Goal: Task Accomplishment & Management: Complete application form

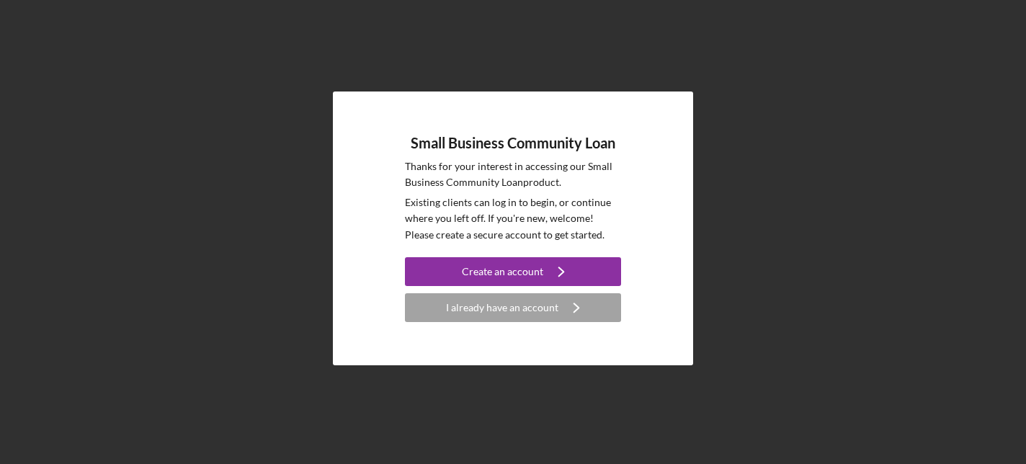
click at [807, 55] on div "Small Business Community Loan Thanks for your interest in accessing our Small B…" at bounding box center [512, 228] width 1011 height 457
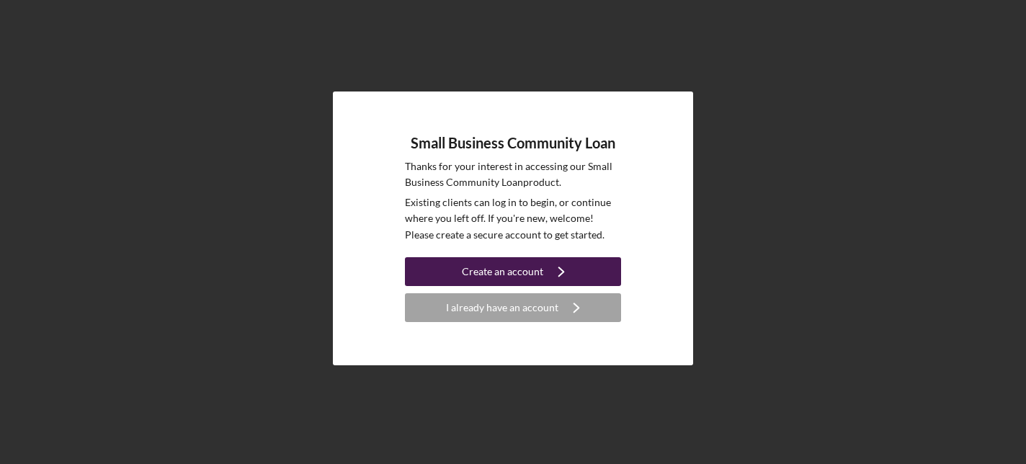
click at [555, 268] on icon "Icon/Navigate" at bounding box center [561, 272] width 36 height 36
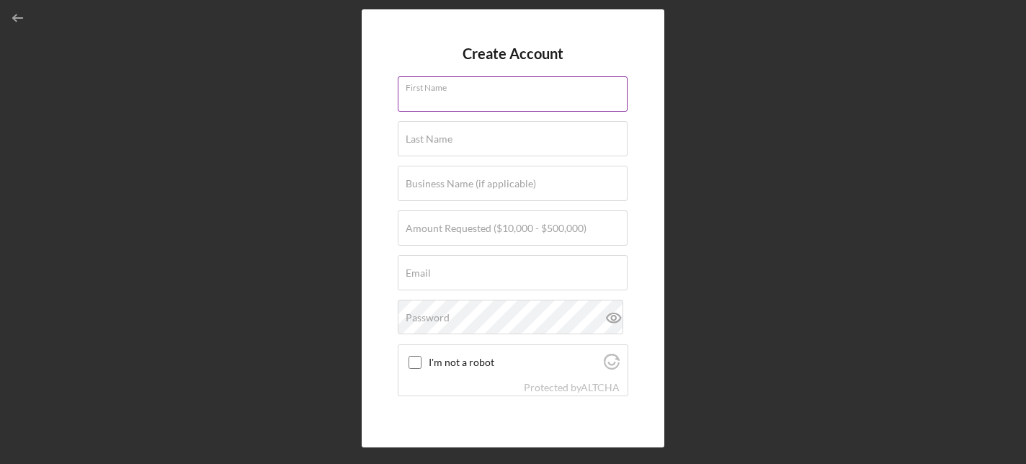
click at [431, 77] on input "First Name" at bounding box center [513, 93] width 230 height 35
type input "[PERSON_NAME]"
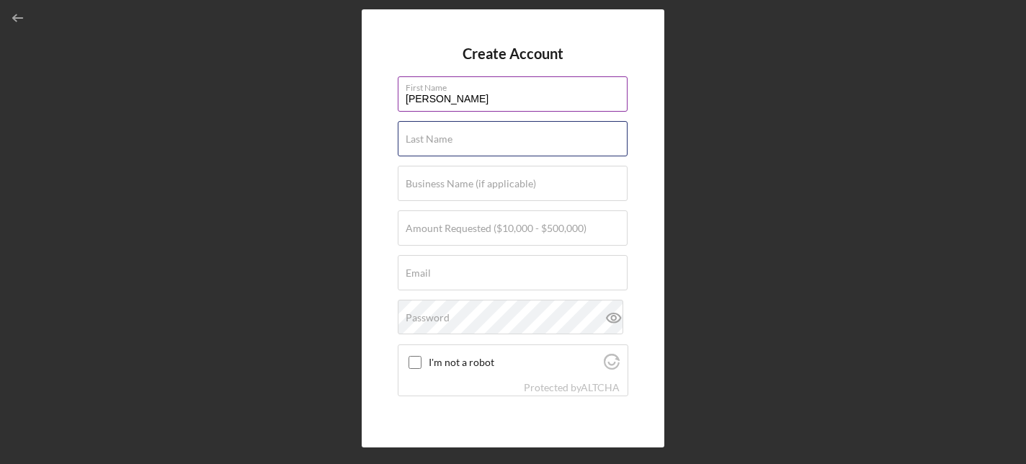
type input "cintas"
type input "Oto Sushi"
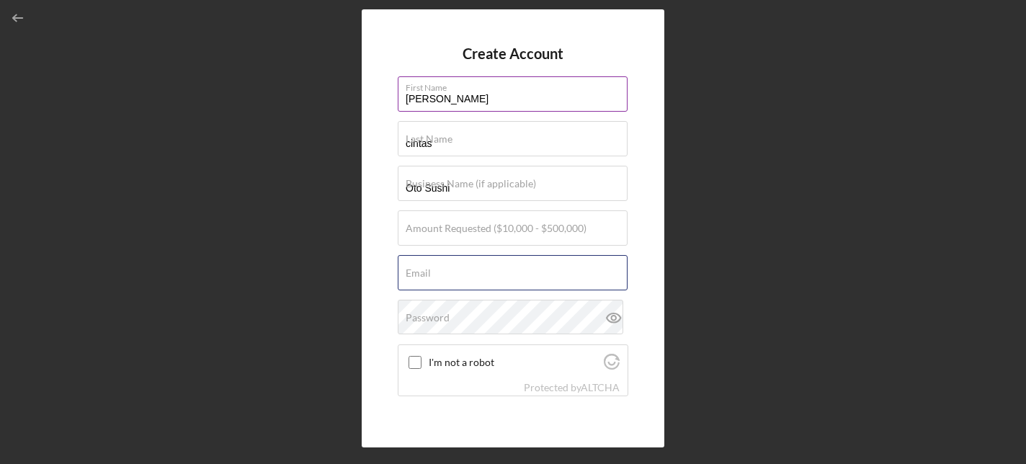
type input "[EMAIL_ADDRESS][DOMAIN_NAME]"
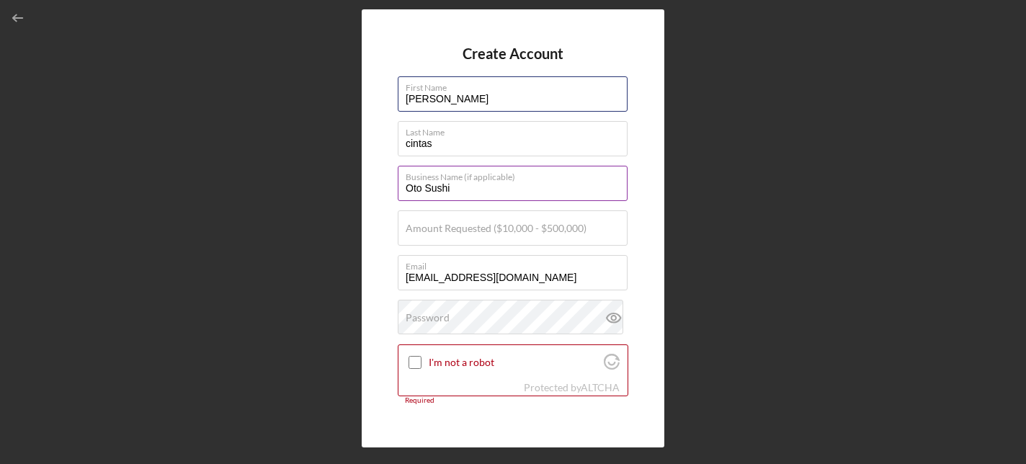
scroll to position [86, 0]
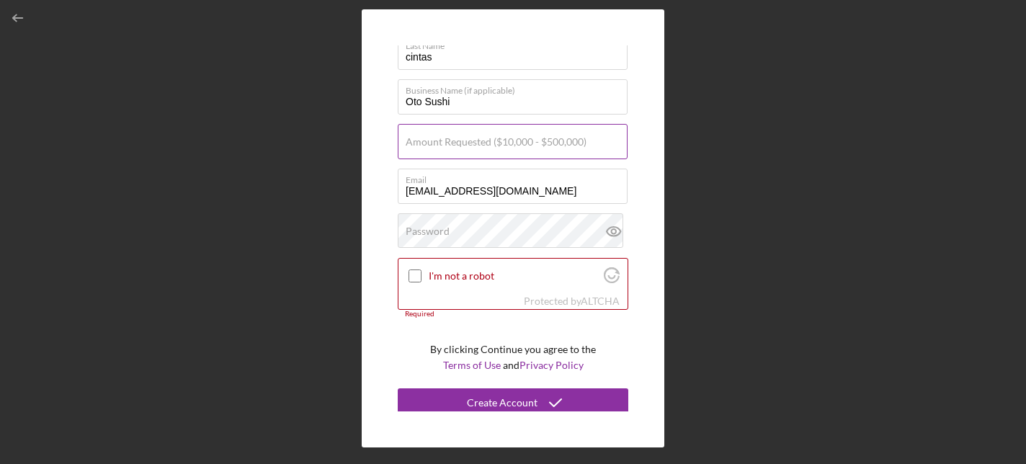
click at [527, 143] on label "Amount Requested ($10,000 - $500,000)" at bounding box center [496, 142] width 181 height 12
click at [527, 143] on input "Amount Requested ($10,000 - $500,000)" at bounding box center [513, 141] width 230 height 35
type input "$500,000"
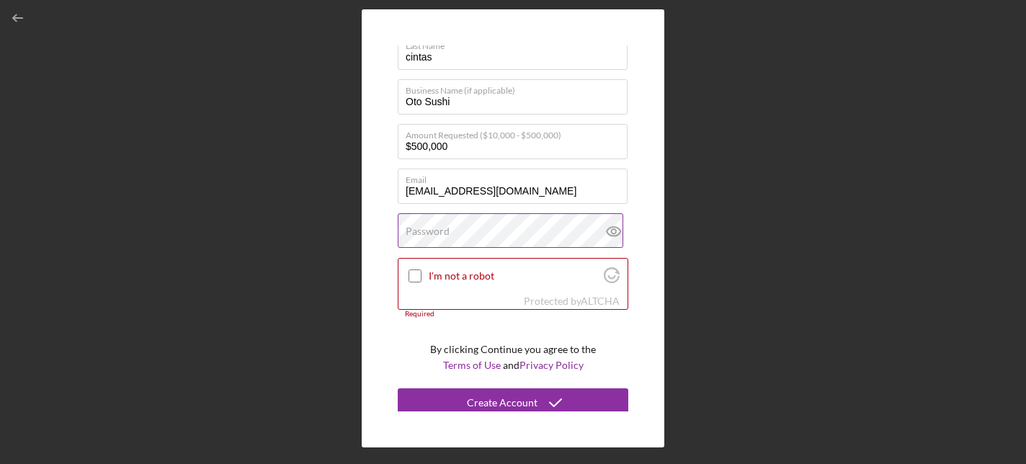
click at [481, 228] on div "Password" at bounding box center [513, 231] width 231 height 36
click at [411, 277] on input "I'm not a robot" at bounding box center [414, 275] width 13 height 13
checkbox input "true"
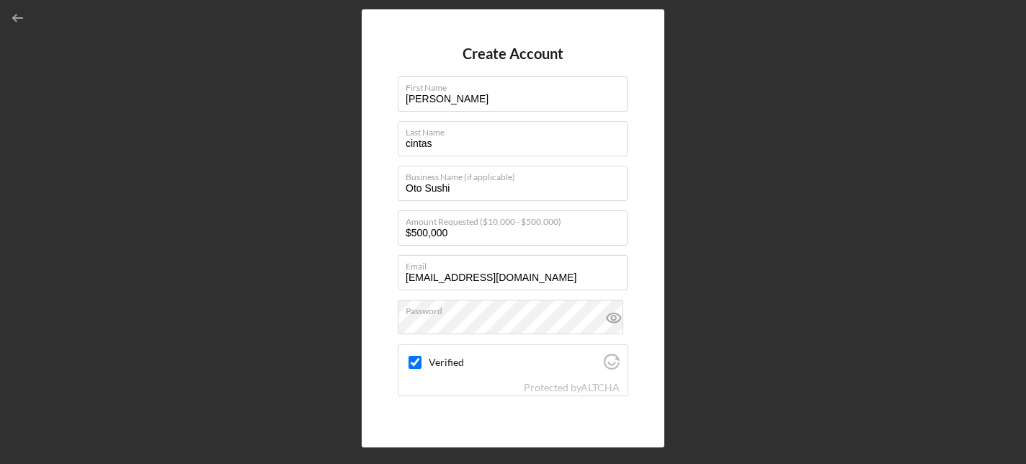
scroll to position [84, 0]
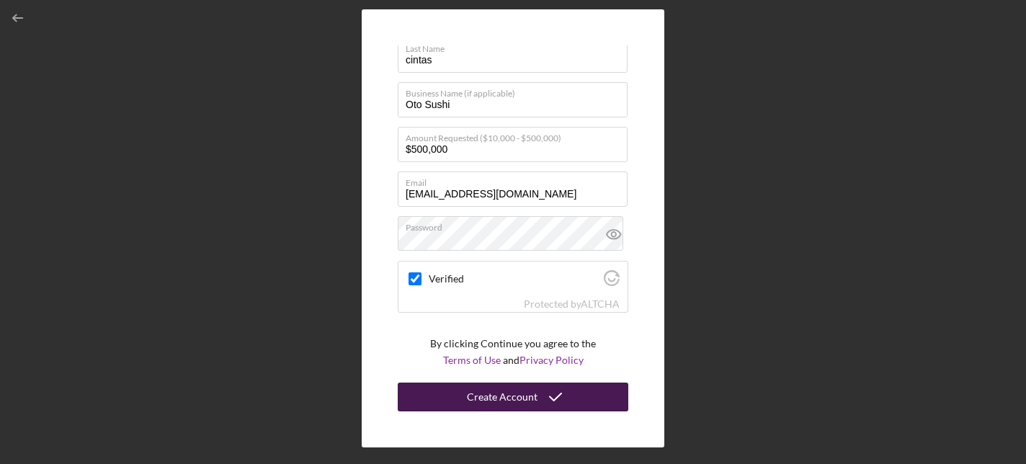
click at [522, 403] on div "Create Account" at bounding box center [502, 397] width 71 height 29
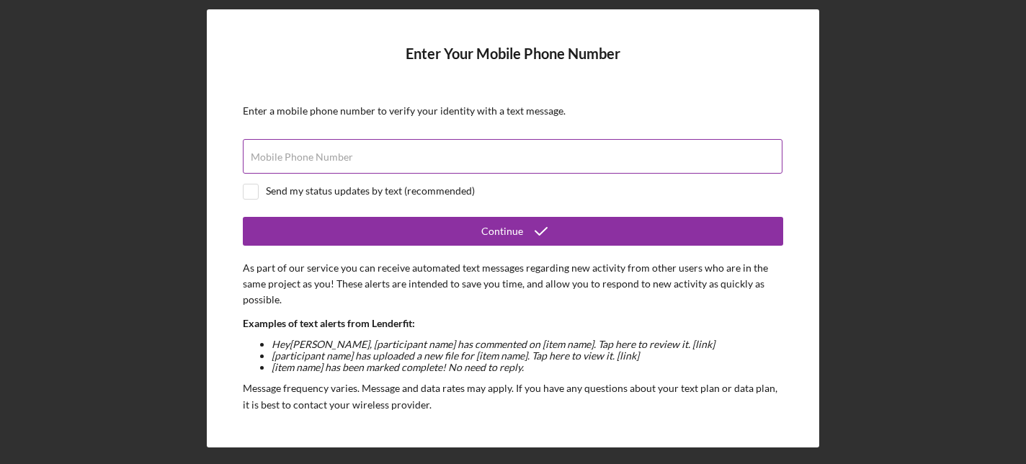
click at [390, 154] on div "Mobile Phone Number" at bounding box center [513, 157] width 540 height 36
type input "[PHONE_NUMBER]"
click at [331, 194] on div "Send my status updates by text (recommended)" at bounding box center [370, 191] width 209 height 12
checkbox input "true"
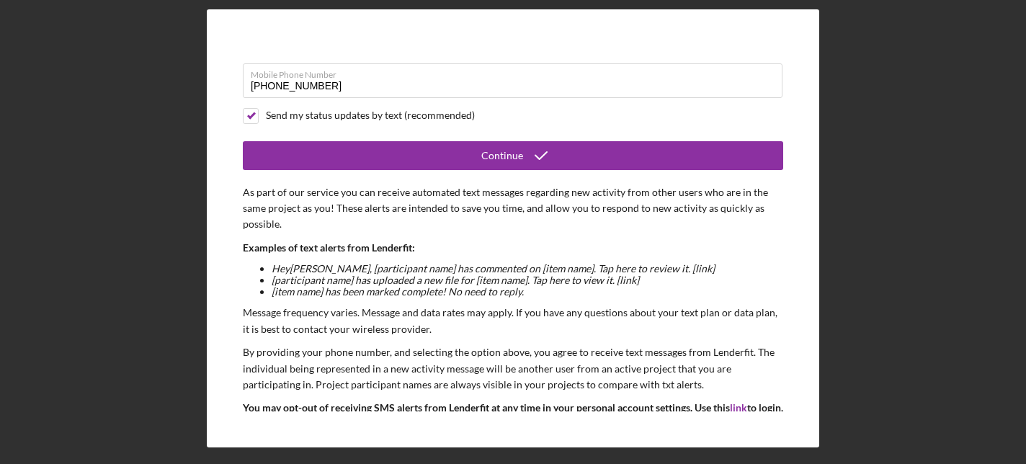
scroll to position [76, 0]
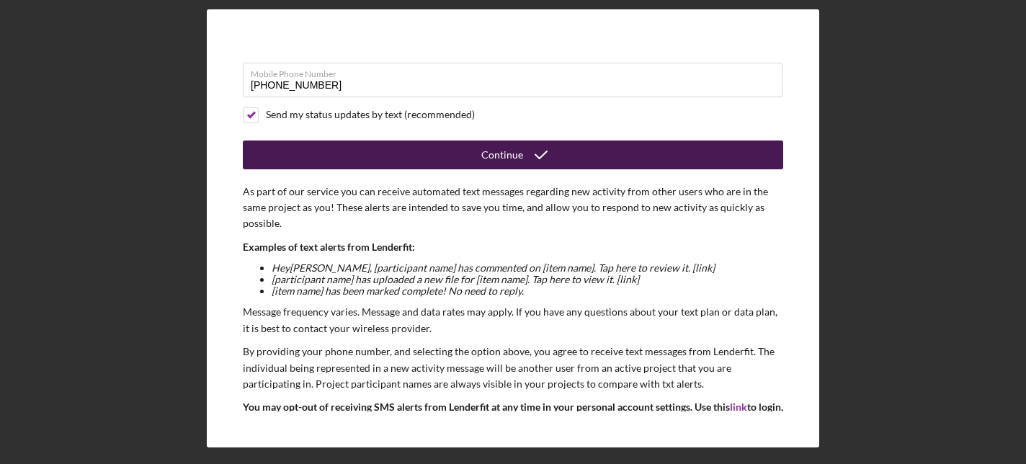
click at [392, 158] on button "Continue" at bounding box center [513, 154] width 540 height 29
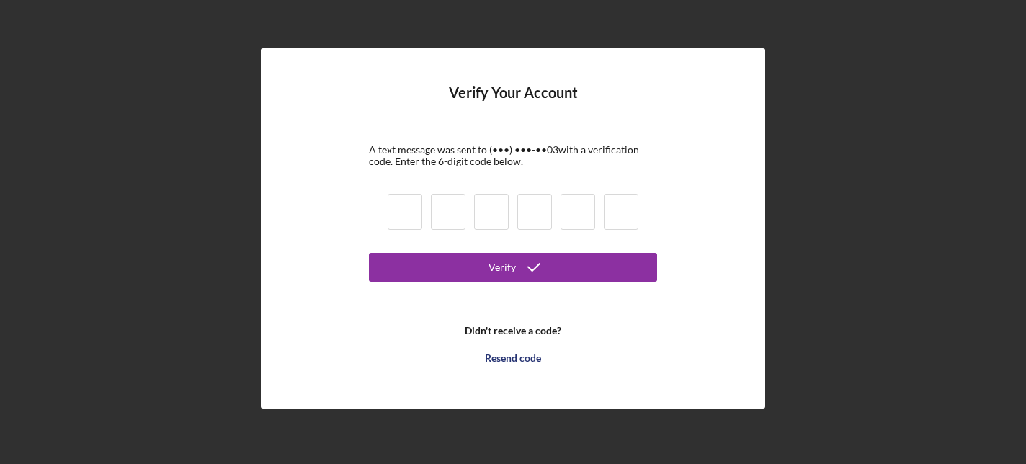
click at [408, 205] on input at bounding box center [405, 212] width 35 height 36
type input "5"
type input "3"
type input "5"
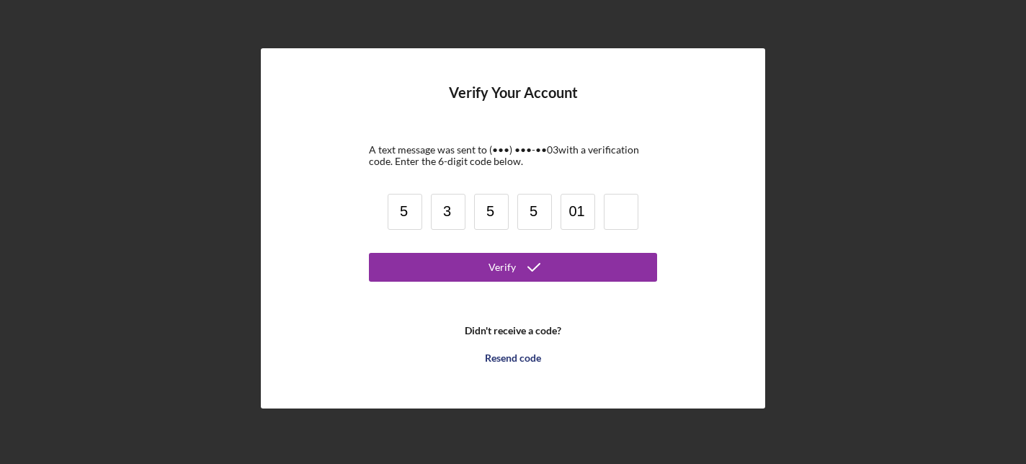
type input "1"
type input "5"
type input "1"
type input "5"
type input "0"
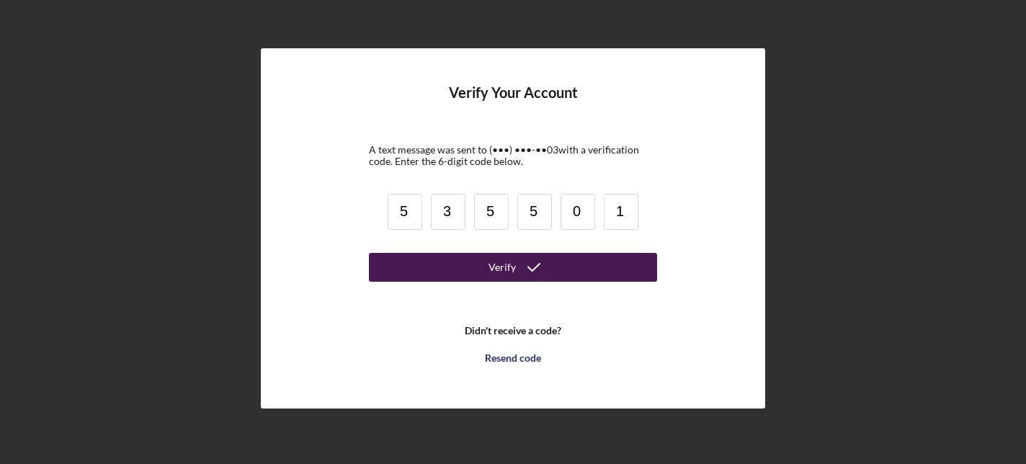
type input "1"
click at [425, 267] on button "Verify" at bounding box center [513, 267] width 288 height 29
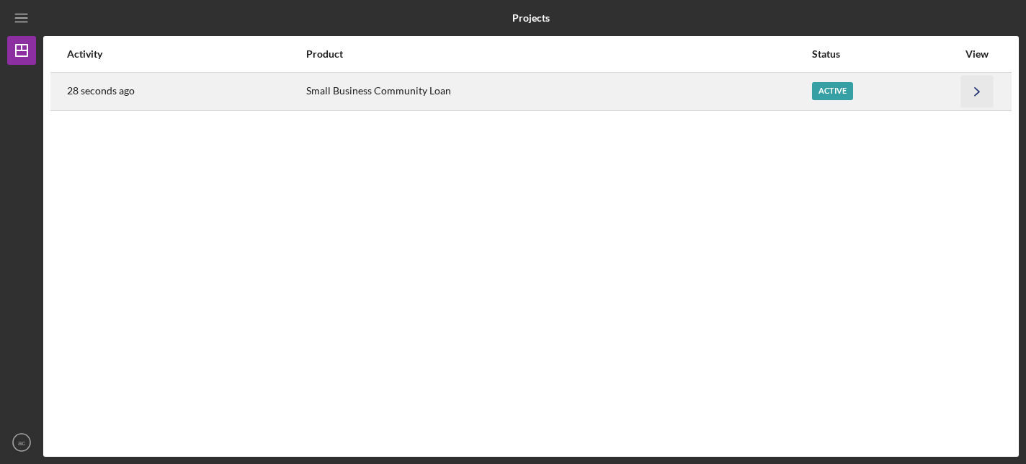
click at [975, 94] on polyline "button" at bounding box center [977, 91] width 4 height 8
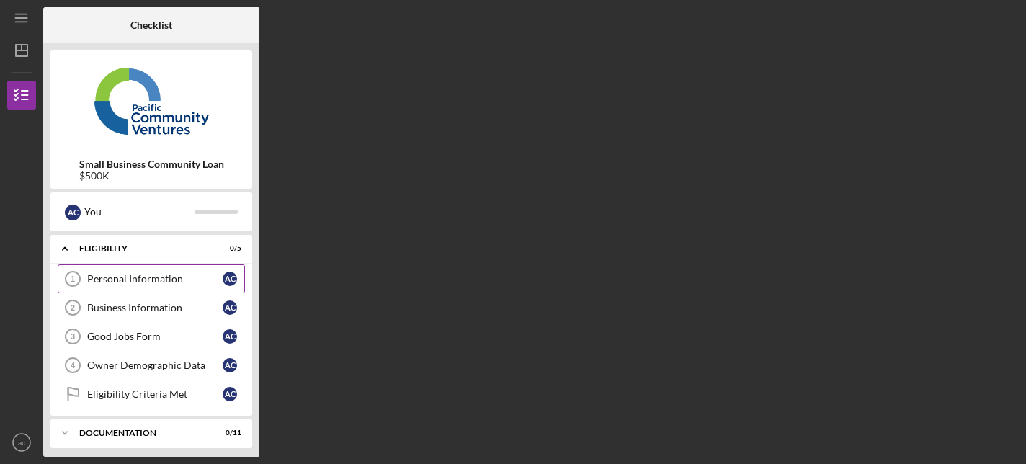
click at [168, 274] on div "Personal Information" at bounding box center [154, 279] width 135 height 12
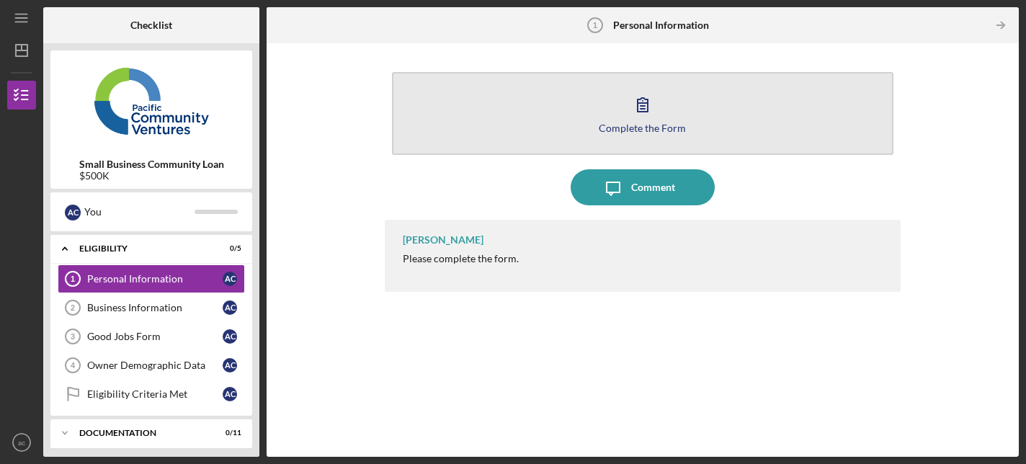
click at [654, 108] on icon "button" at bounding box center [643, 104] width 36 height 36
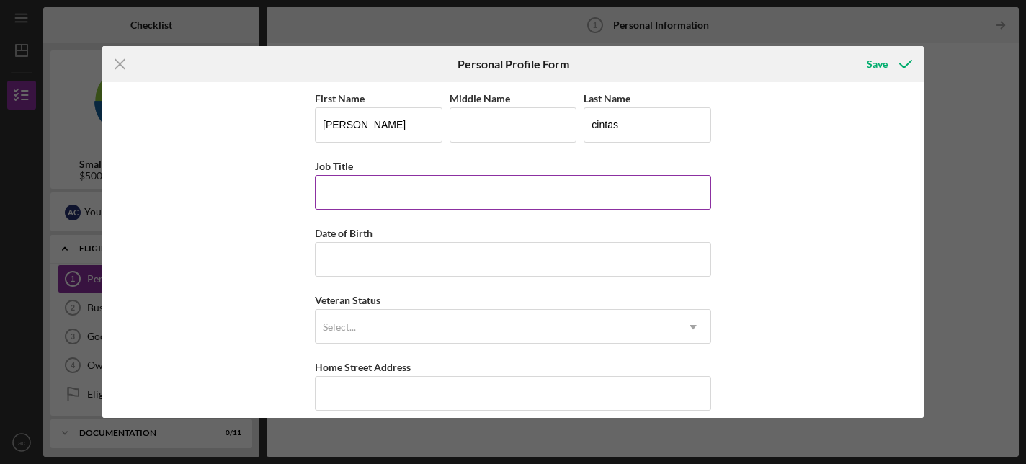
click at [497, 195] on input "Job Title" at bounding box center [513, 192] width 396 height 35
type input "Managing Member Owner"
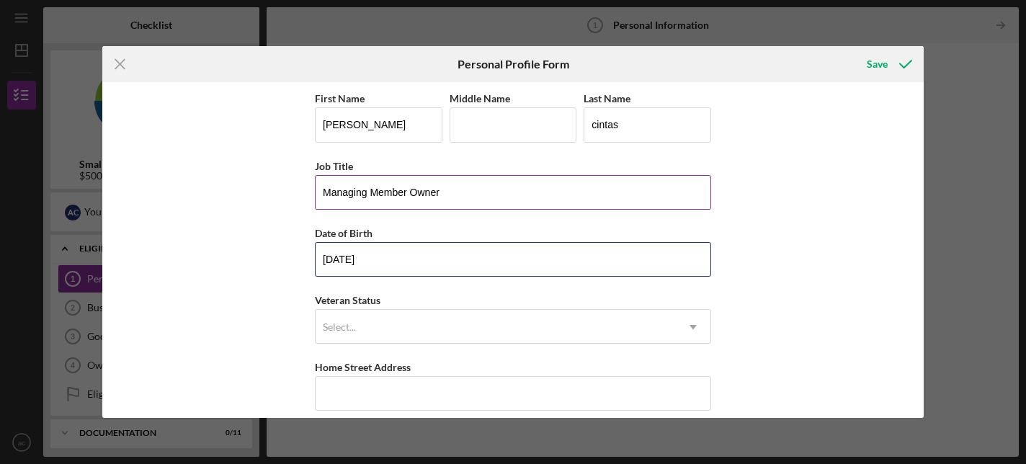
type input "08/18/1987"
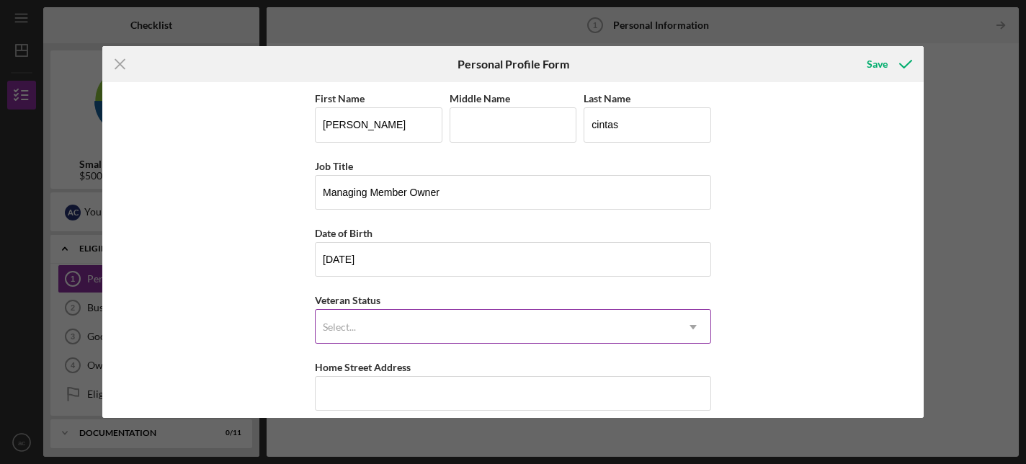
click at [503, 323] on div "Select..." at bounding box center [496, 326] width 360 height 33
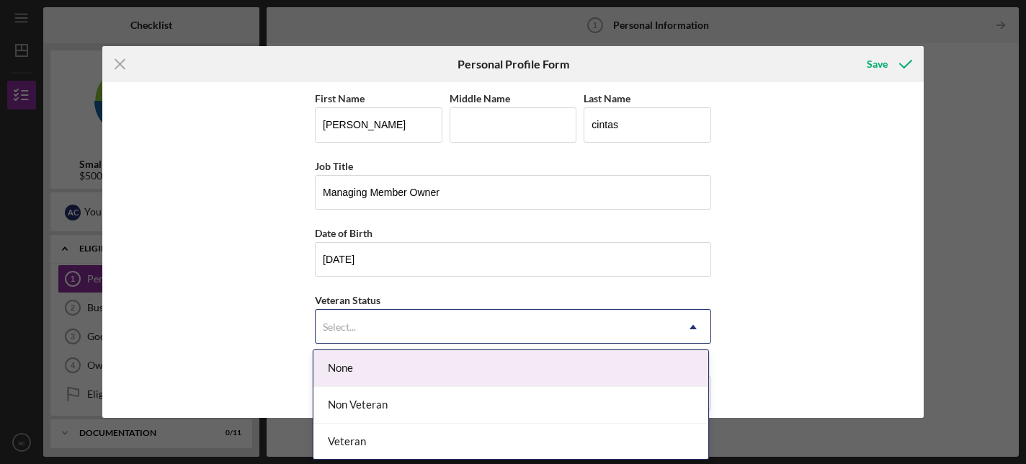
click at [502, 373] on div "None" at bounding box center [510, 368] width 395 height 37
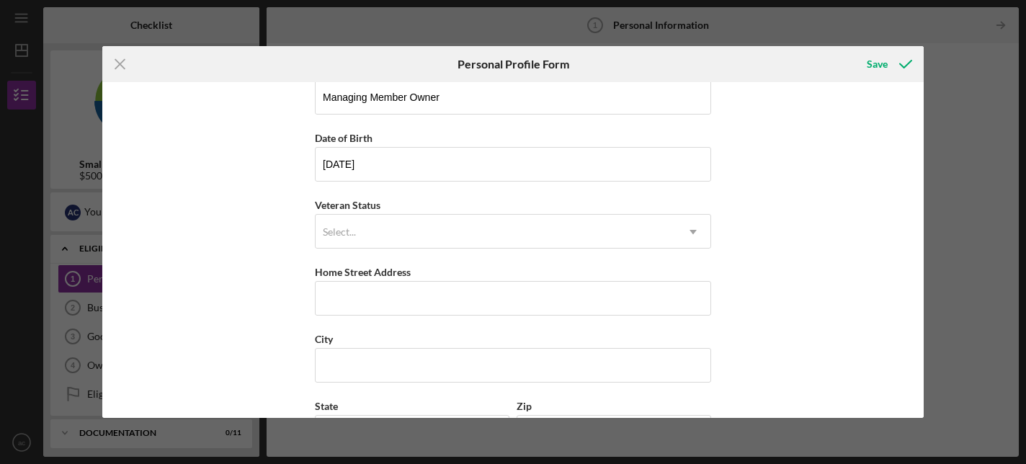
scroll to position [117, 0]
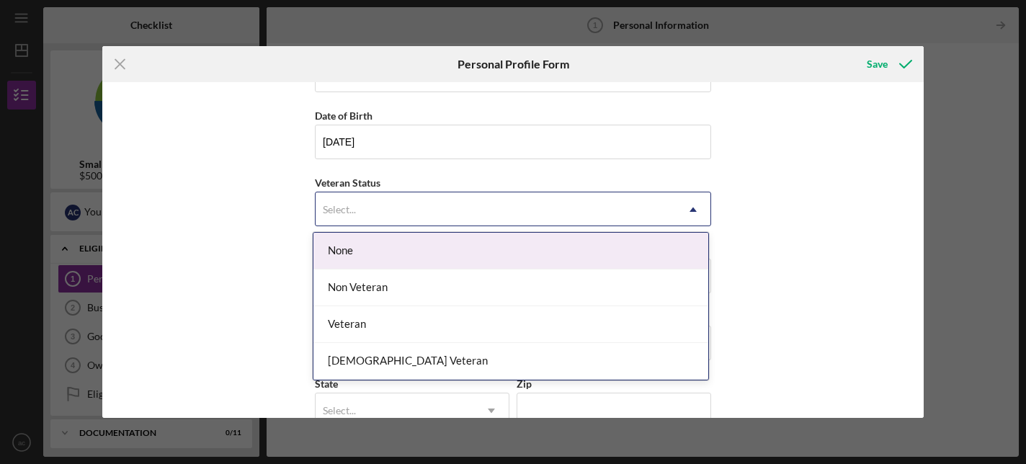
click at [412, 211] on div "Select..." at bounding box center [496, 209] width 360 height 33
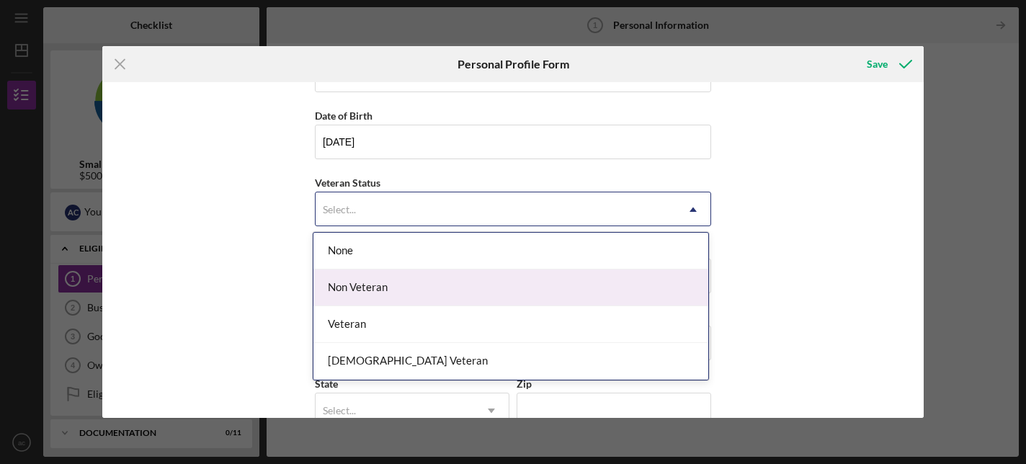
click at [424, 292] on div "Non Veteran" at bounding box center [510, 287] width 395 height 37
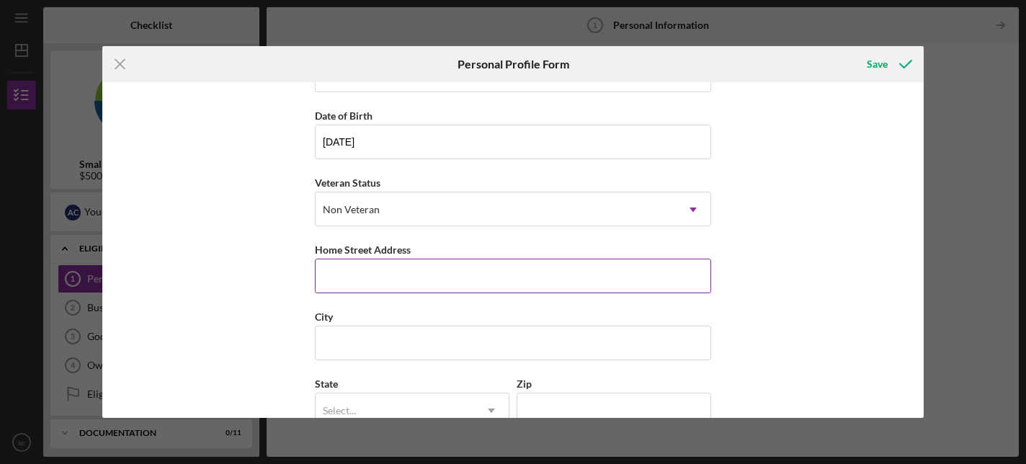
click at [407, 273] on input "Home Street Address" at bounding box center [513, 276] width 396 height 35
type input "303 promontory drive west"
type input "newport beach"
type input "ca"
type input "92660"
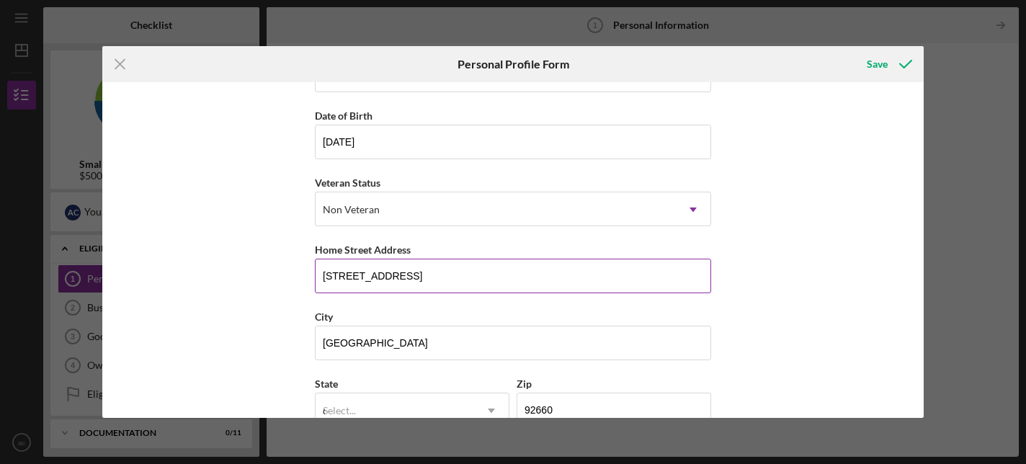
type input "United States"
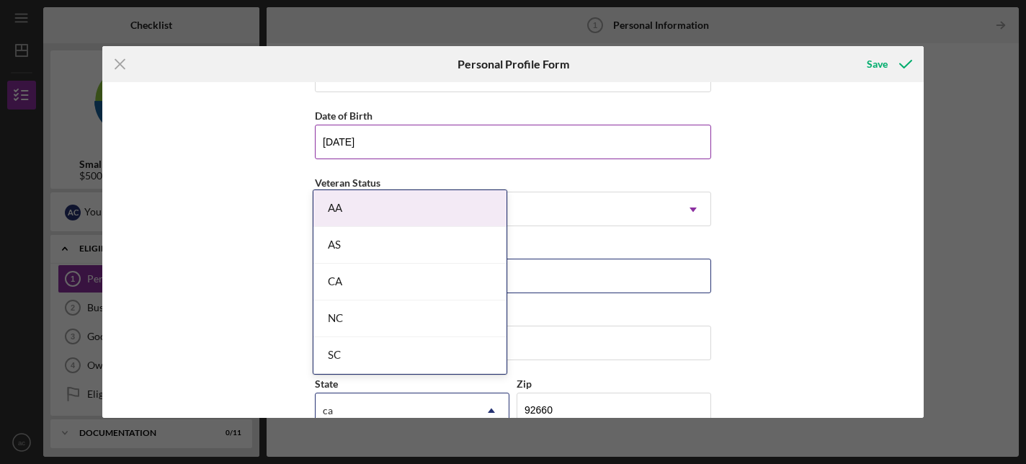
scroll to position [130, 0]
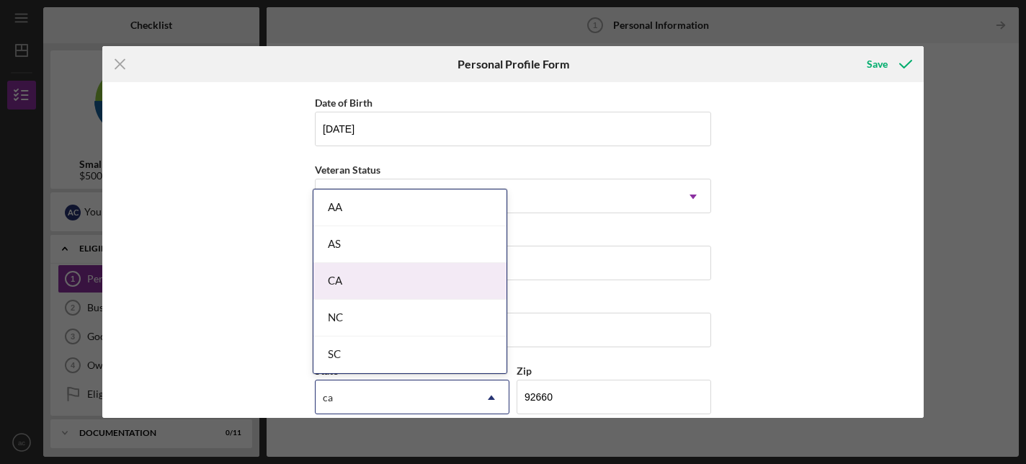
click at [413, 267] on div "CA" at bounding box center [409, 281] width 193 height 37
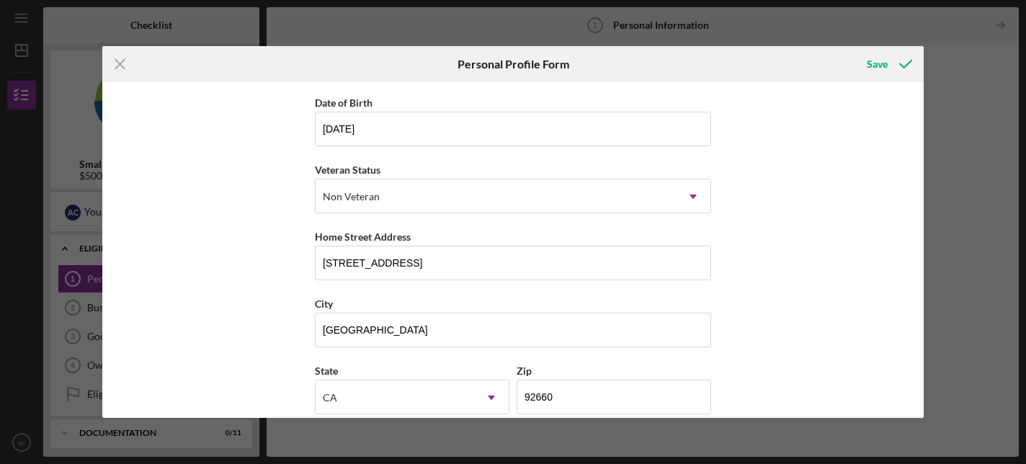
click at [239, 280] on div "First Name ashley Middle Name Last Name cintas Job Title Managing Member Owner …" at bounding box center [512, 249] width 821 height 335
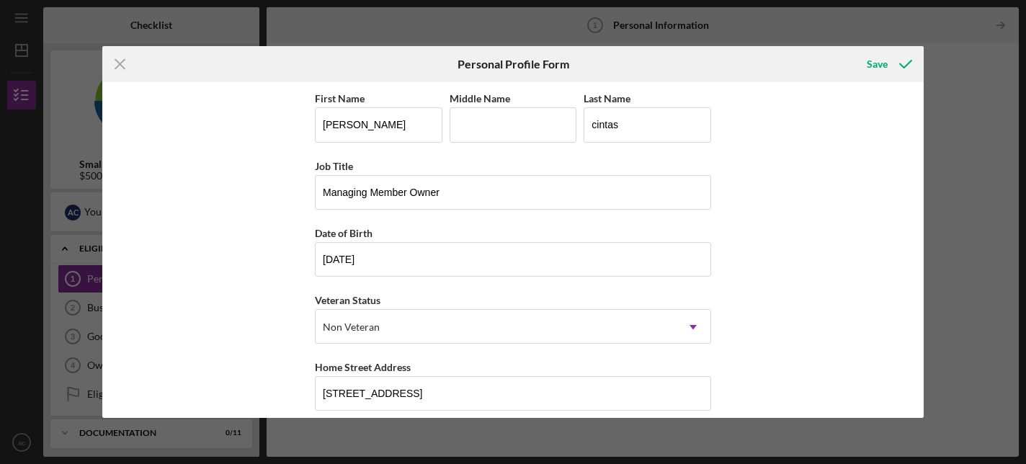
scroll to position [215, 0]
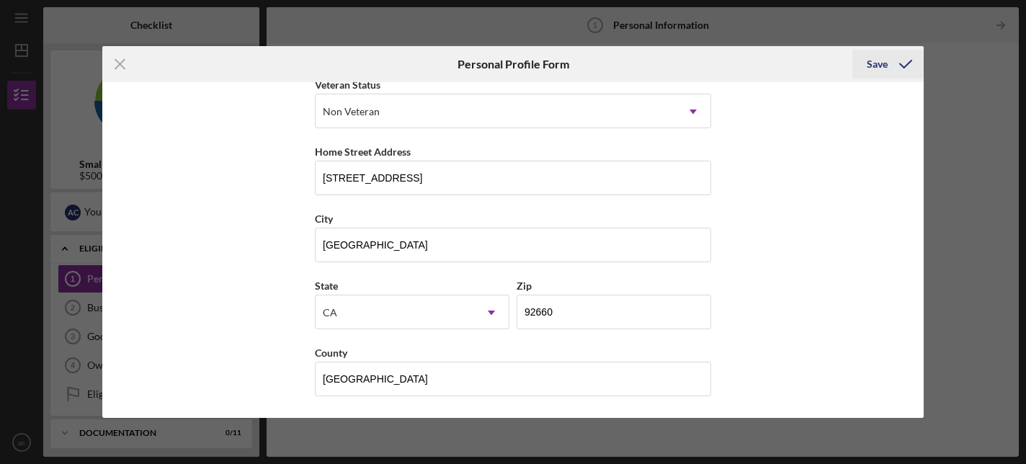
click at [880, 67] on div "Save" at bounding box center [877, 64] width 21 height 29
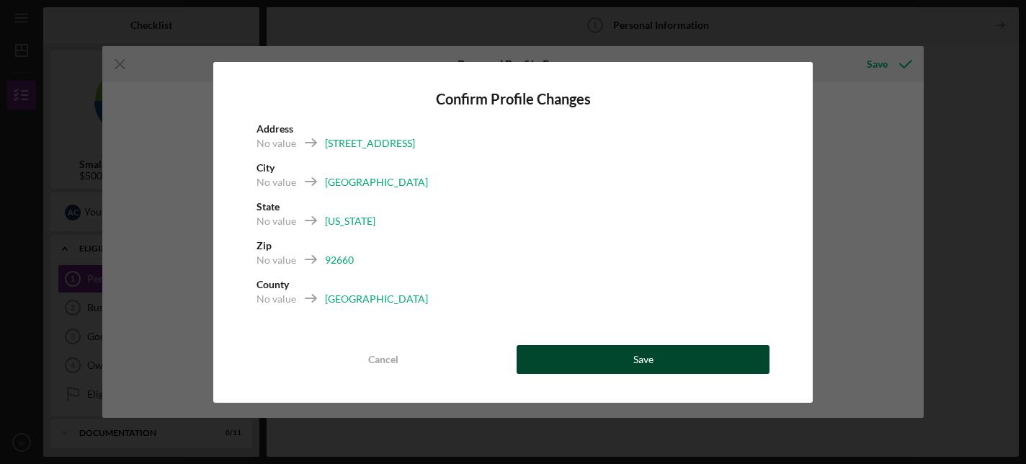
click at [612, 361] on button "Save" at bounding box center [643, 359] width 253 height 29
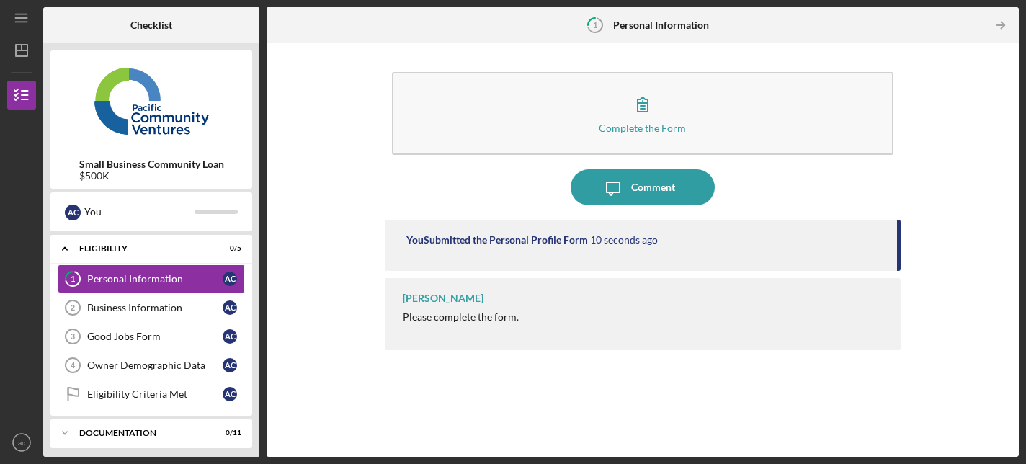
click at [596, 238] on time "10 seconds ago" at bounding box center [624, 240] width 68 height 12
click at [596, 300] on div "Raymond Ko Please complete the form." at bounding box center [643, 314] width 517 height 72
click at [426, 297] on div "[PERSON_NAME]" at bounding box center [443, 298] width 81 height 12
click at [153, 305] on div "Business Information" at bounding box center [154, 308] width 135 height 12
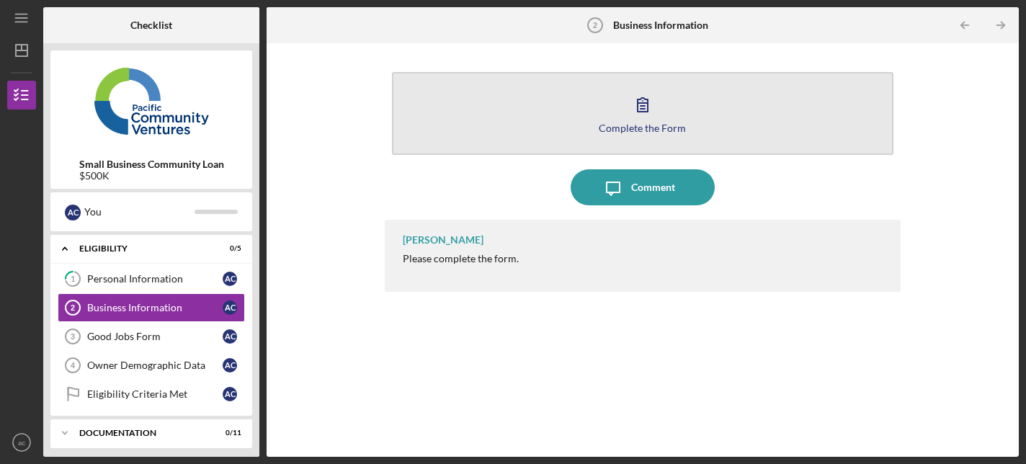
click at [648, 117] on icon "button" at bounding box center [643, 104] width 36 height 36
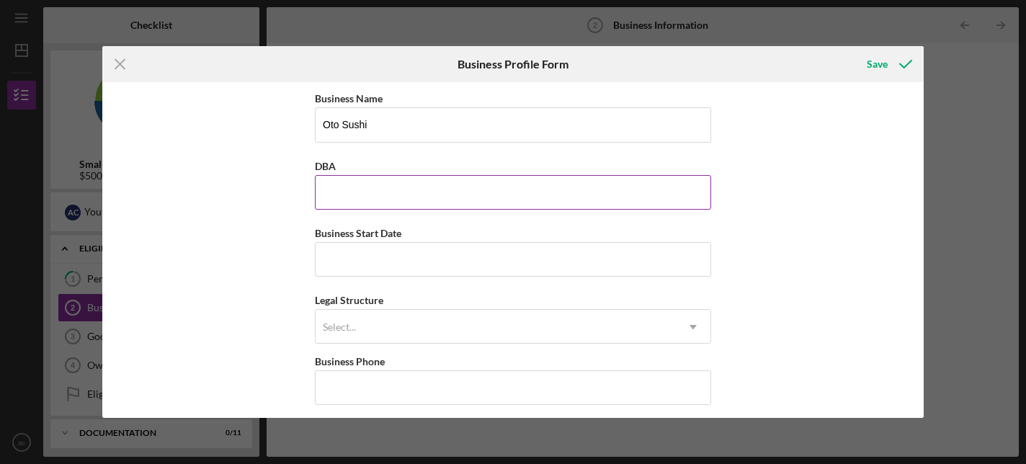
click at [495, 185] on input "DBA" at bounding box center [513, 192] width 396 height 35
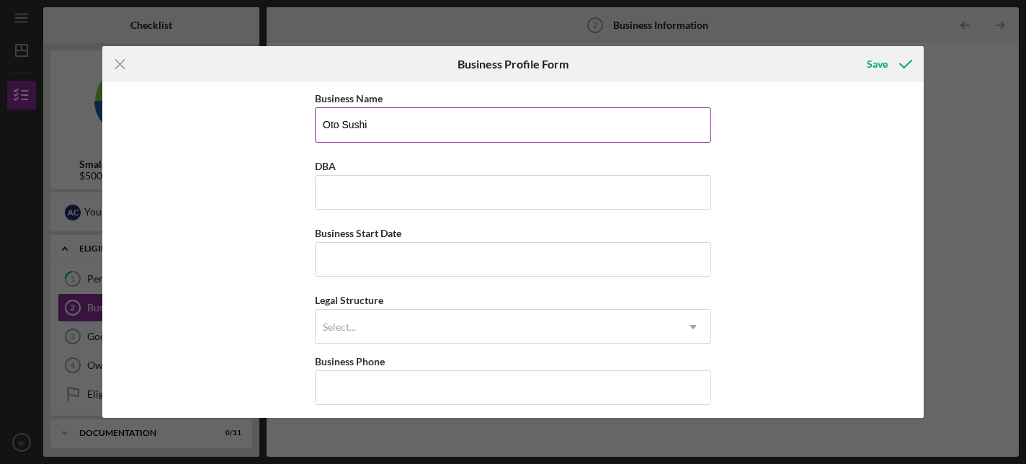
click at [442, 130] on input "Oto Sushi" at bounding box center [513, 124] width 396 height 35
type input "Epicurean Hospitality Collective"
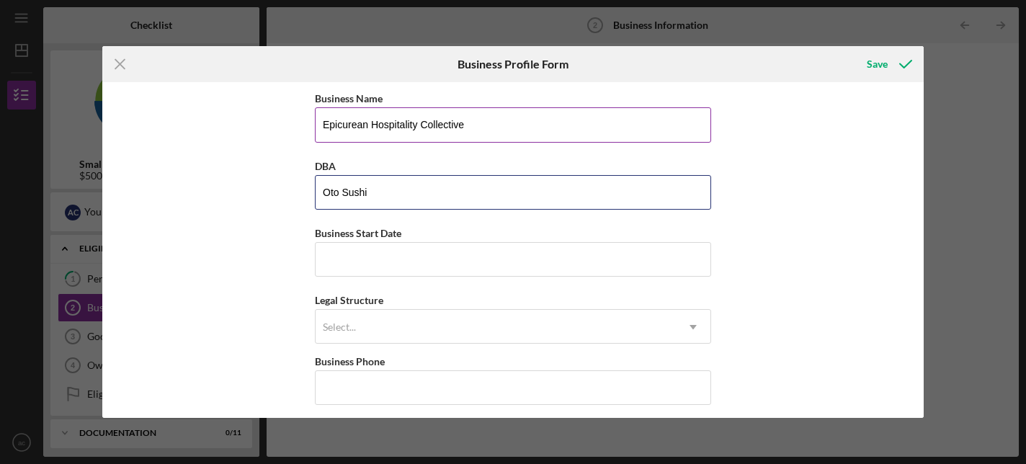
type input "Oto Sushi"
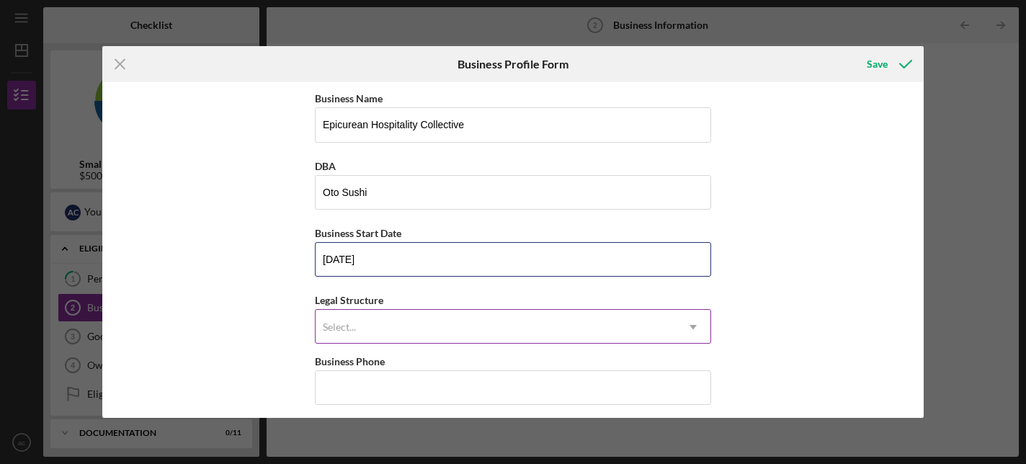
type input "02/01/2023"
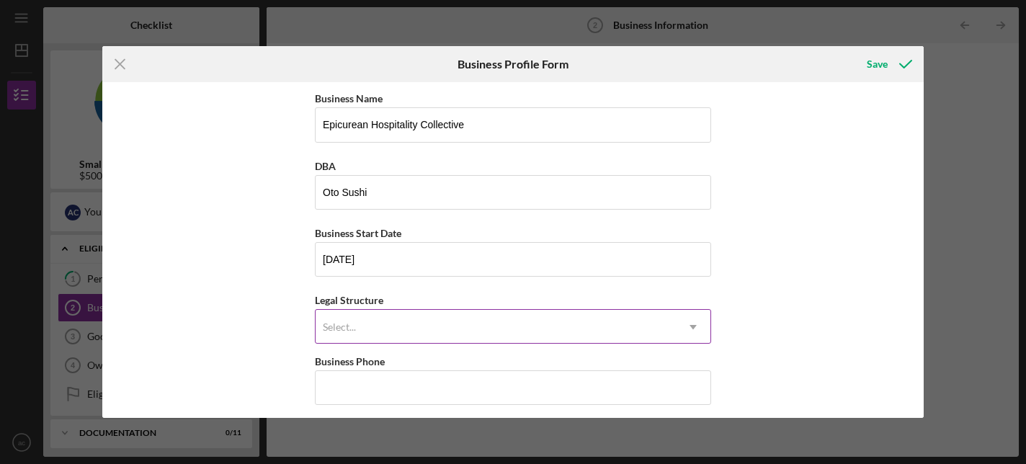
click at [444, 335] on div "Select..." at bounding box center [496, 326] width 360 height 33
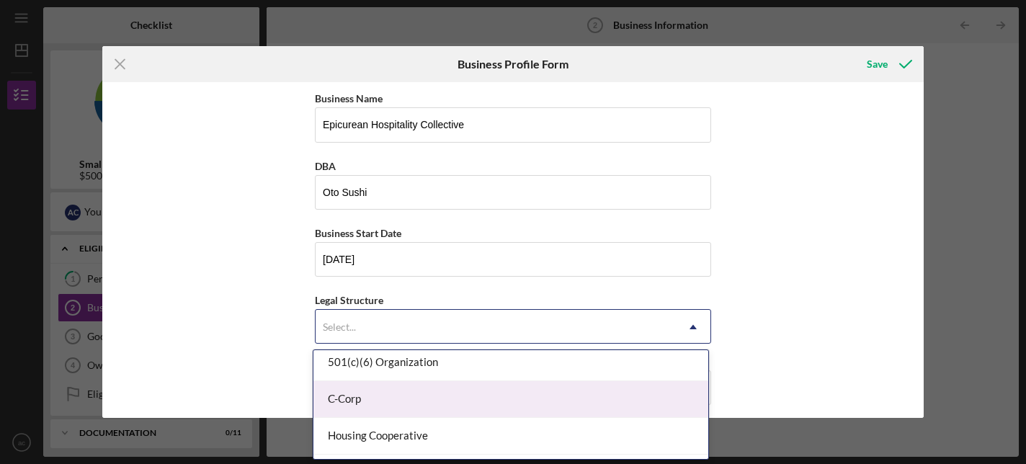
scroll to position [119, 0]
click at [442, 401] on div "C-Corp" at bounding box center [510, 396] width 395 height 37
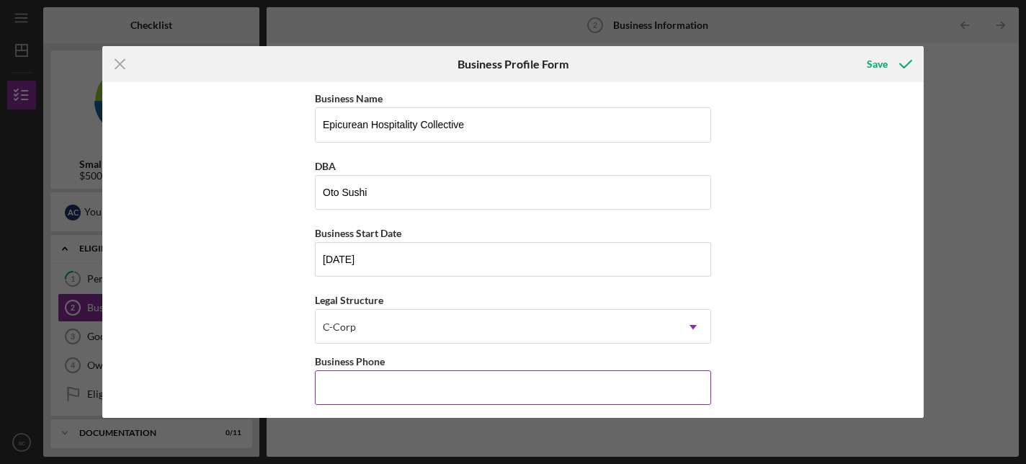
click at [439, 390] on input "Business Phone" at bounding box center [513, 387] width 396 height 35
type input "[PHONE_NUMBER]"
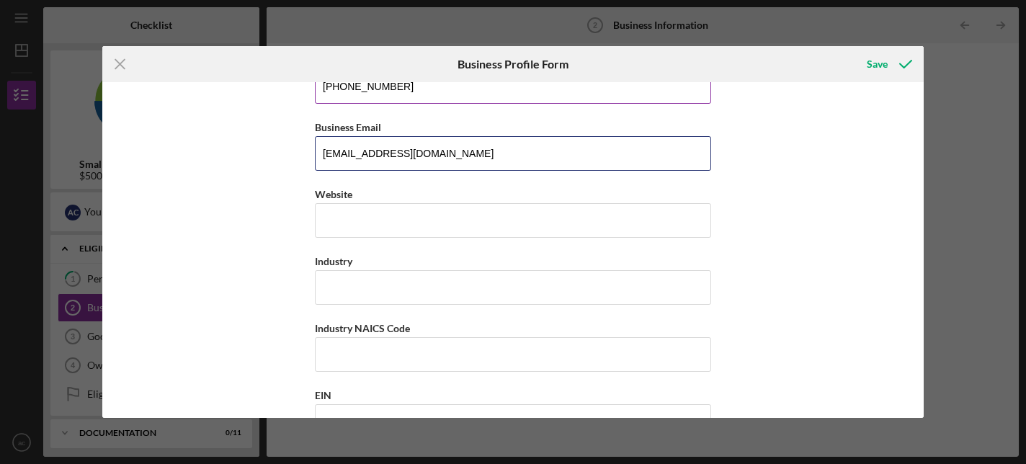
scroll to position [304, 0]
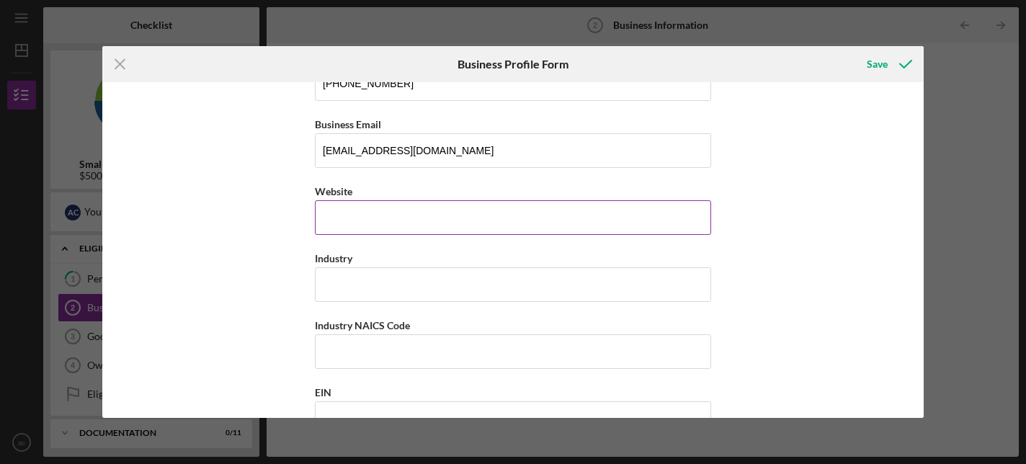
click at [400, 215] on input "Website" at bounding box center [513, 217] width 396 height 35
type input "otosushi.co"
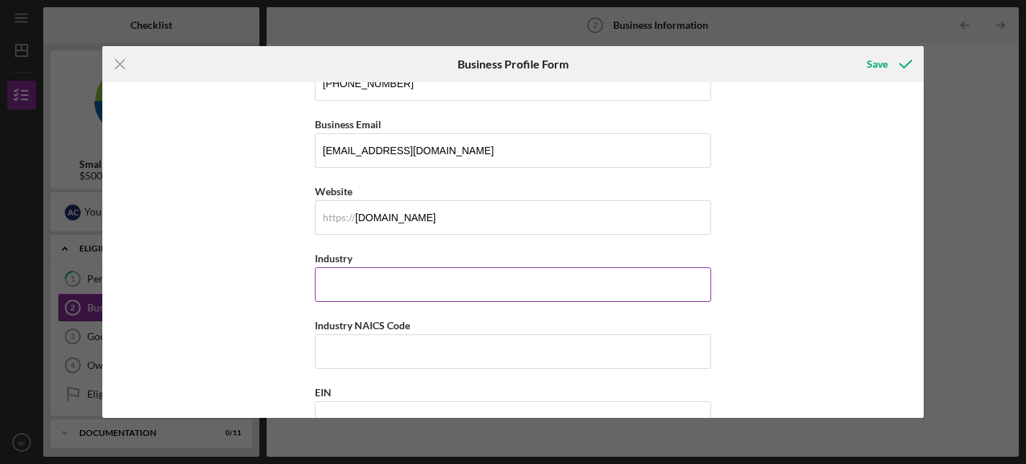
click at [426, 280] on input "Industry" at bounding box center [513, 284] width 396 height 35
type input "restaurant/hospitality"
click at [438, 344] on input "Industry NAICS Code" at bounding box center [513, 351] width 396 height 35
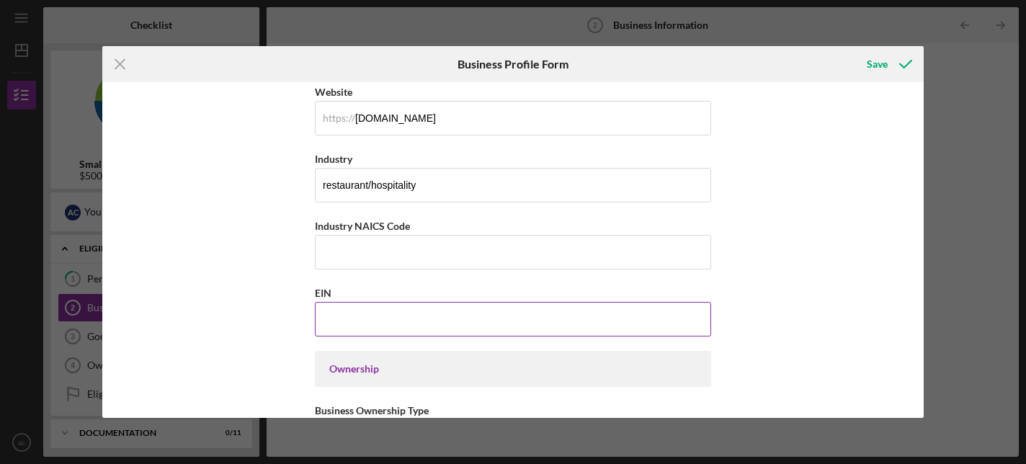
click at [393, 326] on input "EIN" at bounding box center [513, 319] width 396 height 35
type input "93-4348045"
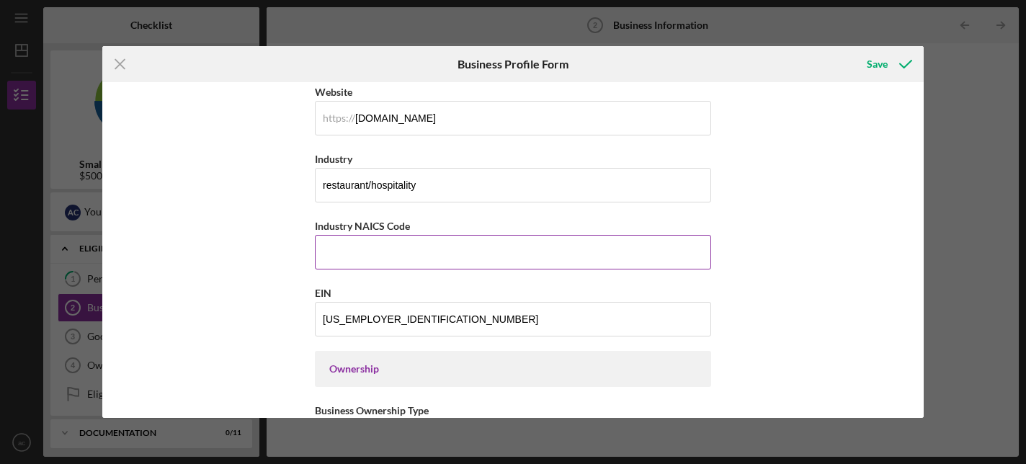
click at [370, 262] on input "Industry NAICS Code" at bounding box center [513, 252] width 396 height 35
click at [389, 248] on input "Industry NAICS Code" at bounding box center [513, 252] width 396 height 35
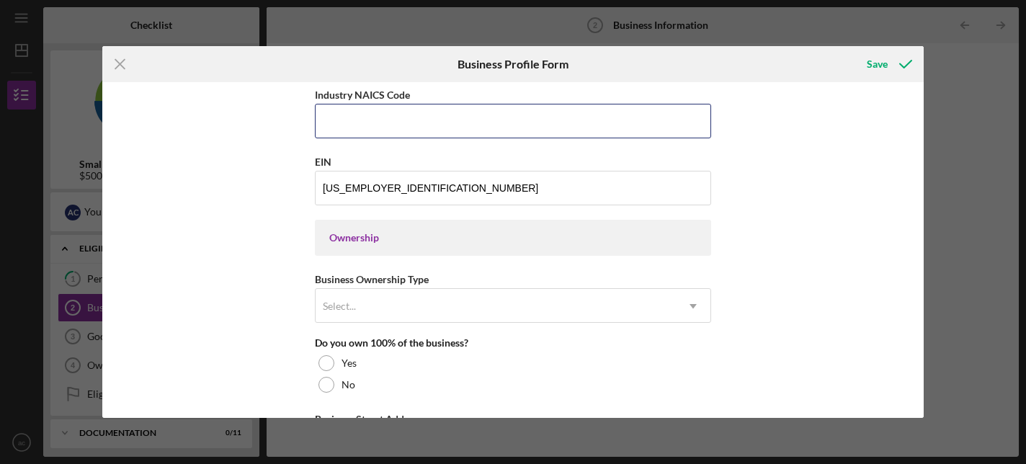
scroll to position [538, 0]
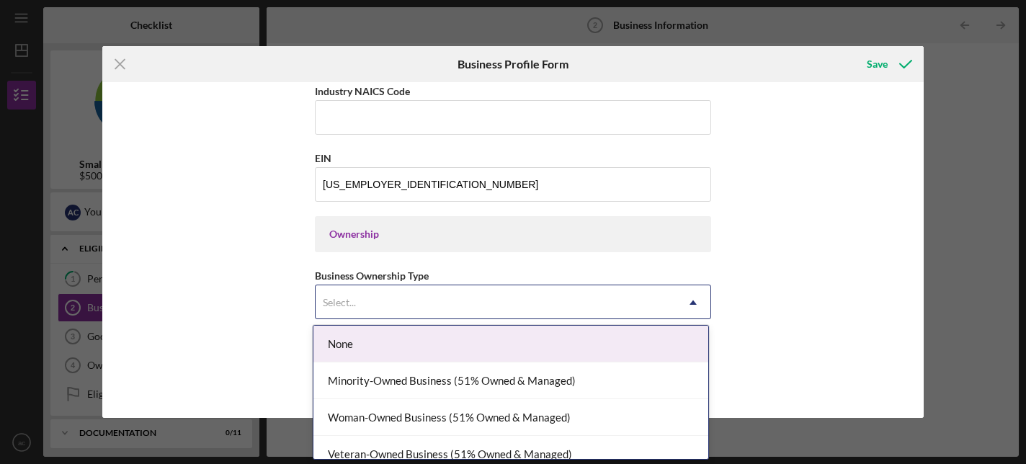
click at [410, 291] on div "Select..." at bounding box center [496, 302] width 360 height 33
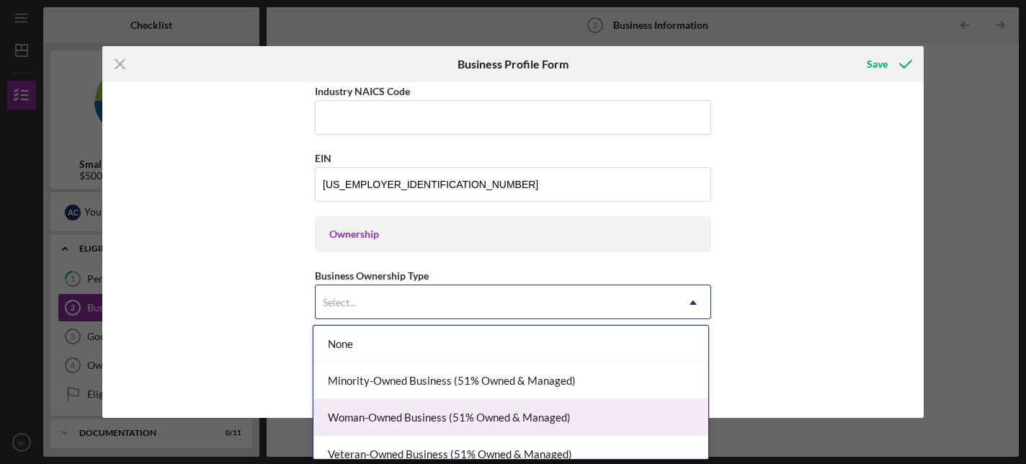
click at [418, 419] on div "Woman-Owned Business (51% Owned & Managed)" at bounding box center [510, 417] width 395 height 37
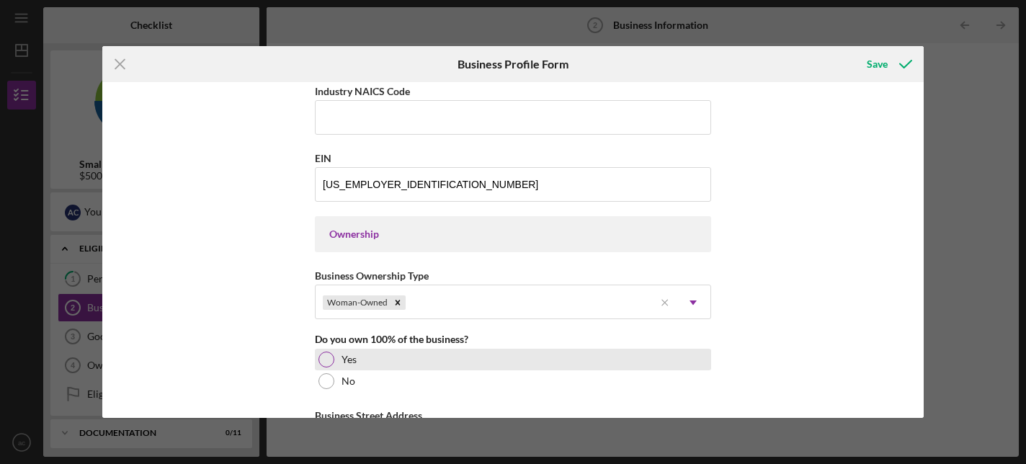
click at [344, 360] on label "Yes" at bounding box center [348, 360] width 15 height 12
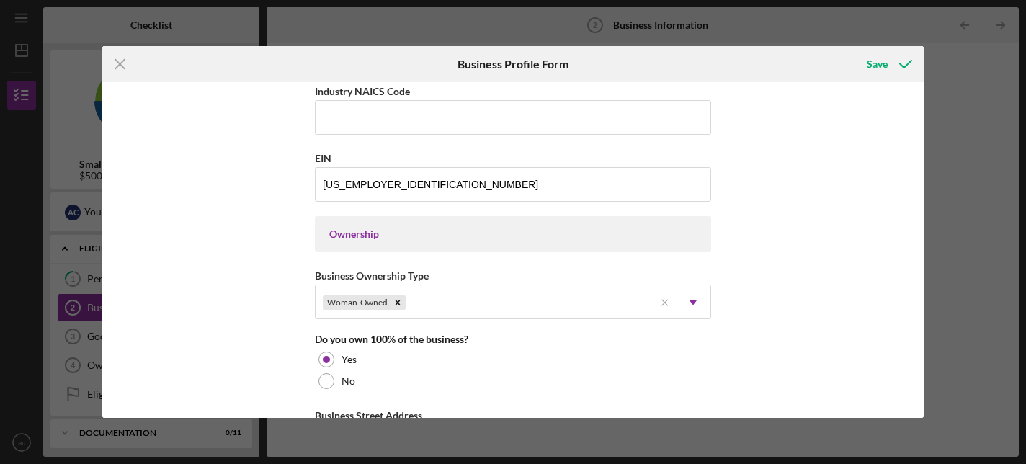
click at [220, 292] on div "Business Name Epicurean Hospitality Collective DBA Oto Sushi Business Start Dat…" at bounding box center [512, 249] width 821 height 335
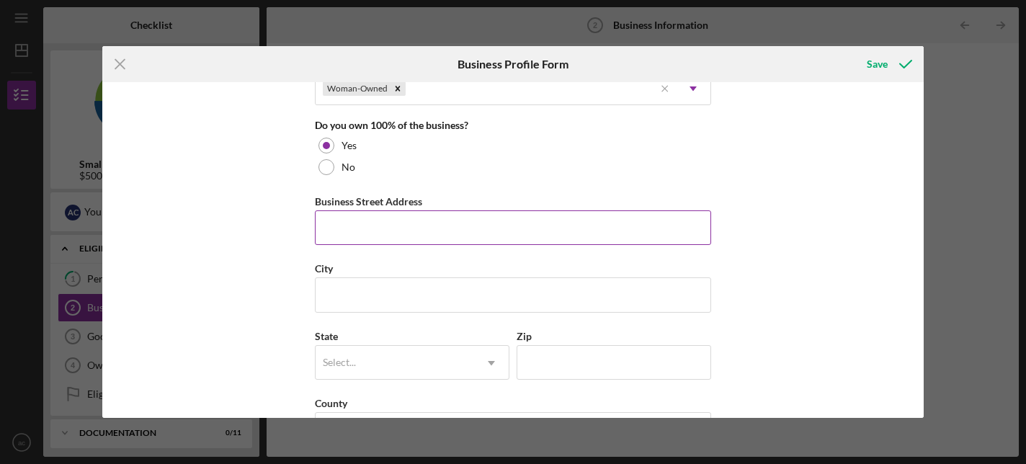
click at [349, 240] on input "Business Street Address" at bounding box center [513, 227] width 396 height 35
type input "370 Glenneyre Street"
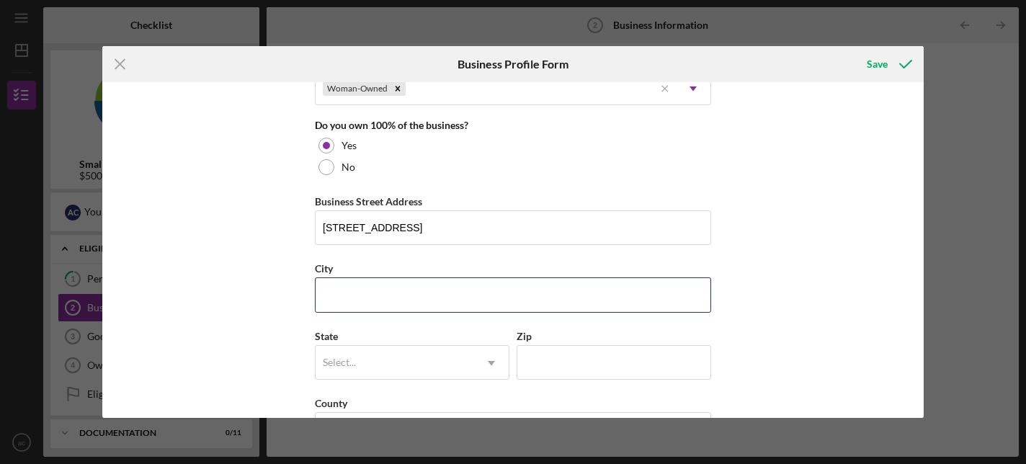
type input "Laguna Beach"
type input "ca"
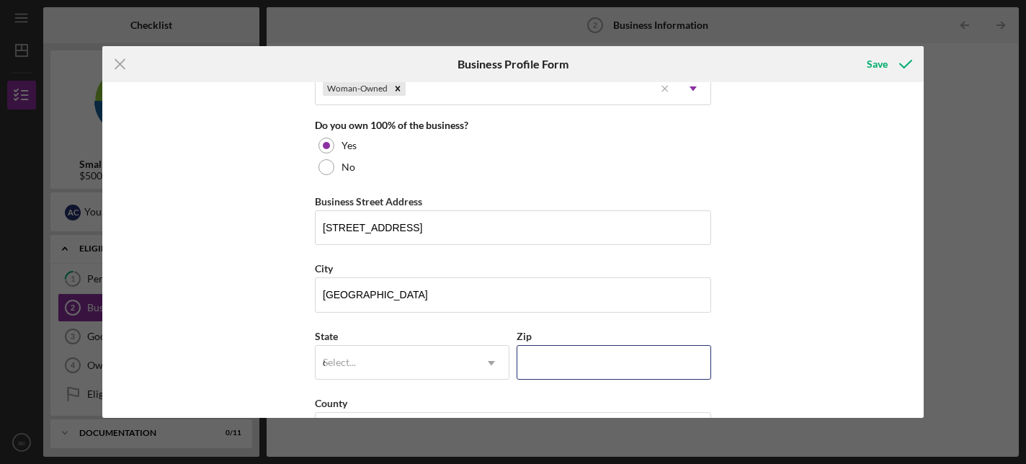
type input "92651"
type input "ca"
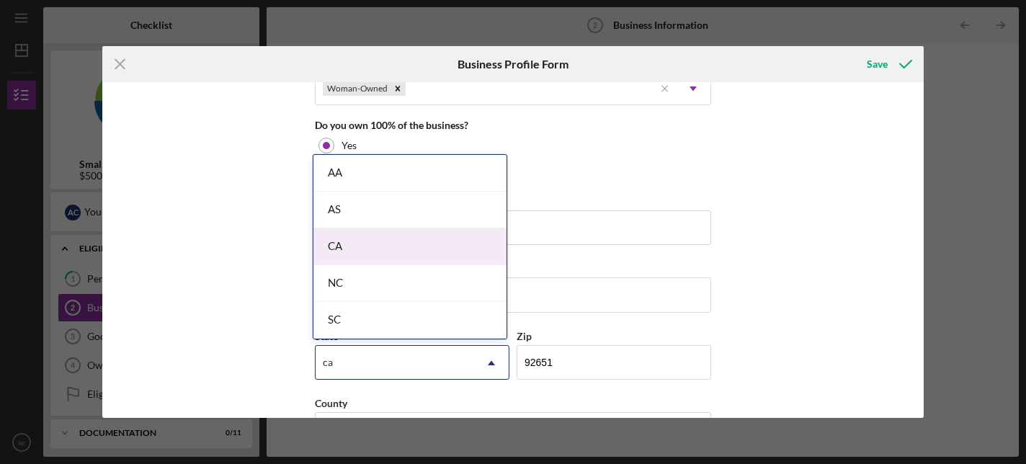
click at [389, 251] on div "CA" at bounding box center [409, 246] width 193 height 37
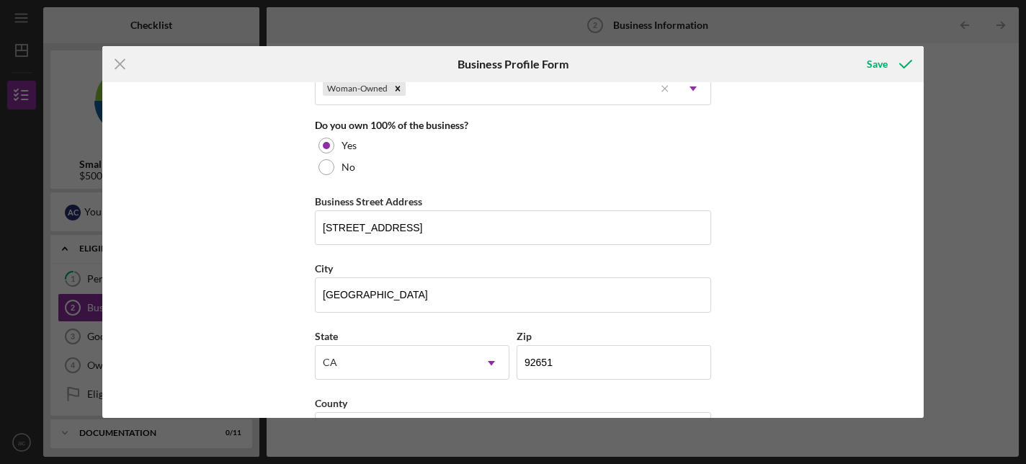
click at [211, 292] on div "Business Name Epicurean Hospitality Collective DBA Oto Sushi Business Start Dat…" at bounding box center [512, 249] width 821 height 335
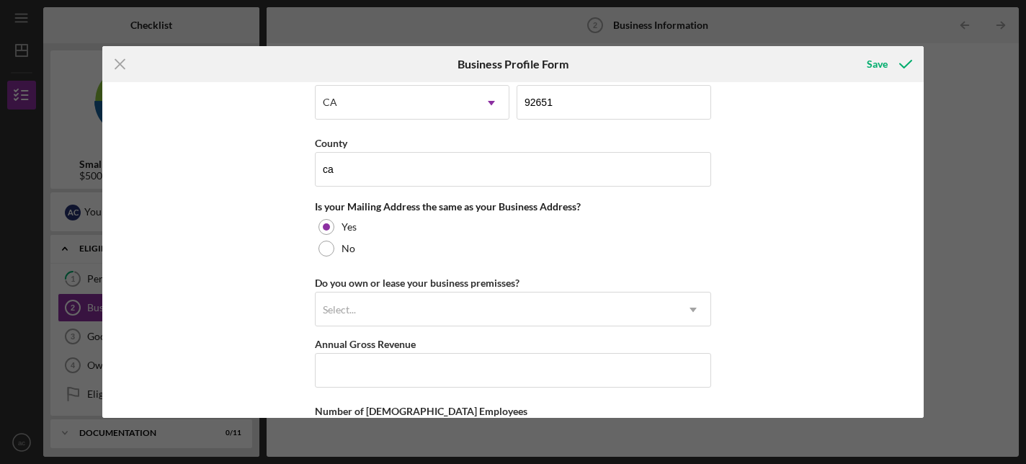
scroll to position [1086, 0]
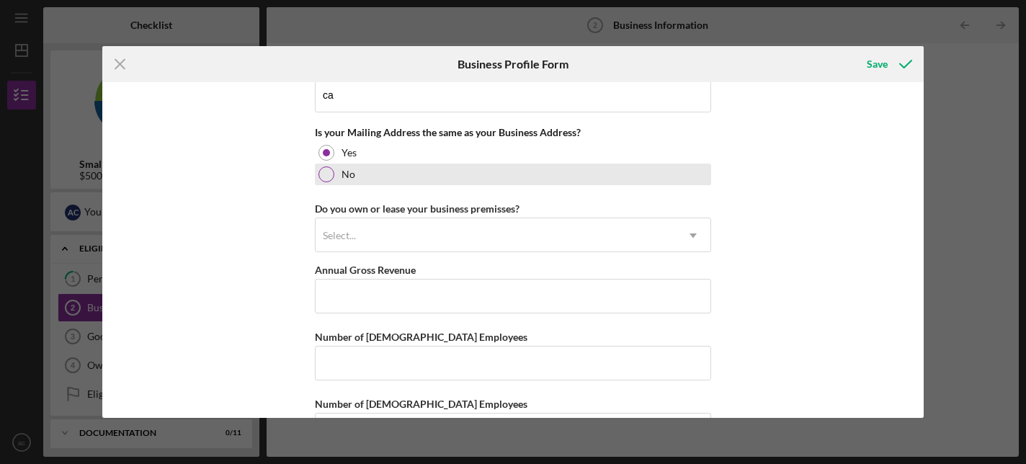
click at [330, 174] on div at bounding box center [326, 174] width 16 height 16
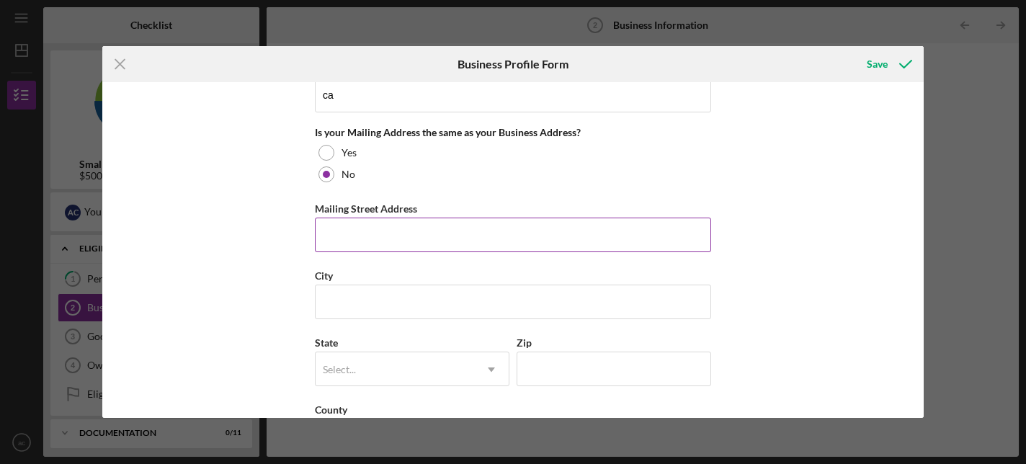
click at [337, 223] on input "Mailing Street Address" at bounding box center [513, 235] width 396 height 35
type input "303 promontory drive west"
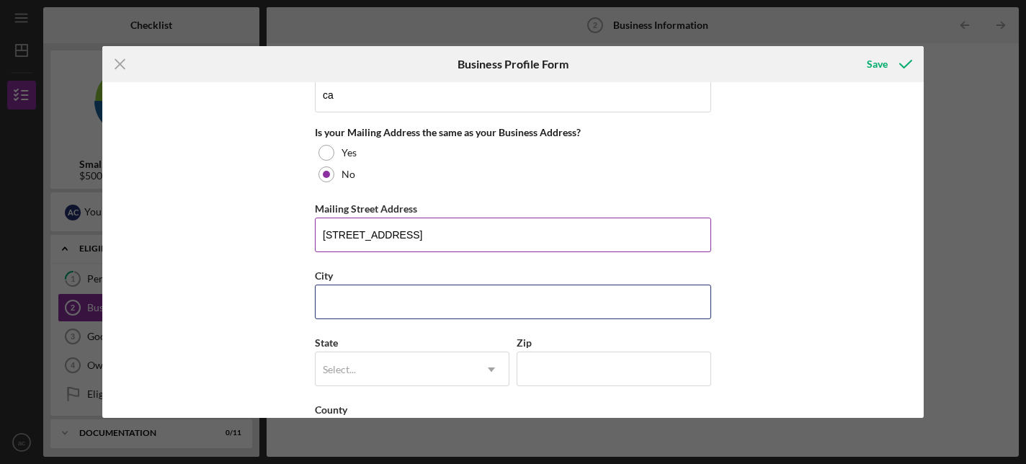
type input "newport beach"
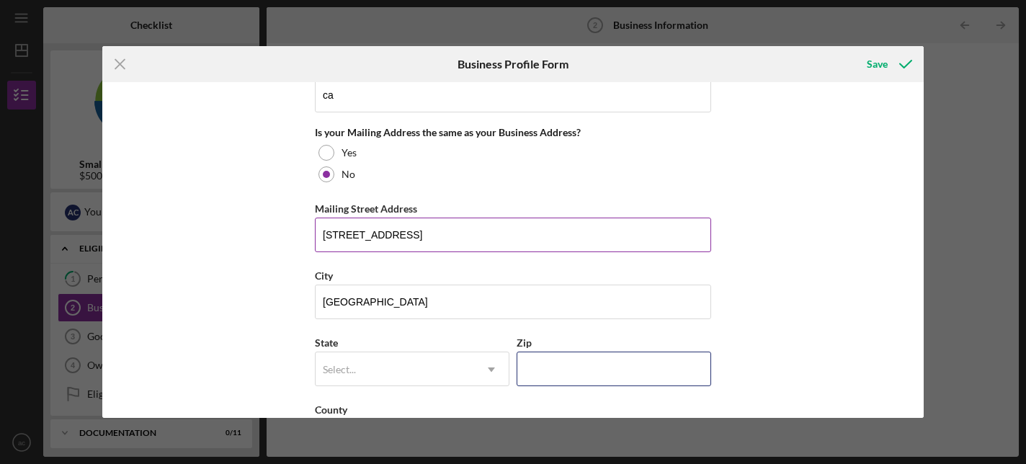
type input "92660"
type input "ca"
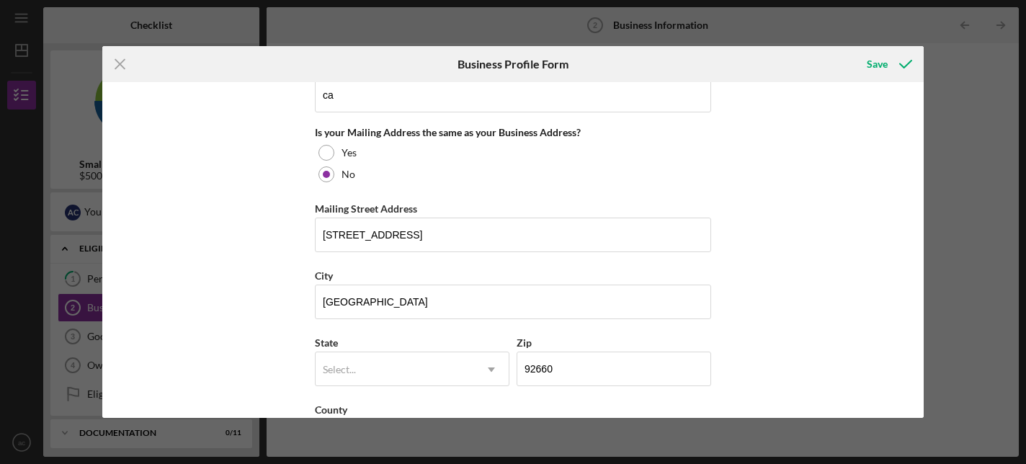
click at [227, 259] on div "Business Name Epicurean Hospitality Collective DBA Oto Sushi Business Start Dat…" at bounding box center [512, 249] width 821 height 335
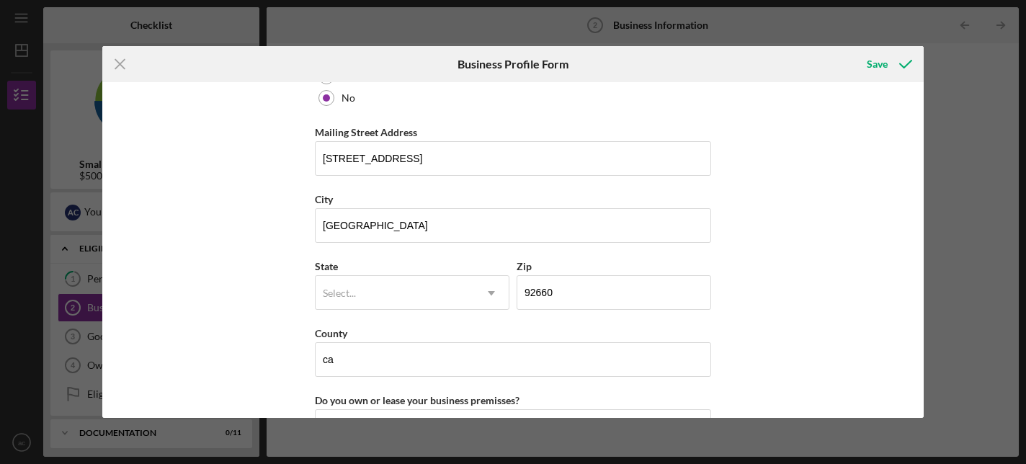
scroll to position [1174, 0]
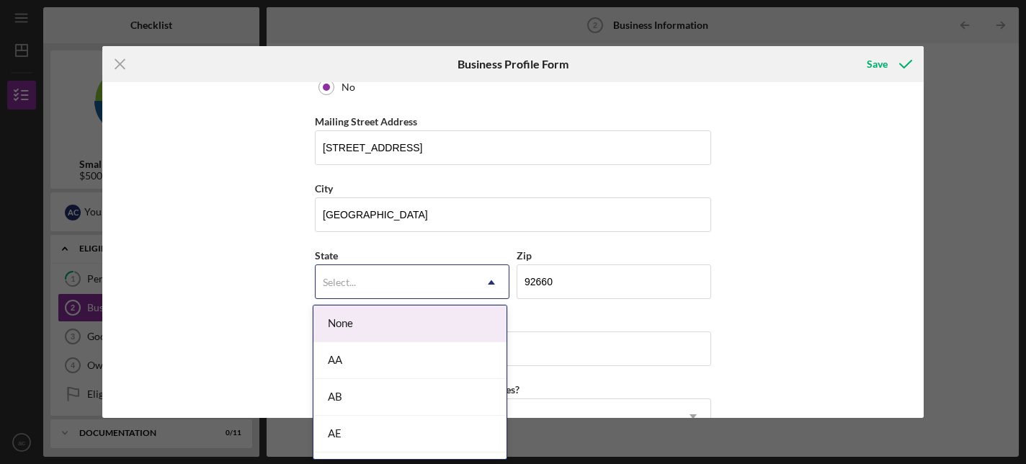
click at [323, 289] on div "Select..." at bounding box center [395, 282] width 158 height 33
click at [351, 331] on div "CA" at bounding box center [409, 323] width 193 height 37
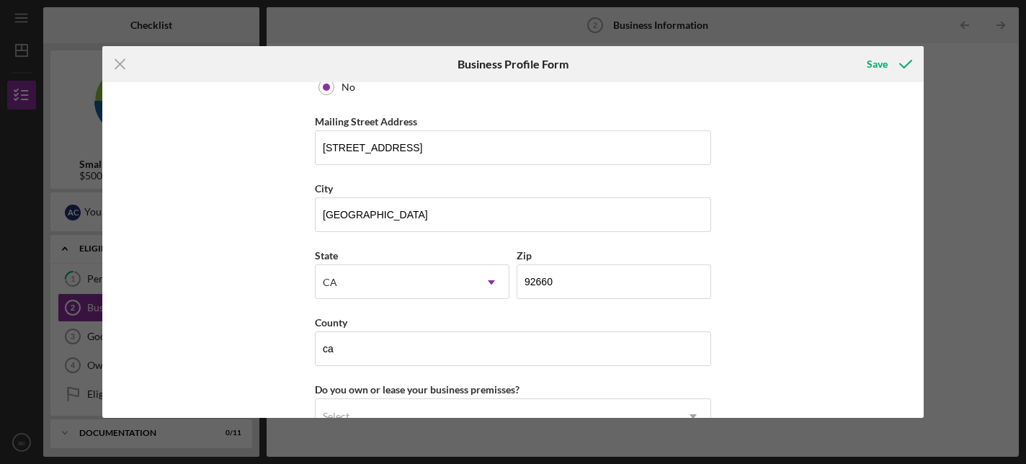
click at [240, 322] on div "Business Name Epicurean Hospitality Collective DBA Oto Sushi Business Start Dat…" at bounding box center [512, 249] width 821 height 335
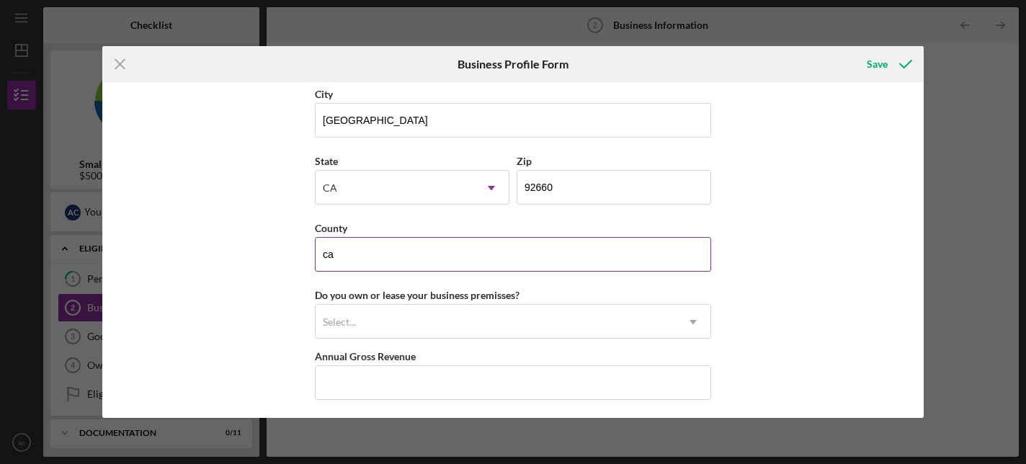
click at [340, 257] on input "ca" at bounding box center [513, 254] width 396 height 35
type input "orange"
click at [218, 294] on div "Business Name Epicurean Hospitality Collective DBA Oto Sushi Business Start Dat…" at bounding box center [512, 249] width 821 height 335
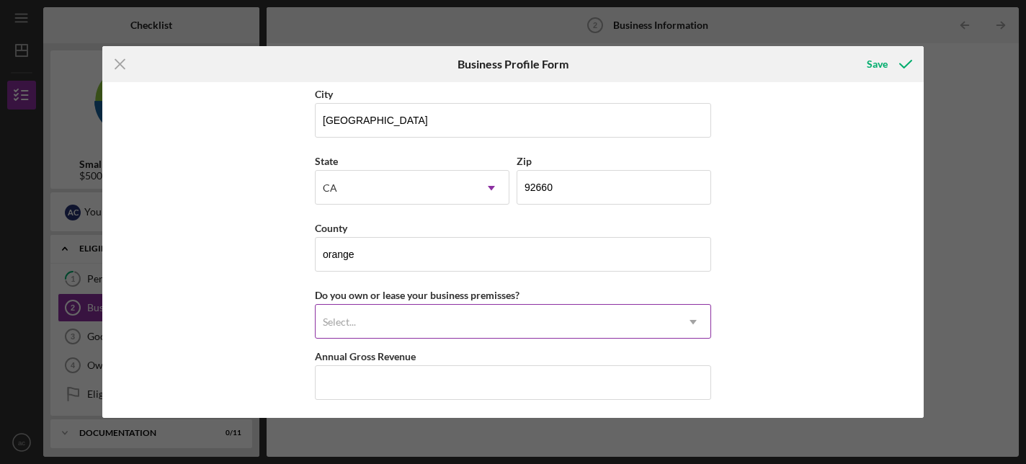
click at [336, 316] on div "Select..." at bounding box center [339, 322] width 33 height 12
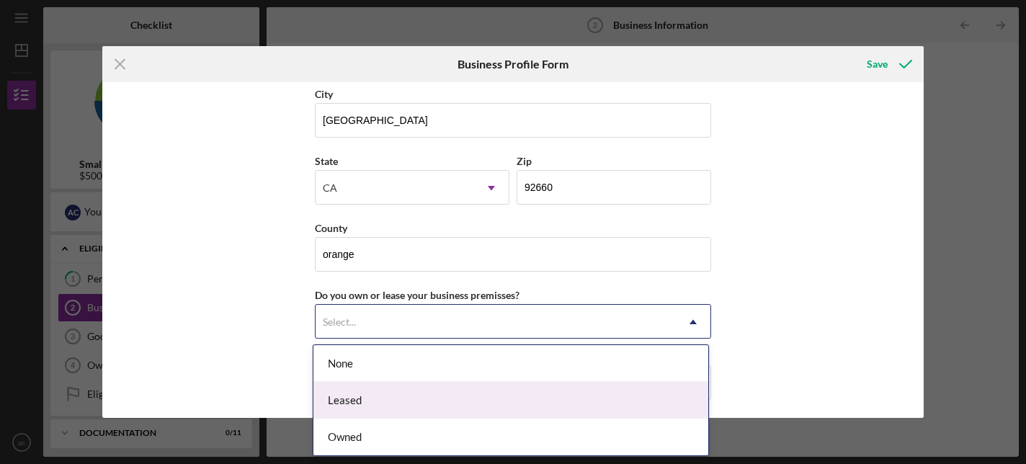
click at [344, 400] on div "Leased" at bounding box center [510, 400] width 395 height 37
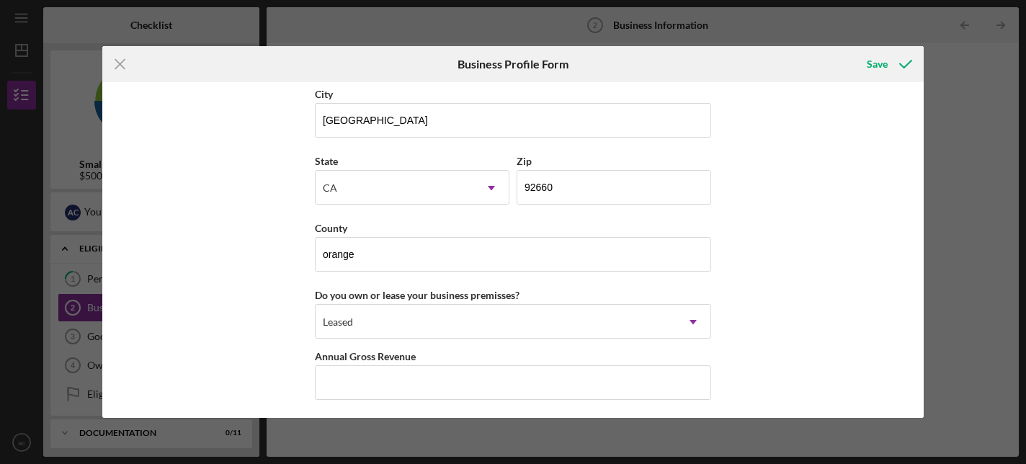
click at [241, 331] on div "Business Name Epicurean Hospitality Collective DBA Oto Sushi Business Start Dat…" at bounding box center [512, 249] width 821 height 335
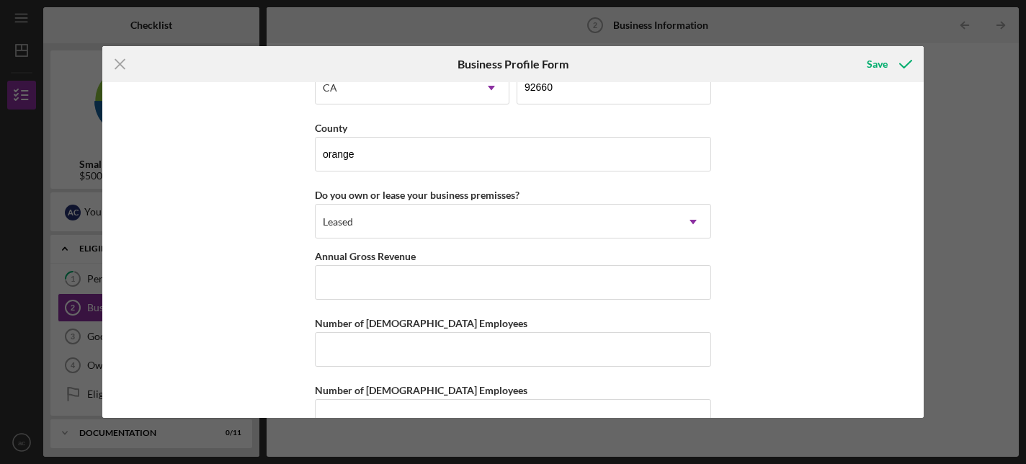
scroll to position [1370, 0]
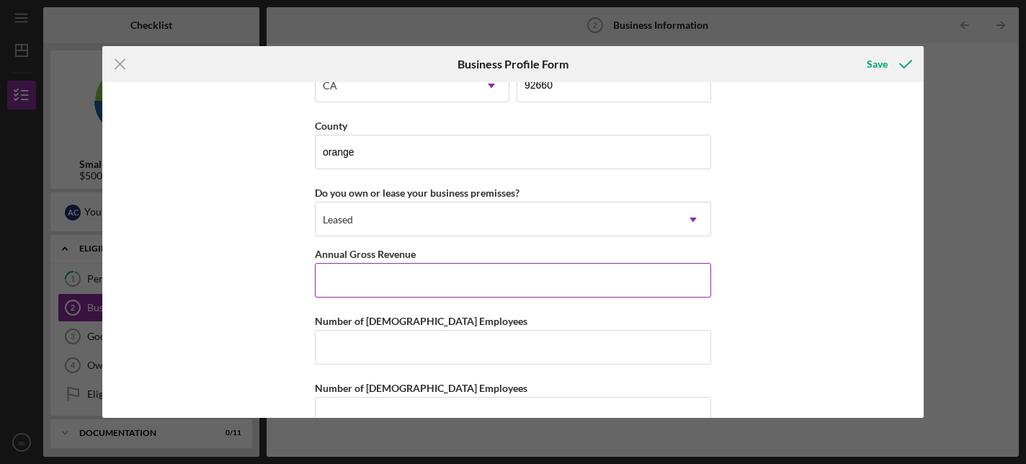
click at [369, 274] on input "Annual Gross Revenue" at bounding box center [513, 280] width 396 height 35
type input "$2,500,000"
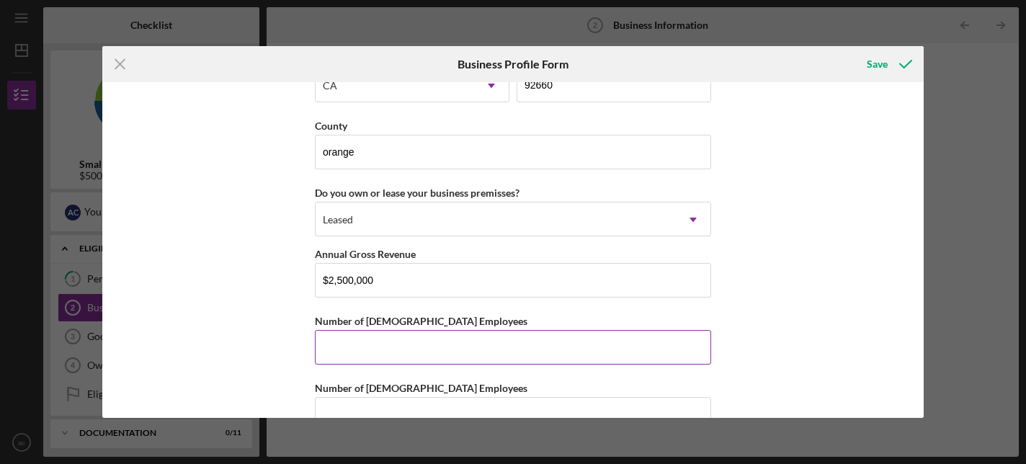
click at [393, 343] on input "Number of Full-Time Employees" at bounding box center [513, 347] width 396 height 35
type input "21"
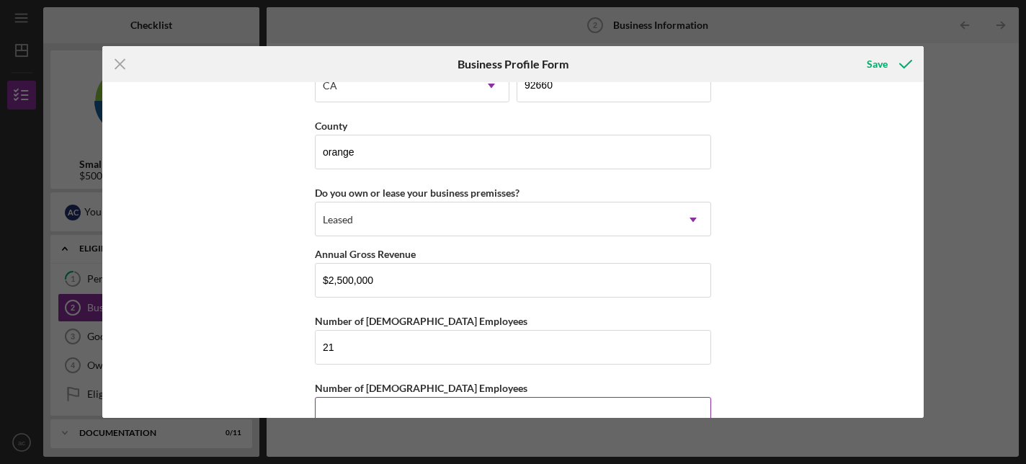
click at [408, 399] on input "Number of Part-Time Employees" at bounding box center [513, 414] width 396 height 35
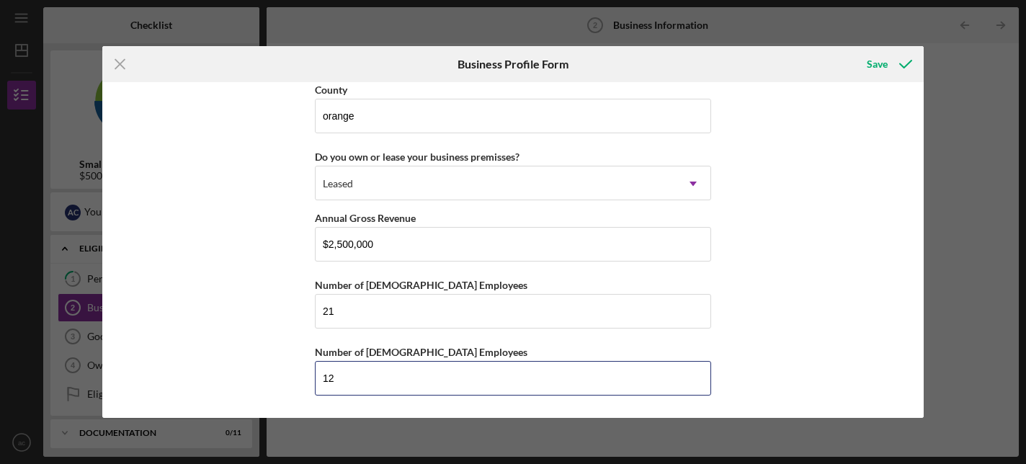
type input "12"
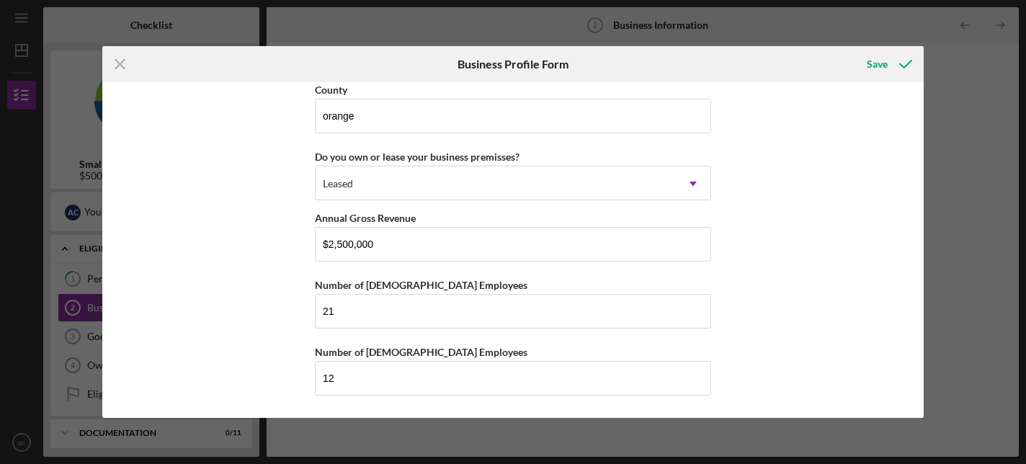
click at [239, 322] on div "Business Name Epicurean Hospitality Collective DBA Oto Sushi Business Start Dat…" at bounding box center [512, 249] width 821 height 335
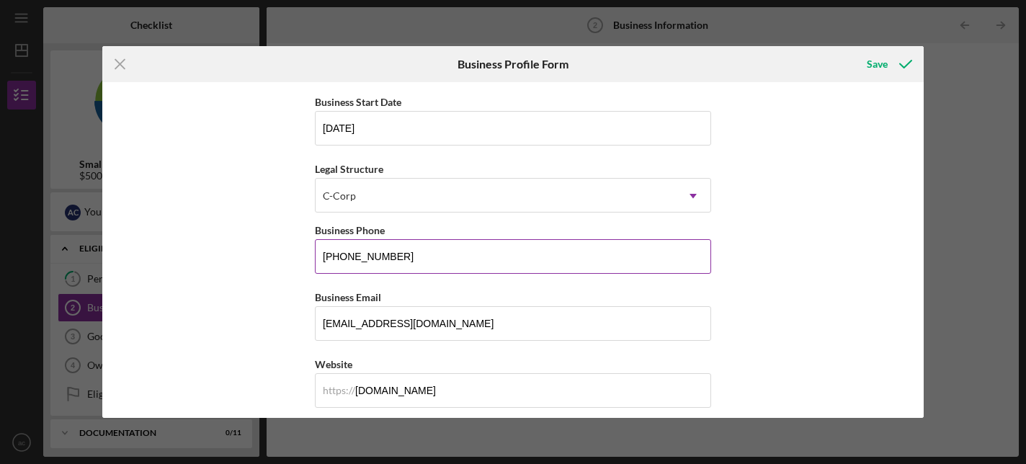
scroll to position [0, 0]
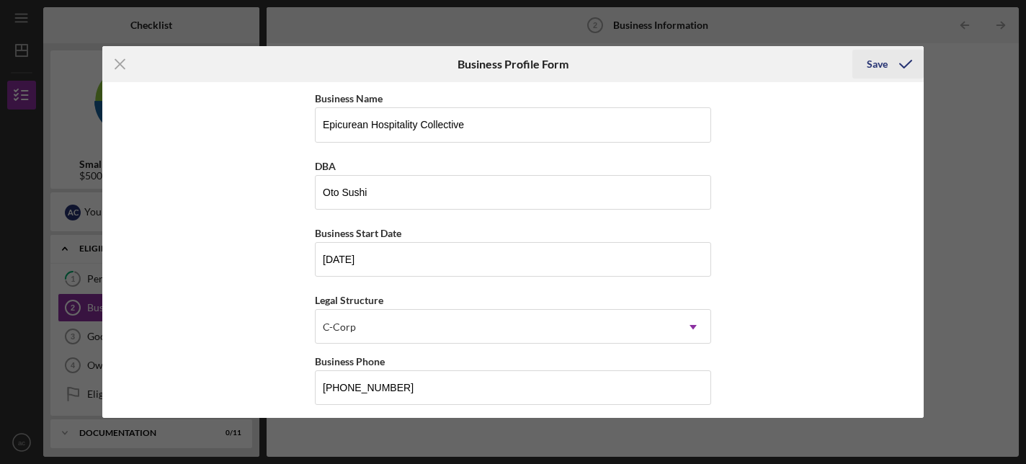
click at [882, 65] on div "Save" at bounding box center [877, 64] width 21 height 29
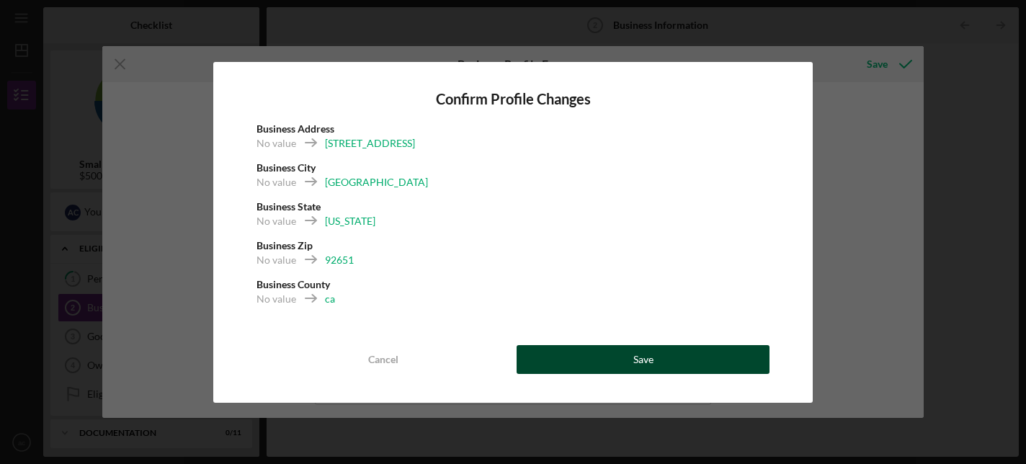
click at [653, 354] on button "Save" at bounding box center [643, 359] width 253 height 29
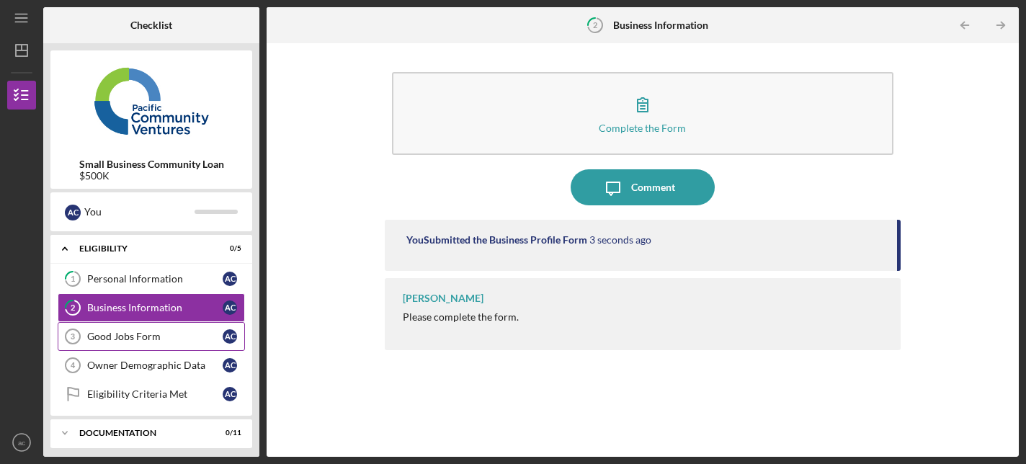
click at [158, 335] on div "Good Jobs Form" at bounding box center [154, 337] width 135 height 12
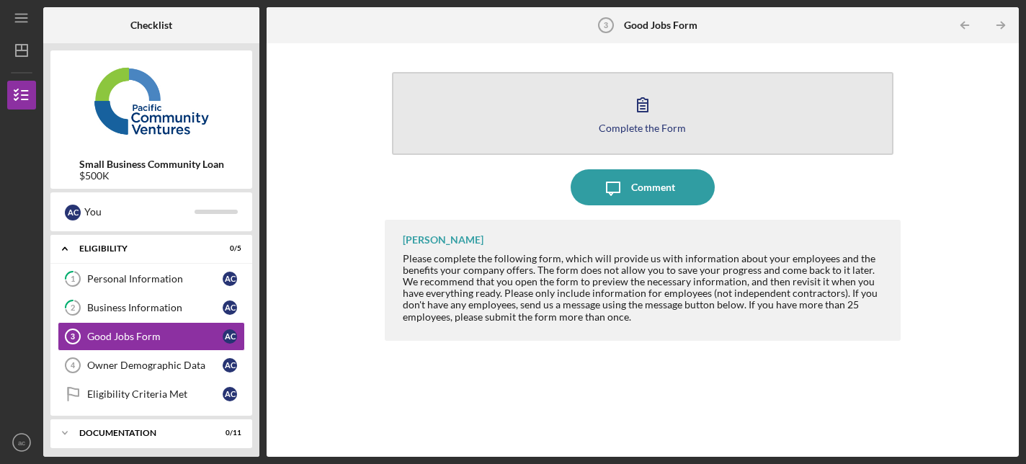
click at [653, 97] on icon "button" at bounding box center [643, 104] width 36 height 36
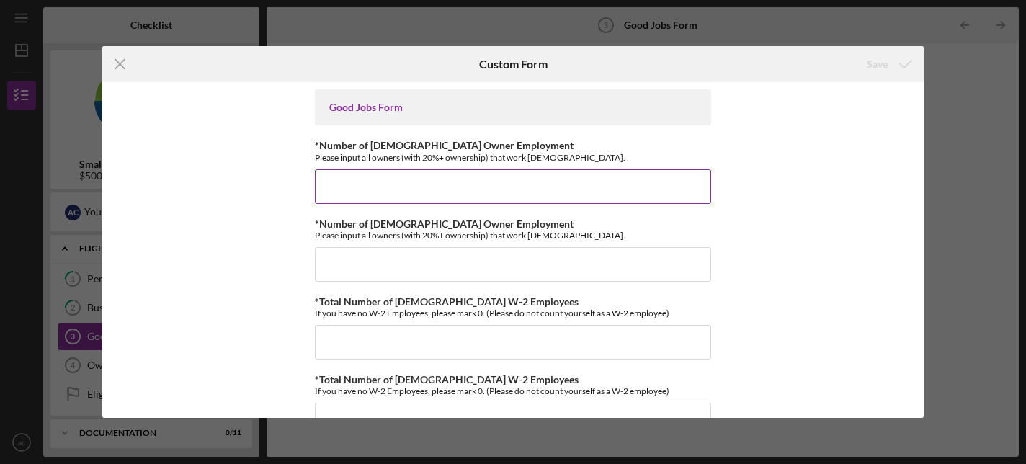
click at [532, 179] on input "*Number of Full-Time Owner Employment" at bounding box center [513, 186] width 396 height 35
type input "1"
click at [491, 251] on input "*Number of Part-Time Owner Employment" at bounding box center [513, 264] width 396 height 35
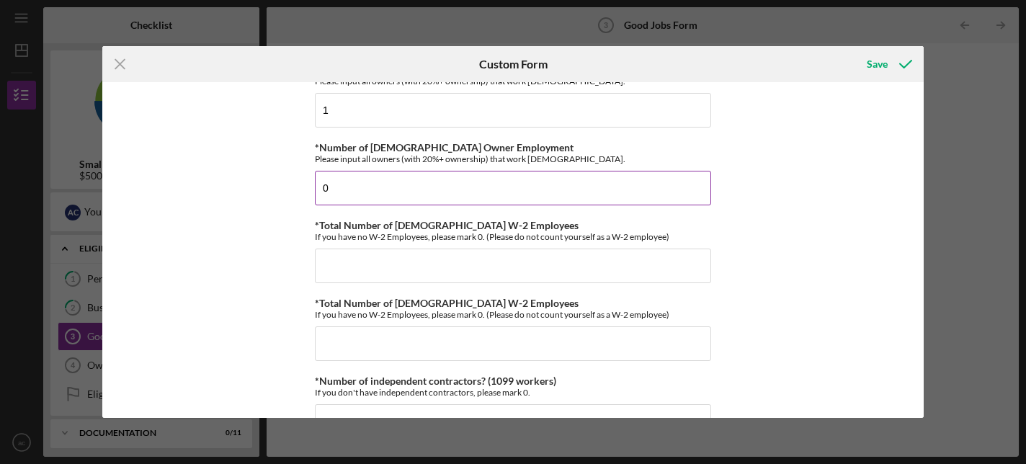
scroll to position [76, 0]
type input "0"
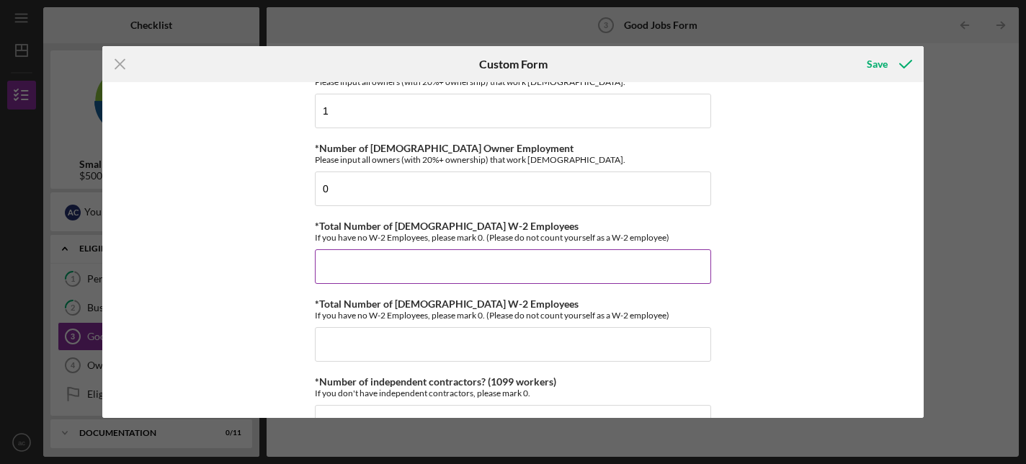
click at [478, 259] on input "*Total Number of Full-Time W-2 Employees" at bounding box center [513, 266] width 396 height 35
type input "21"
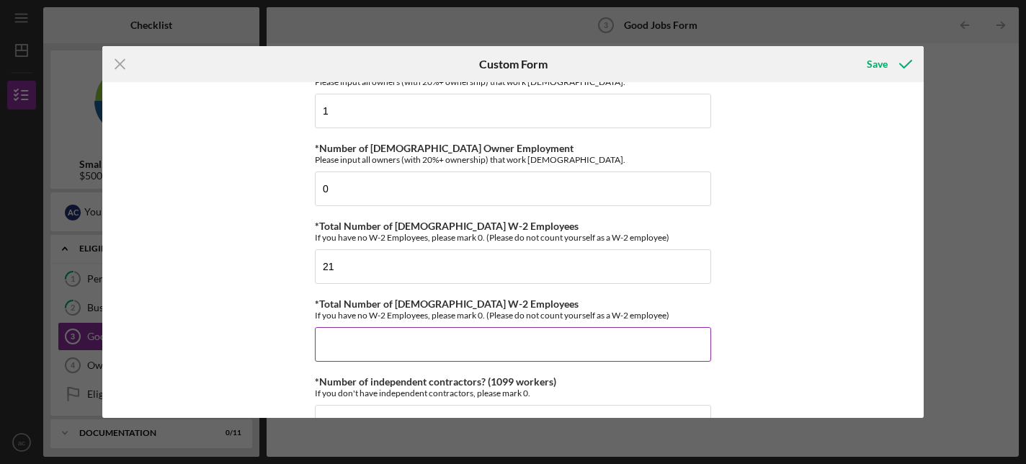
click at [479, 347] on input "*Total Number of Part-Time W-2 Employees" at bounding box center [513, 344] width 396 height 35
type input "11"
click at [188, 275] on div "Good Jobs Form *Number of Full-Time Owner Employment Please input all owners (w…" at bounding box center [512, 249] width 821 height 335
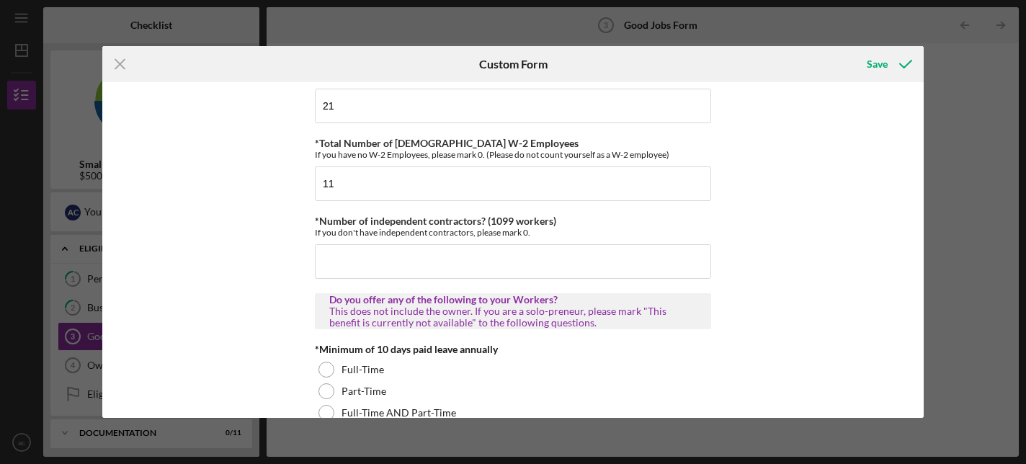
scroll to position [246, 0]
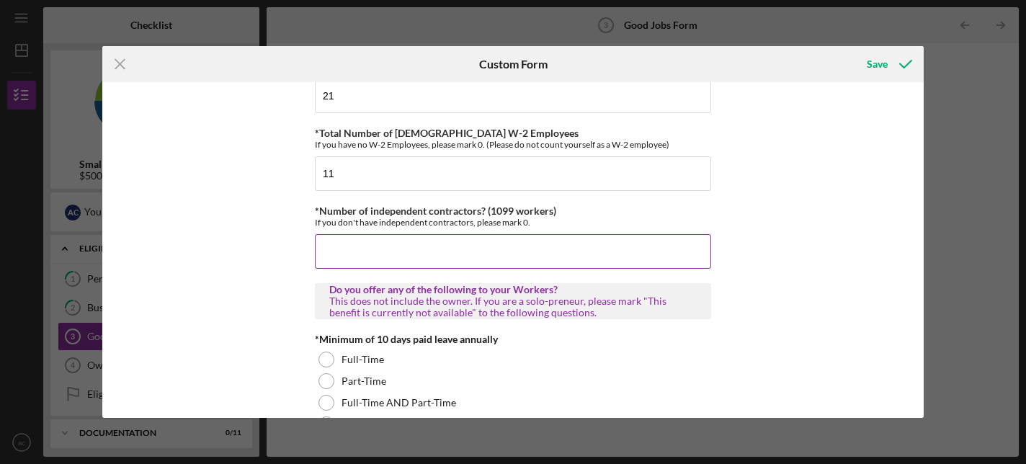
click at [331, 240] on input "*Number of independent contractors? (1099 workers)" at bounding box center [513, 251] width 396 height 35
click at [331, 240] on input "1" at bounding box center [513, 251] width 396 height 35
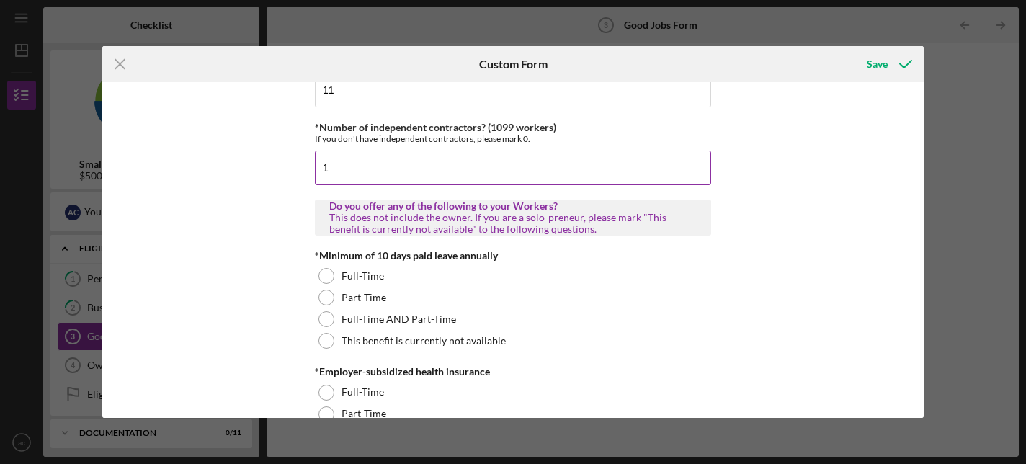
scroll to position [331, 0]
type input "1"
click at [286, 241] on div "Good Jobs Form *Number of Full-Time Owner Employment Please input all owners (w…" at bounding box center [512, 249] width 821 height 335
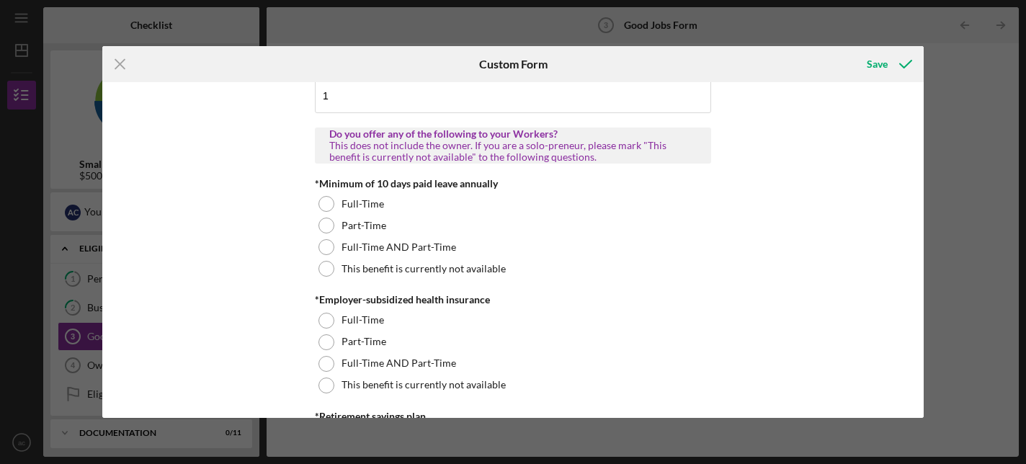
scroll to position [403, 0]
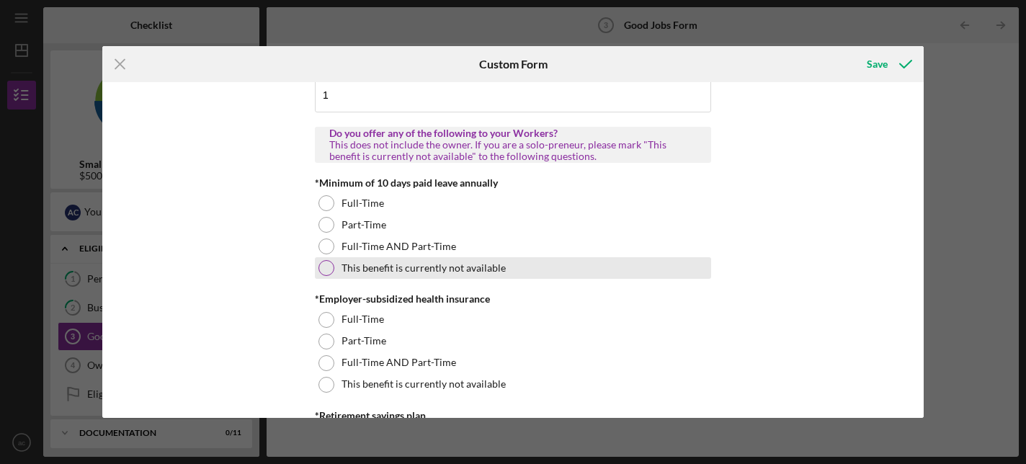
click at [324, 266] on div at bounding box center [326, 268] width 16 height 16
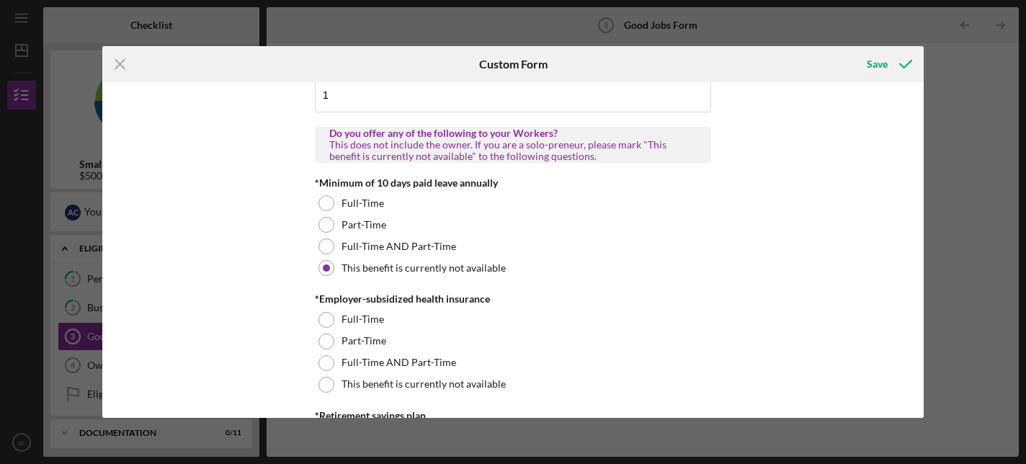
click at [267, 308] on div "Good Jobs Form *Number of Full-Time Owner Employment Please input all owners (w…" at bounding box center [512, 249] width 821 height 335
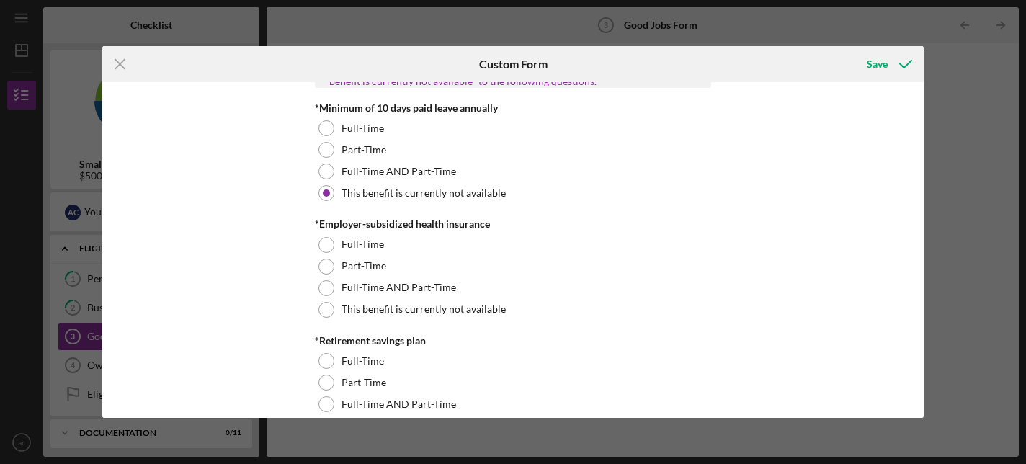
scroll to position [478, 0]
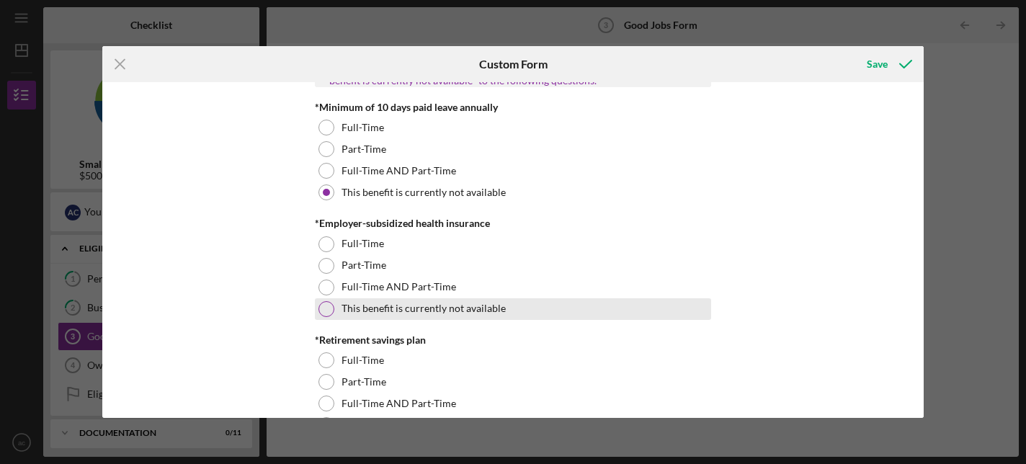
click at [320, 308] on div at bounding box center [326, 309] width 16 height 16
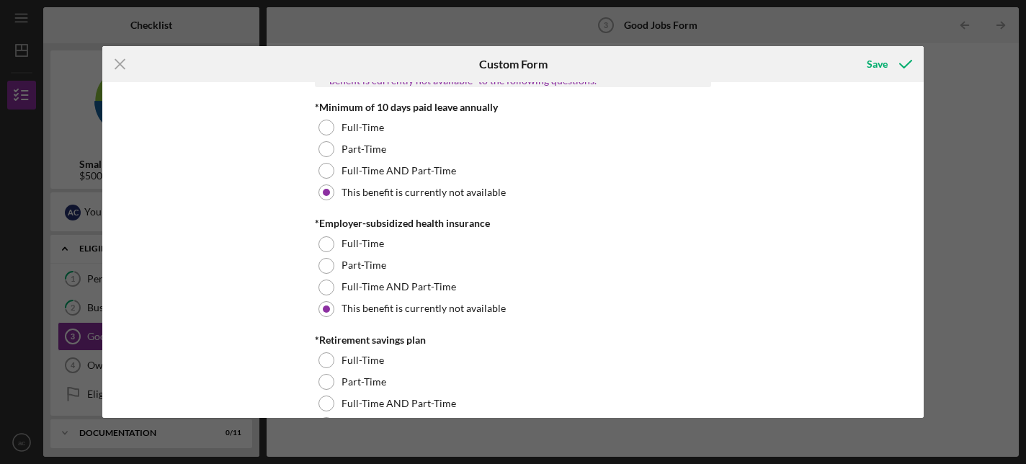
click at [248, 306] on div "Good Jobs Form *Number of Full-Time Owner Employment Please input all owners (w…" at bounding box center [512, 249] width 821 height 335
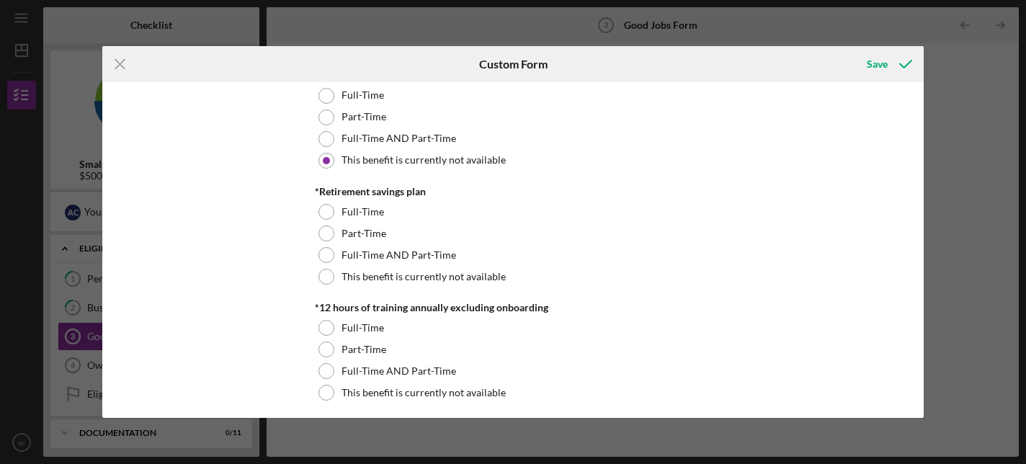
scroll to position [630, 0]
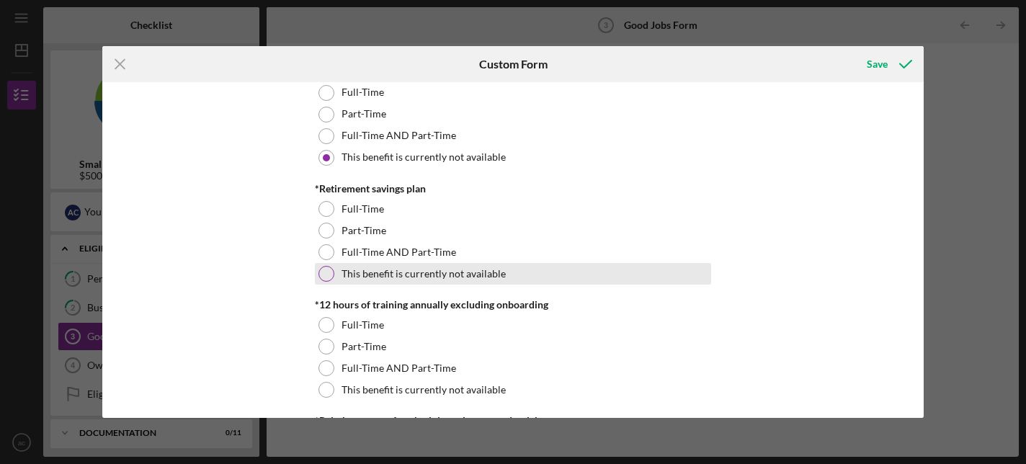
click at [325, 264] on div "This benefit is currently not available" at bounding box center [513, 274] width 396 height 22
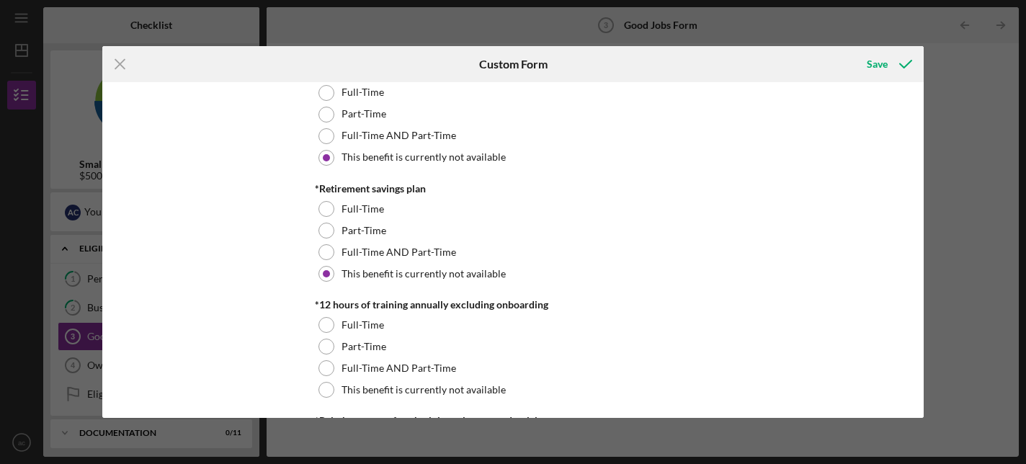
click at [277, 281] on div "Good Jobs Form *Number of Full-Time Owner Employment Please input all owners (w…" at bounding box center [512, 249] width 821 height 335
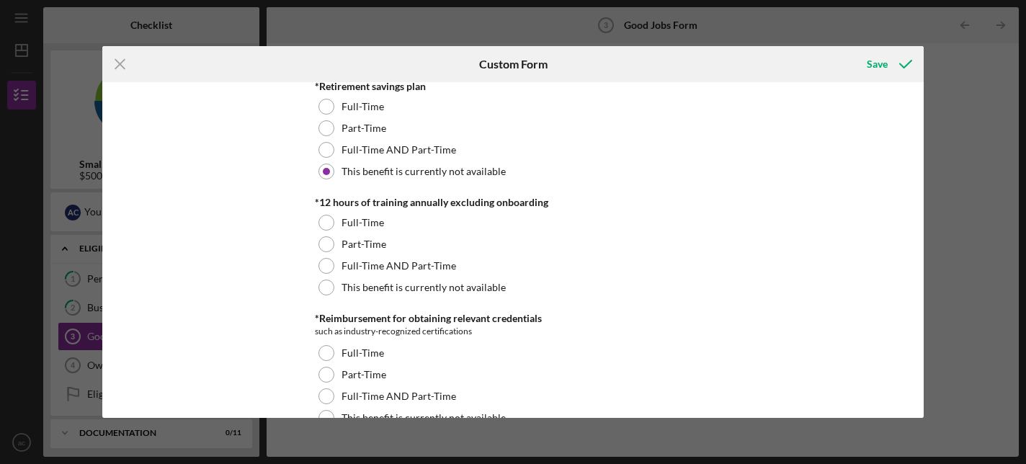
scroll to position [733, 0]
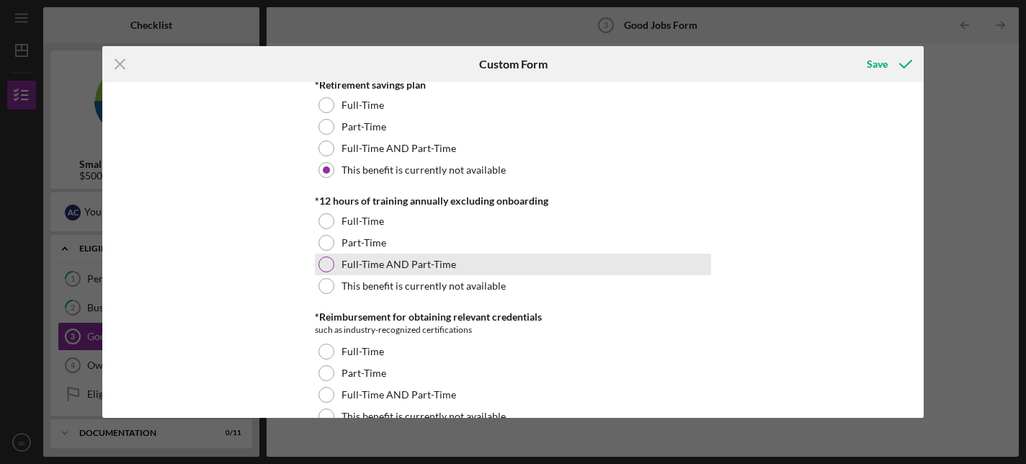
click at [327, 267] on div at bounding box center [326, 264] width 16 height 16
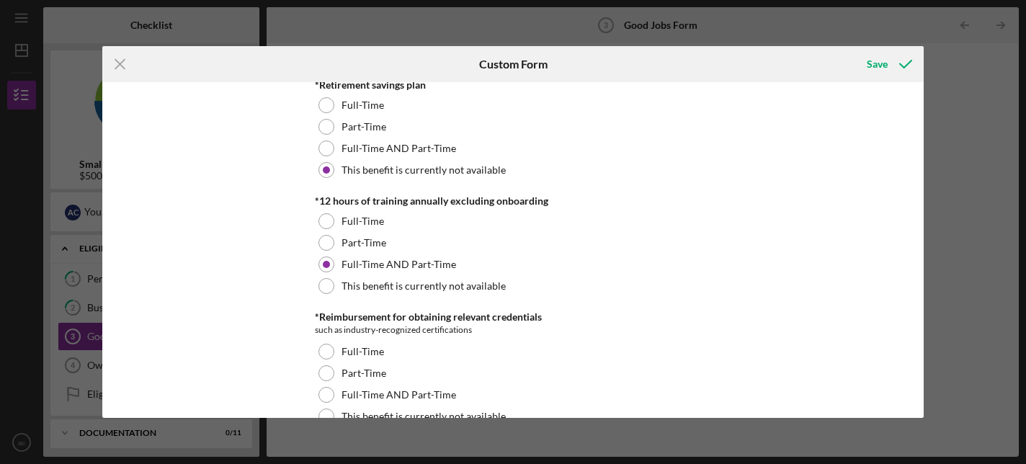
click at [270, 268] on div "Good Jobs Form *Number of Full-Time Owner Employment Please input all owners (w…" at bounding box center [512, 249] width 821 height 335
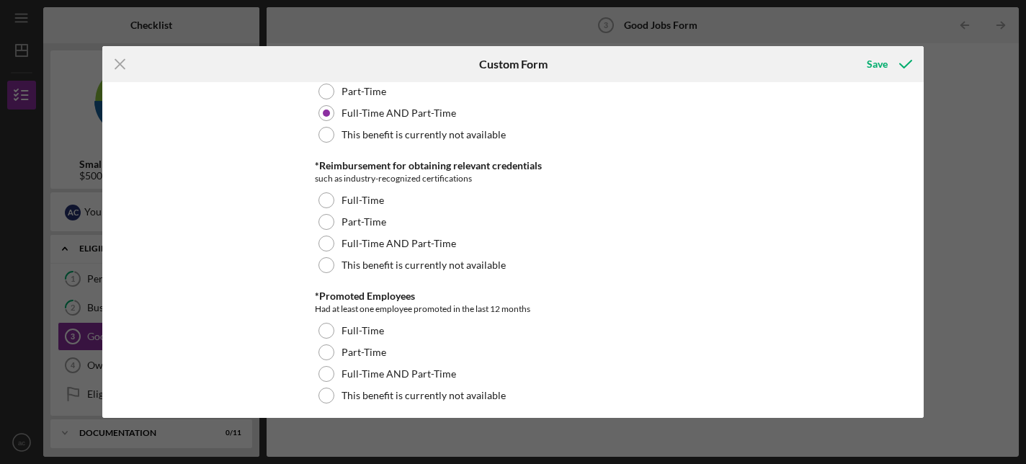
scroll to position [890, 0]
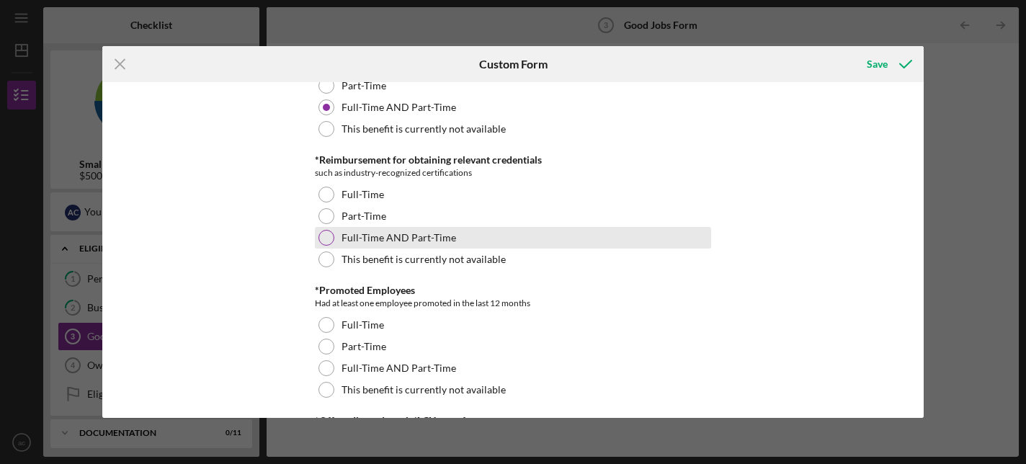
click at [322, 237] on div at bounding box center [326, 238] width 16 height 16
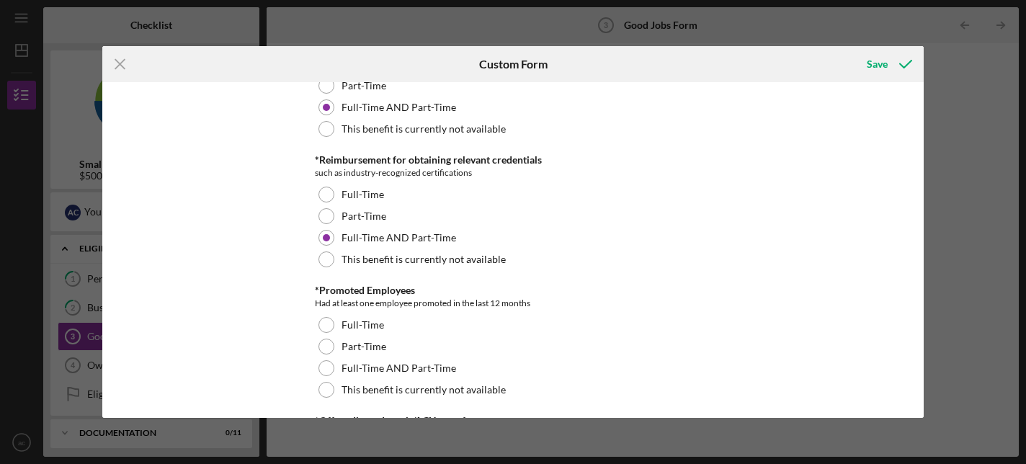
click at [258, 258] on div "Good Jobs Form *Number of Full-Time Owner Employment Please input all owners (w…" at bounding box center [512, 249] width 821 height 335
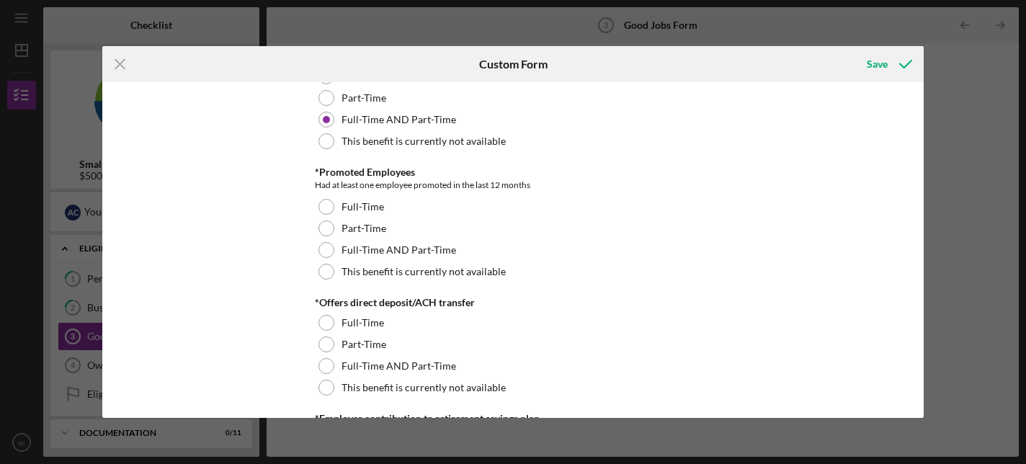
scroll to position [1011, 0]
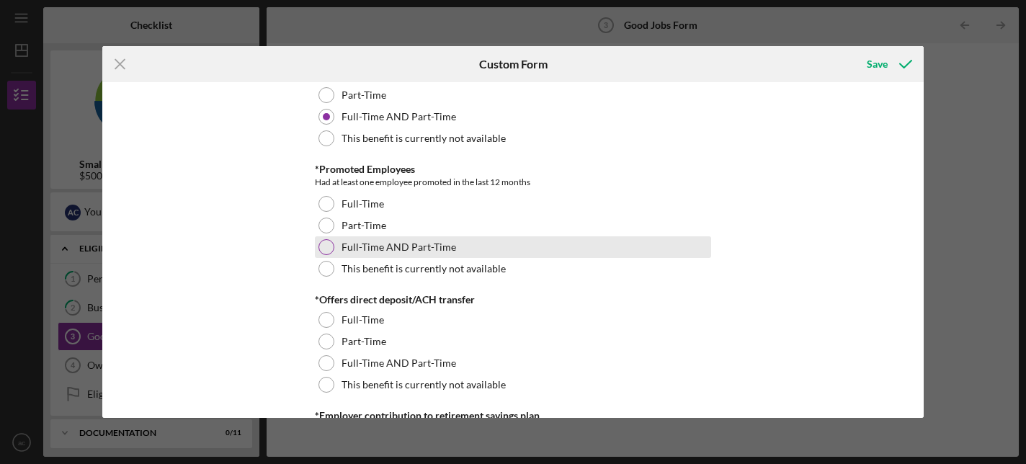
click at [326, 245] on div at bounding box center [326, 247] width 16 height 16
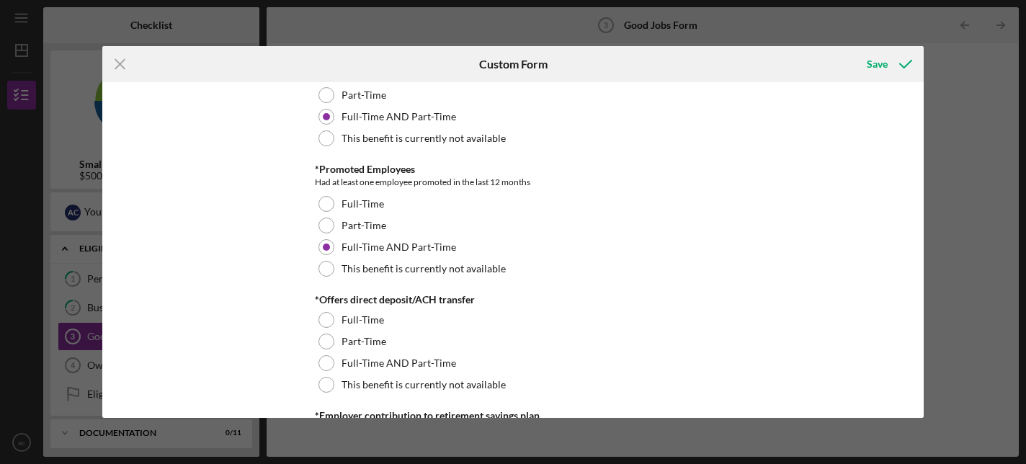
click at [231, 247] on div "Good Jobs Form *Number of Full-Time Owner Employment Please input all owners (w…" at bounding box center [512, 249] width 821 height 335
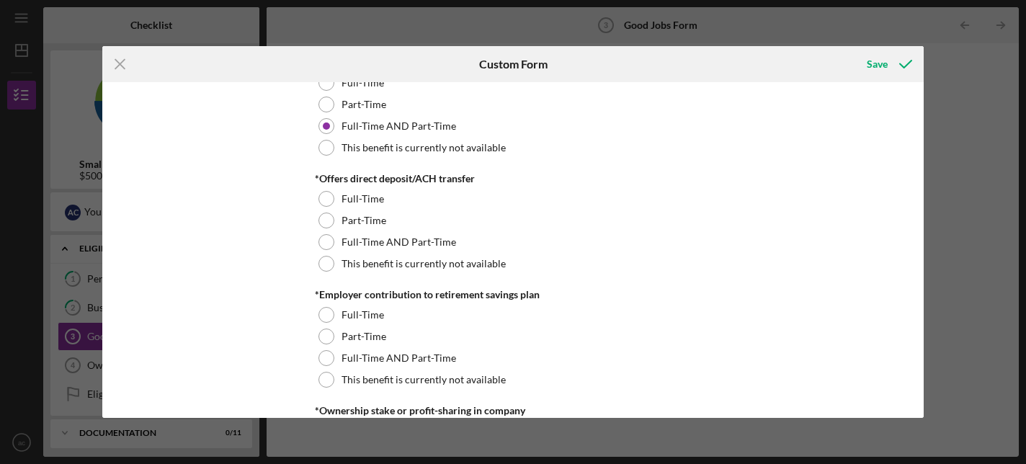
scroll to position [1138, 0]
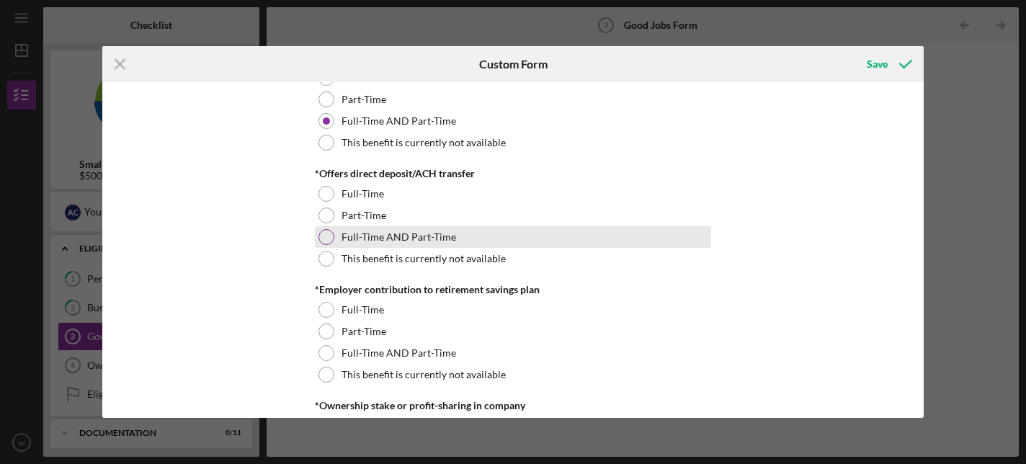
click at [326, 236] on div at bounding box center [326, 237] width 16 height 16
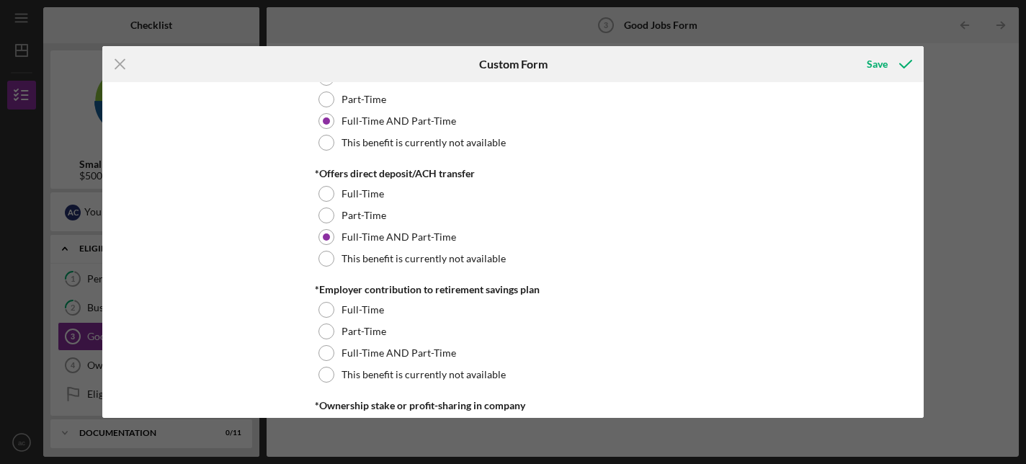
click at [255, 250] on div "Good Jobs Form *Number of Full-Time Owner Employment Please input all owners (w…" at bounding box center [512, 249] width 821 height 335
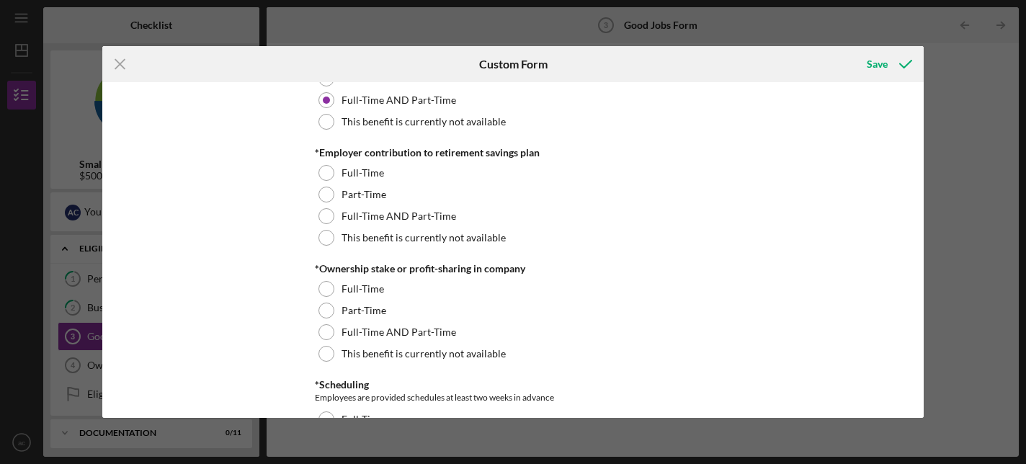
scroll to position [1279, 0]
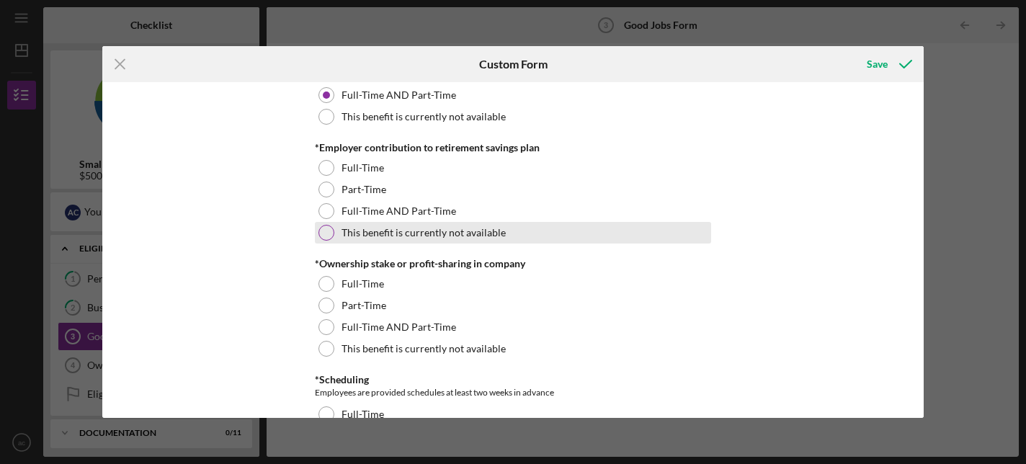
click at [333, 229] on div "This benefit is currently not available" at bounding box center [513, 233] width 396 height 22
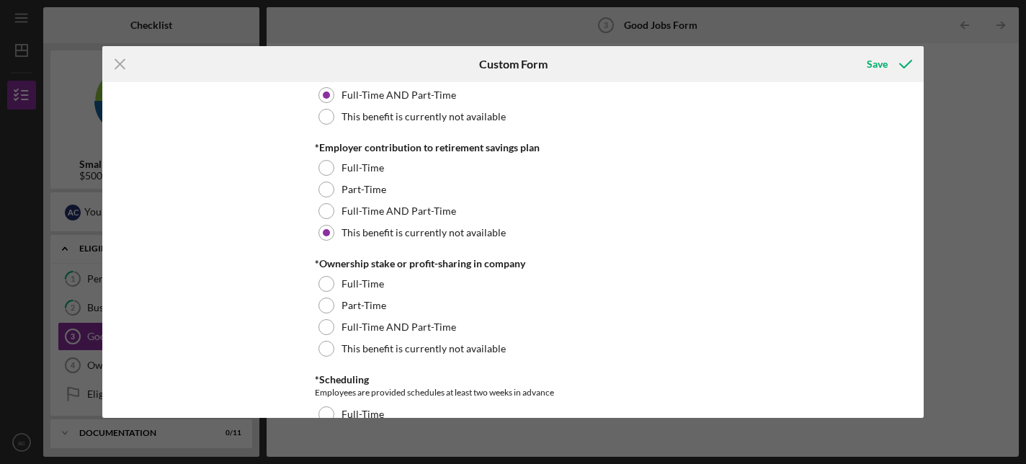
click at [252, 261] on div "Good Jobs Form *Number of Full-Time Owner Employment Please input all owners (w…" at bounding box center [512, 249] width 821 height 335
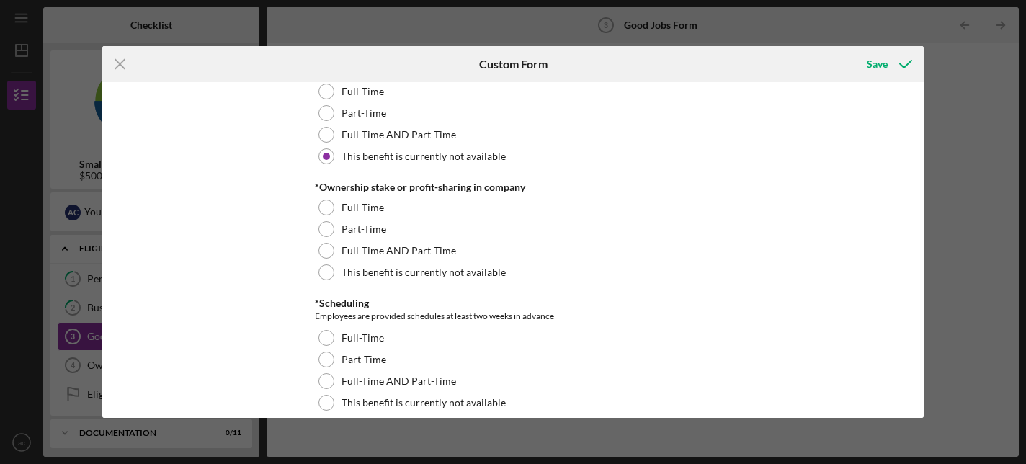
scroll to position [1358, 0]
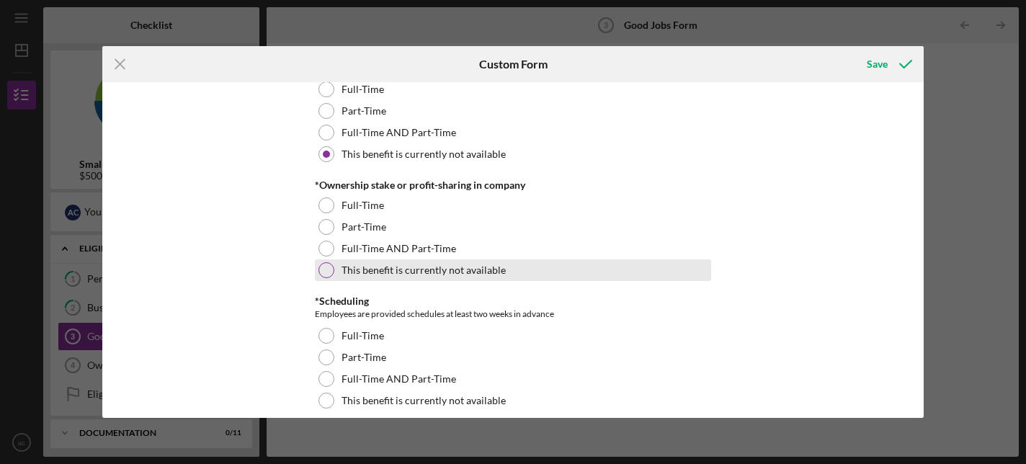
click at [321, 269] on div at bounding box center [326, 270] width 16 height 16
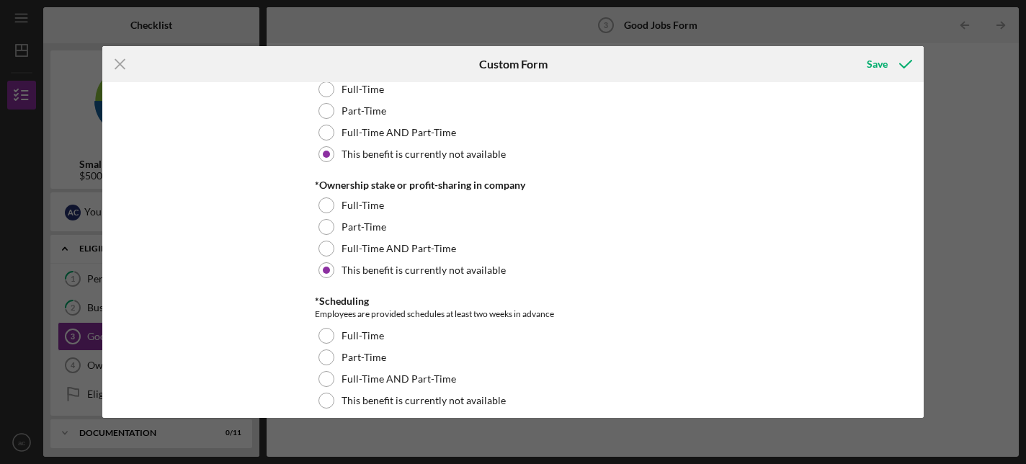
click at [246, 269] on div "Good Jobs Form *Number of Full-Time Owner Employment Please input all owners (w…" at bounding box center [512, 249] width 821 height 335
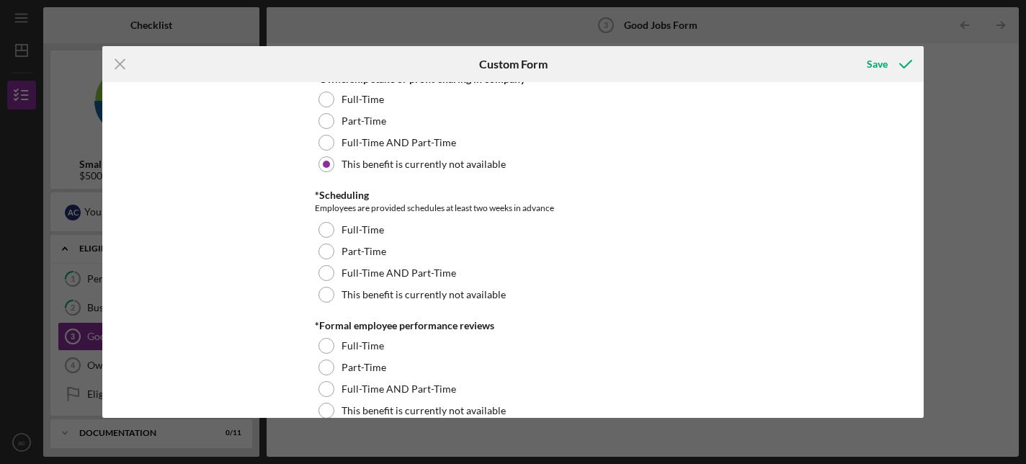
scroll to position [1465, 0]
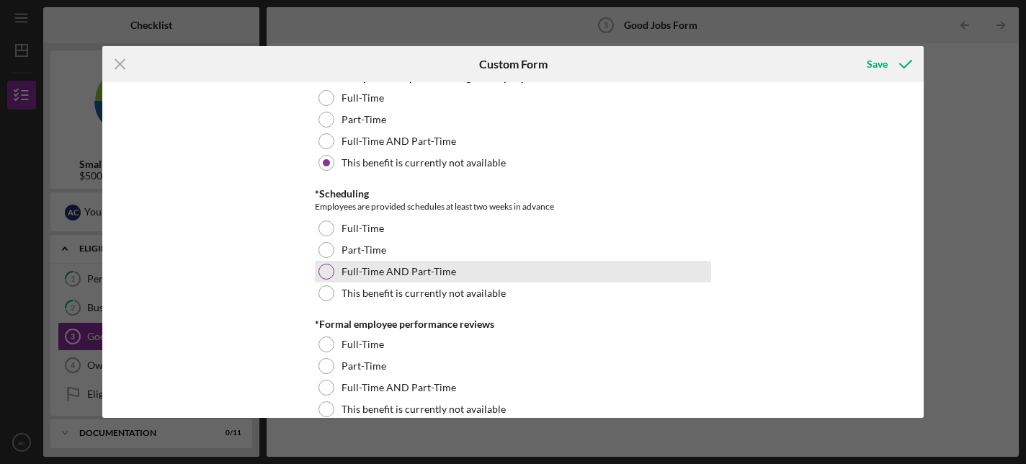
click at [326, 276] on div at bounding box center [326, 272] width 16 height 16
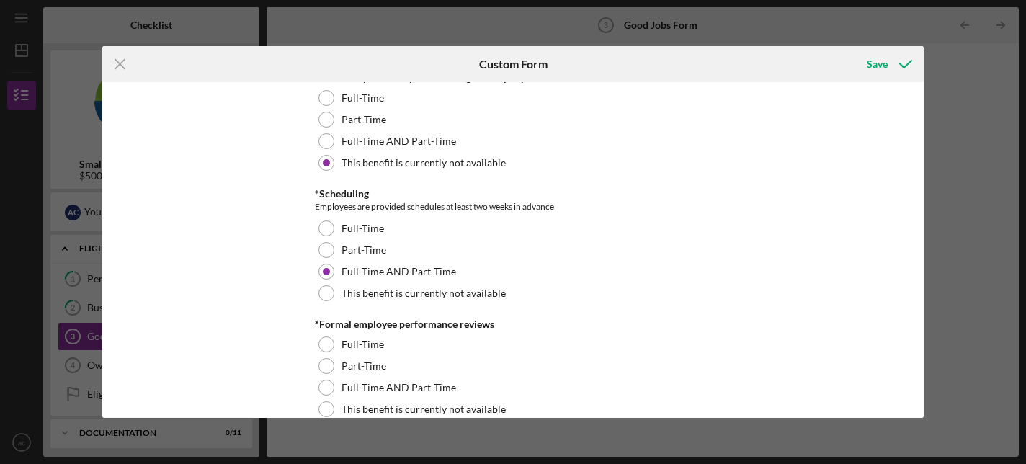
click at [231, 301] on div "Good Jobs Form *Number of Full-Time Owner Employment Please input all owners (w…" at bounding box center [512, 249] width 821 height 335
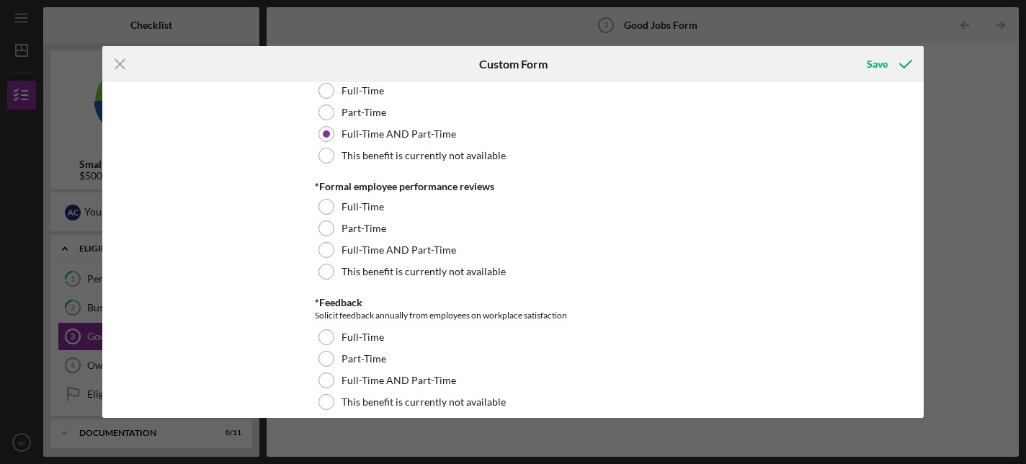
scroll to position [1605, 0]
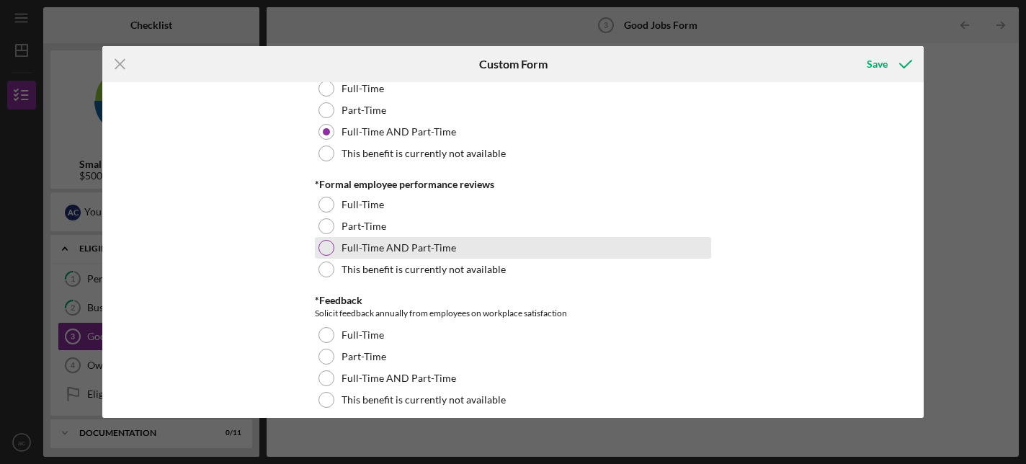
click at [324, 247] on div at bounding box center [326, 248] width 16 height 16
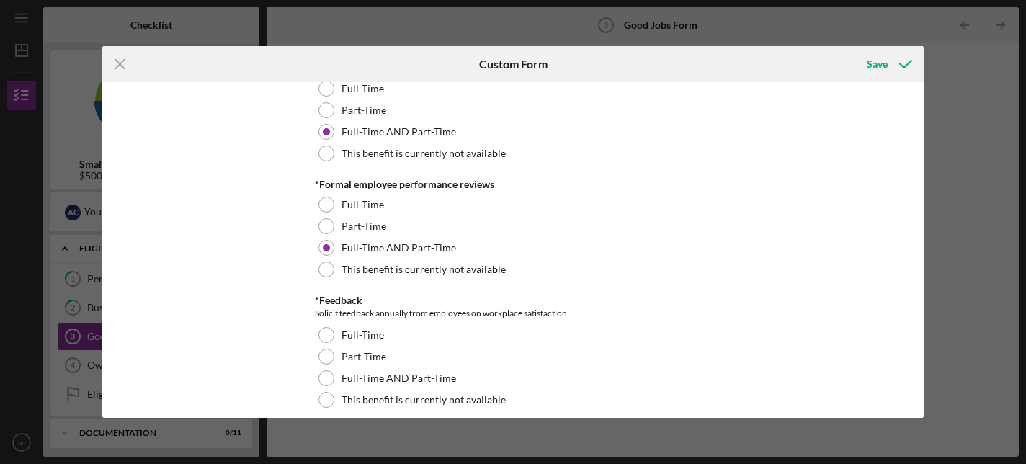
click at [224, 278] on div "Good Jobs Form *Number of Full-Time Owner Employment Please input all owners (w…" at bounding box center [512, 249] width 821 height 335
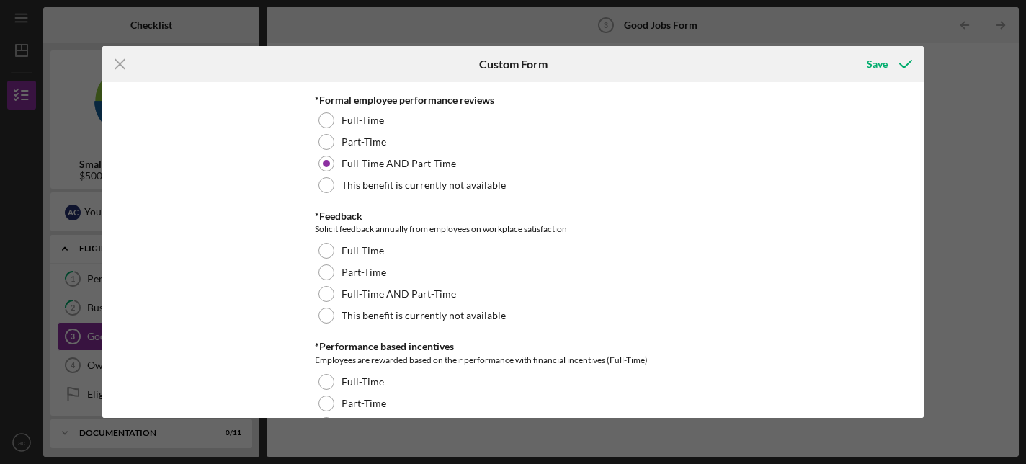
scroll to position [1690, 0]
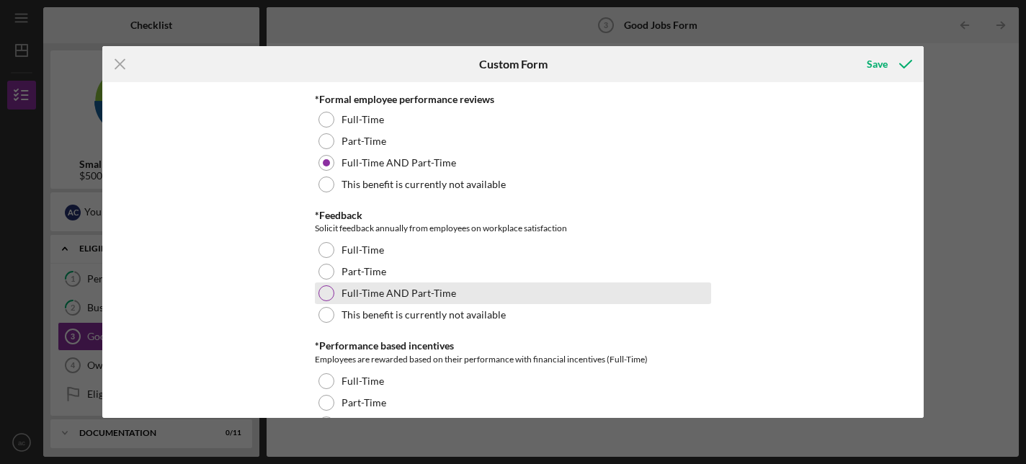
click at [326, 298] on div at bounding box center [326, 293] width 16 height 16
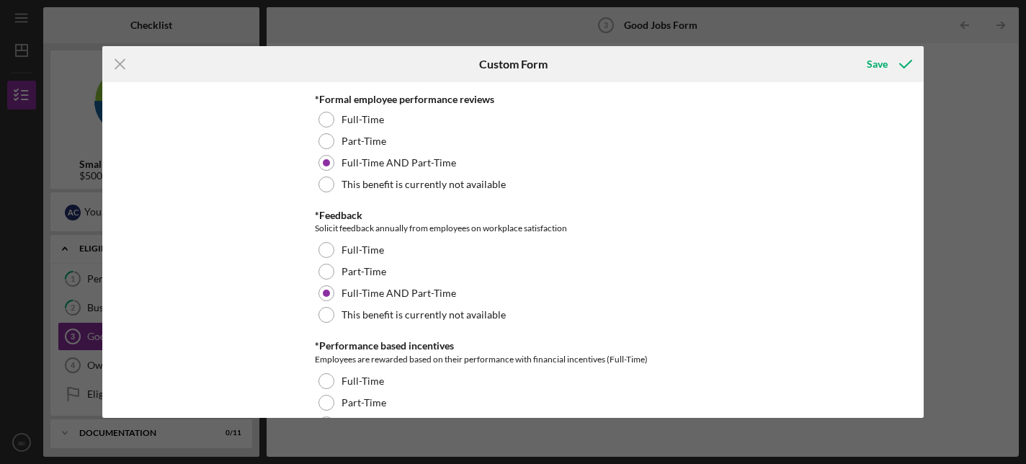
click at [232, 298] on div "Good Jobs Form *Number of Full-Time Owner Employment Please input all owners (w…" at bounding box center [512, 249] width 821 height 335
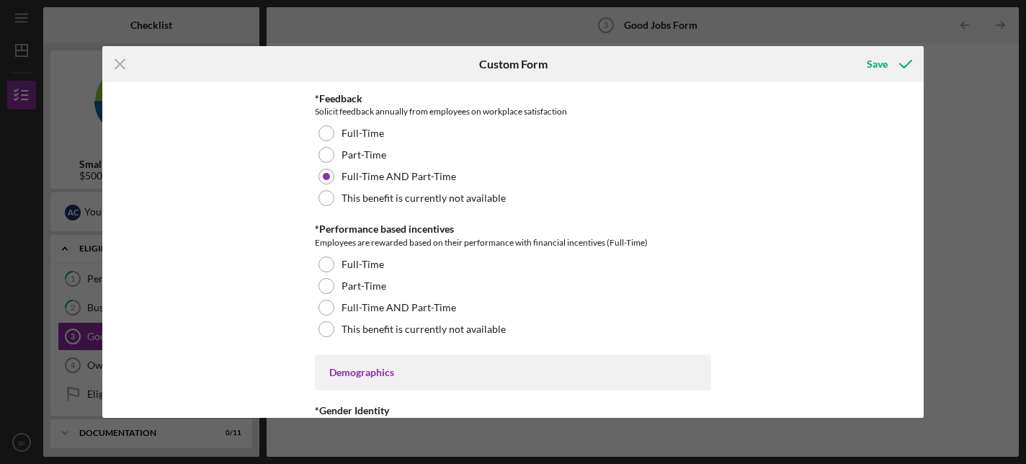
scroll to position [1813, 0]
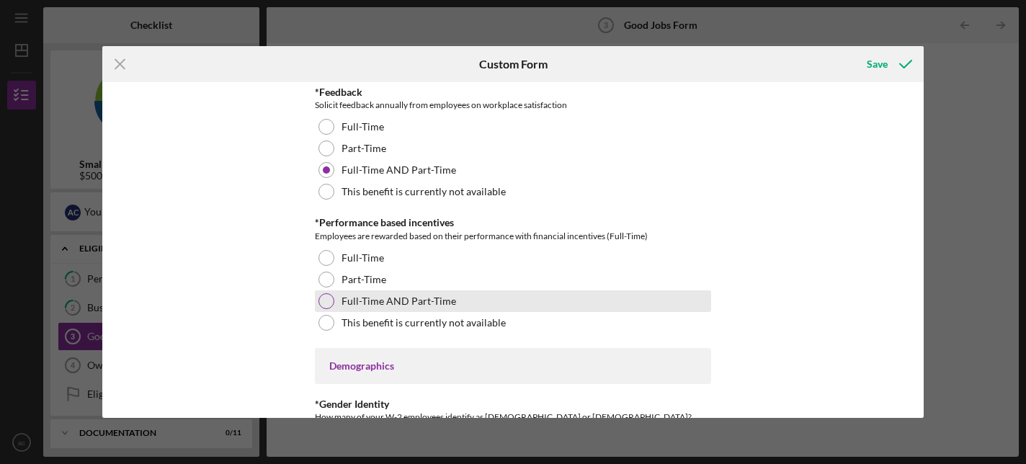
click at [330, 300] on div at bounding box center [326, 301] width 16 height 16
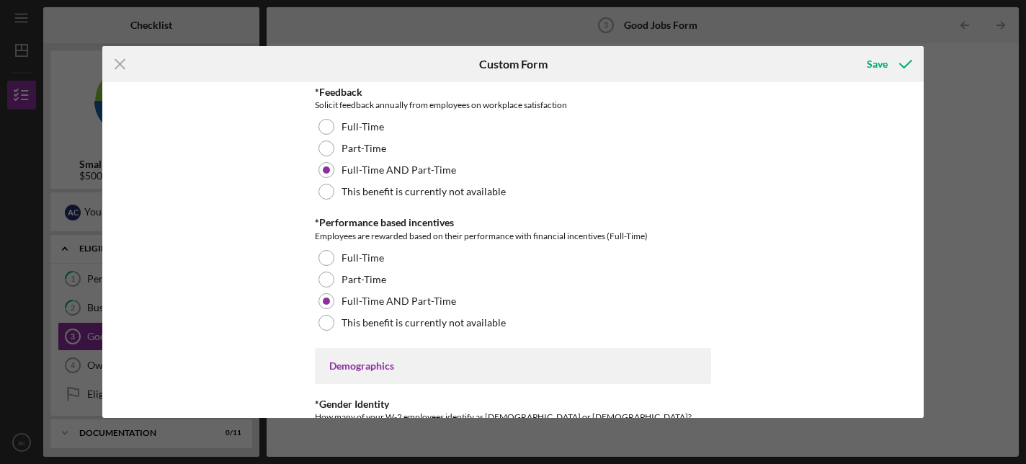
click at [231, 284] on div "Good Jobs Form *Number of Full-Time Owner Employment Please input all owners (w…" at bounding box center [512, 249] width 821 height 335
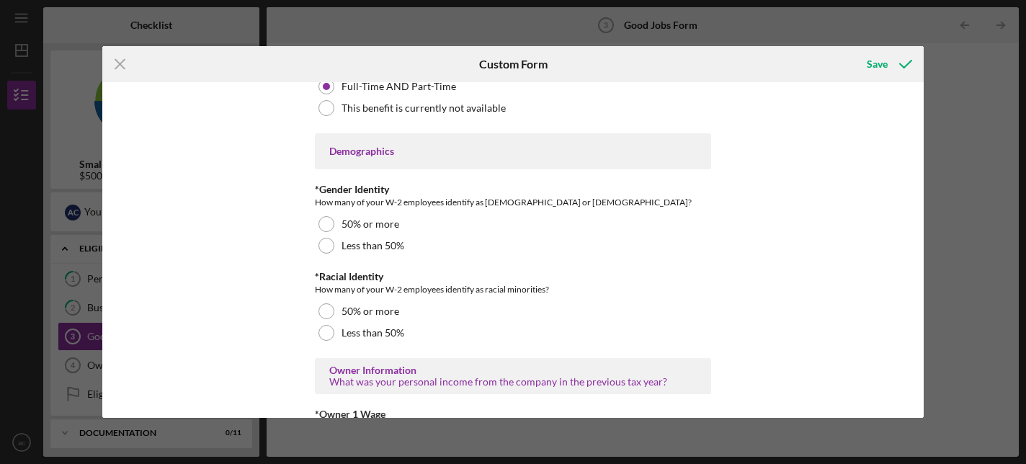
scroll to position [2042, 0]
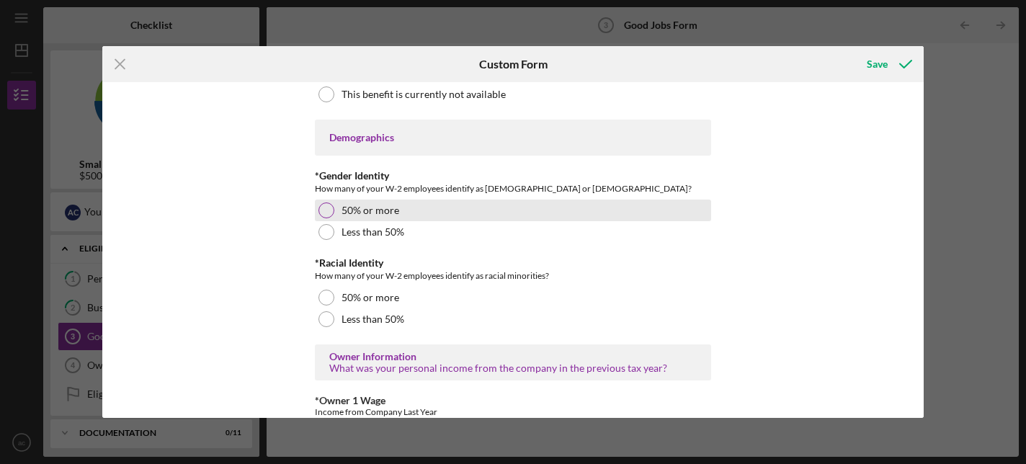
click at [326, 208] on div at bounding box center [326, 210] width 16 height 16
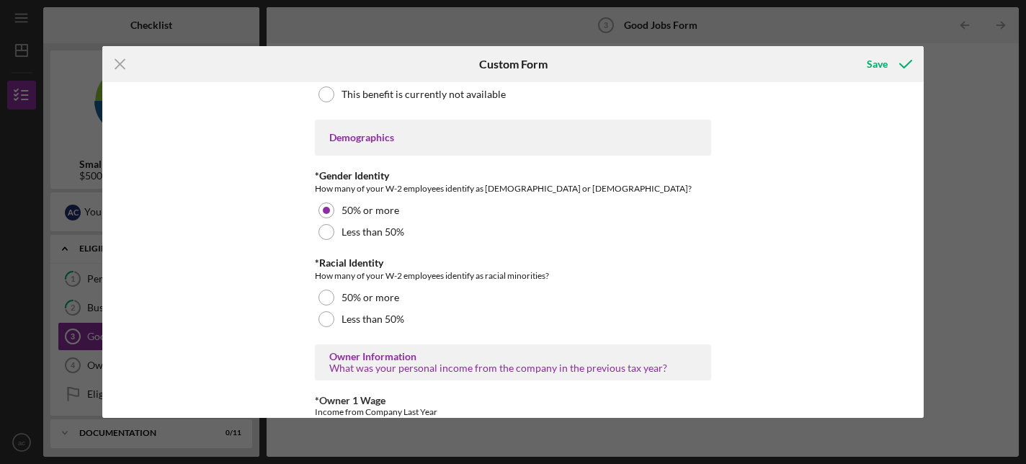
click at [252, 280] on div "Good Jobs Form *Number of Full-Time Owner Employment Please input all owners (w…" at bounding box center [512, 249] width 821 height 335
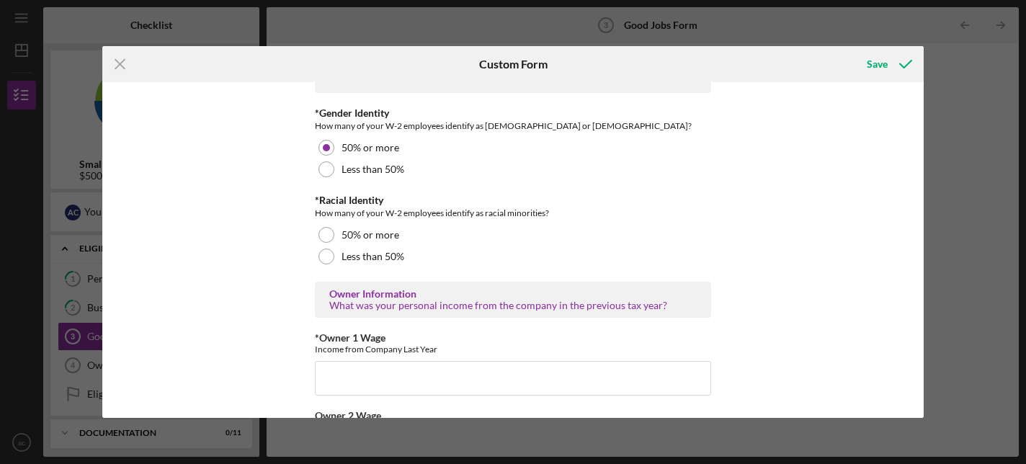
scroll to position [2105, 0]
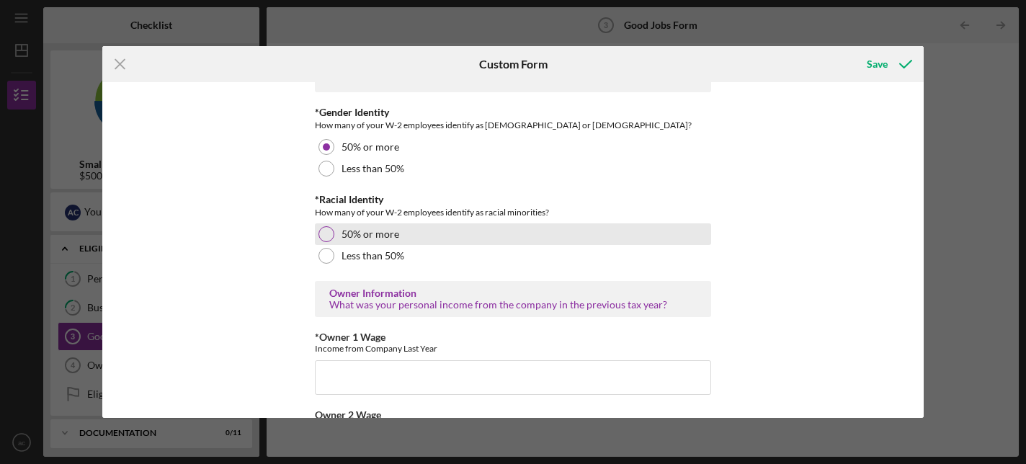
click at [321, 231] on div at bounding box center [326, 234] width 16 height 16
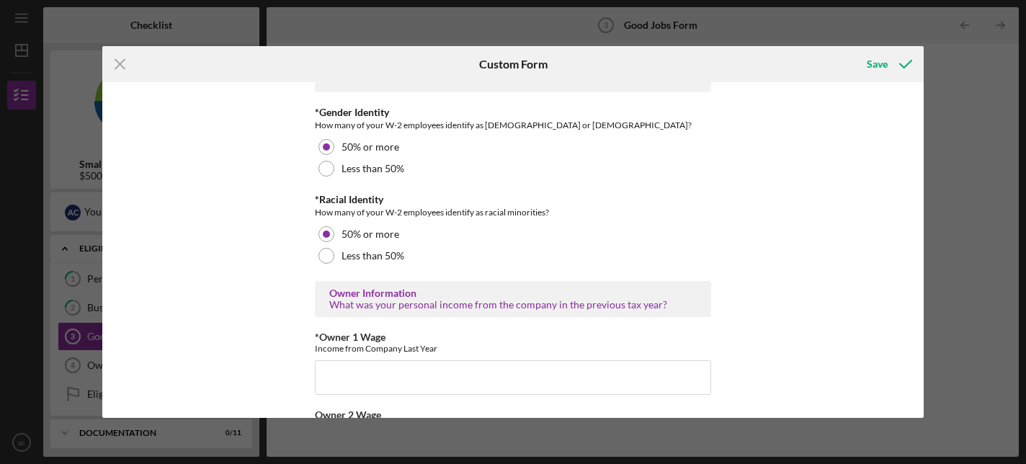
click at [234, 249] on div "Good Jobs Form *Number of Full-Time Owner Employment Please input all owners (w…" at bounding box center [512, 249] width 821 height 335
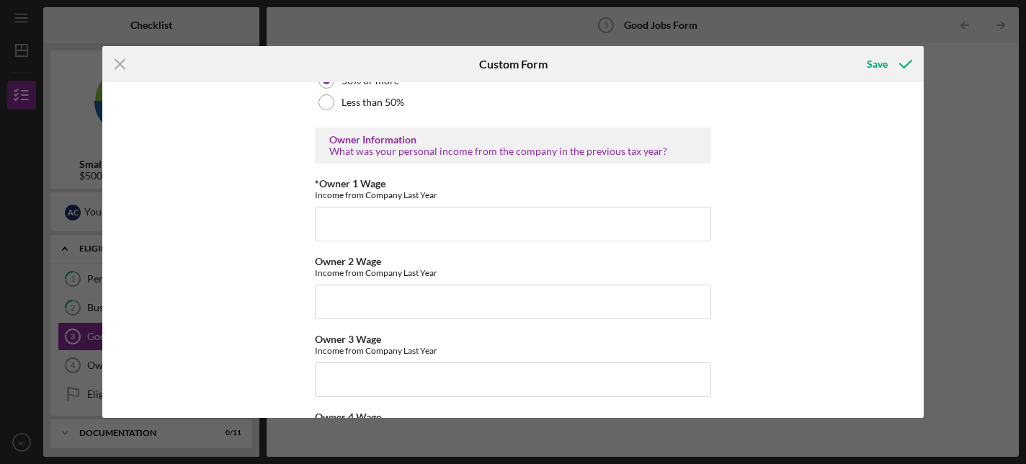
scroll to position [2267, 0]
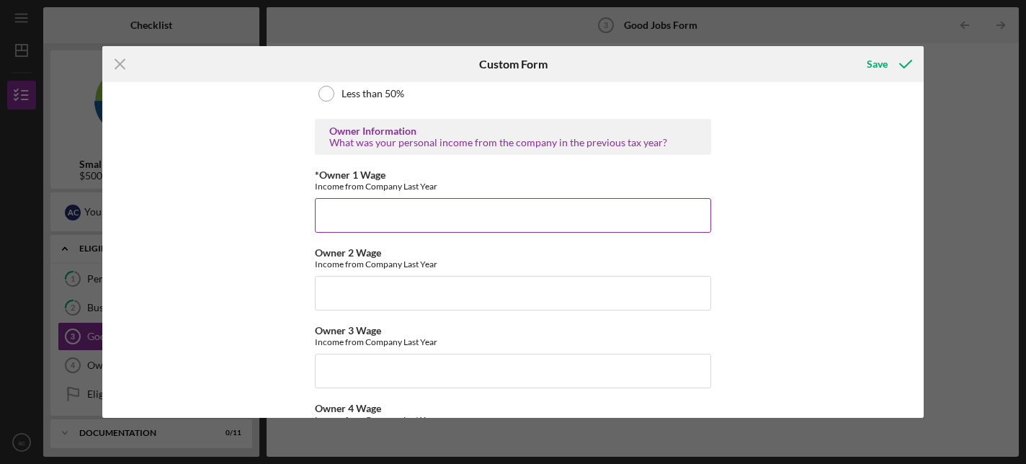
click at [339, 218] on input "*Owner 1 Wage" at bounding box center [513, 215] width 396 height 35
type input "48000"
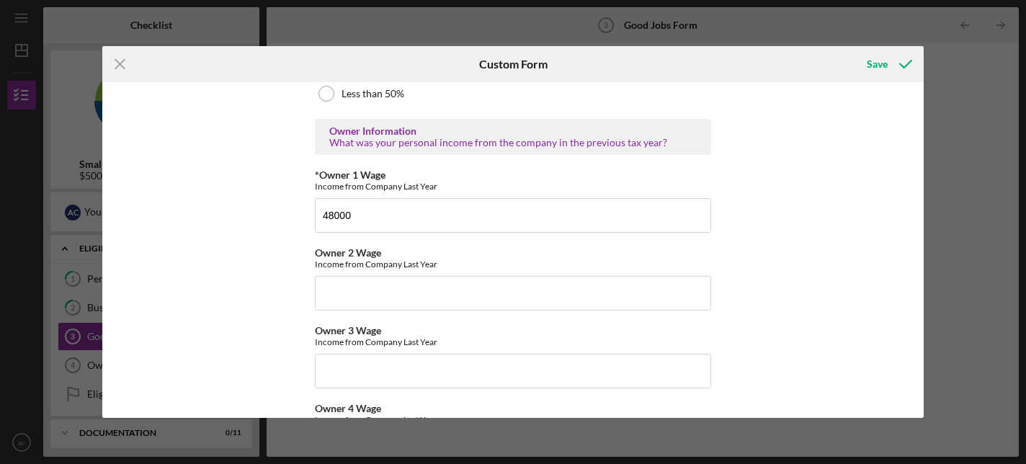
click at [223, 289] on div "Good Jobs Form *Number of Full-Time Owner Employment Please input all owners (w…" at bounding box center [512, 249] width 821 height 335
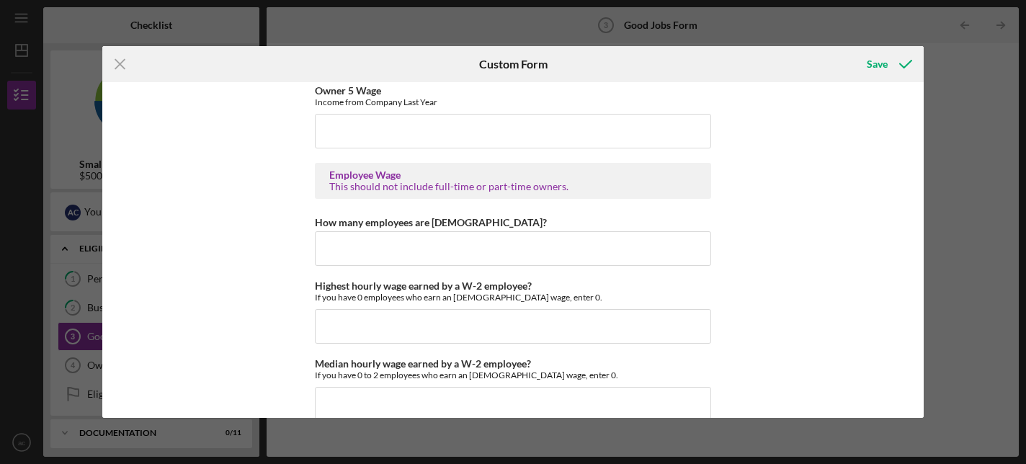
scroll to position [2665, 0]
click at [356, 239] on input "How many employees are hourly?" at bounding box center [513, 247] width 396 height 35
type input "28"
click at [251, 322] on div "Good Jobs Form *Number of Full-Time Owner Employment Please input all owners (w…" at bounding box center [512, 249] width 821 height 335
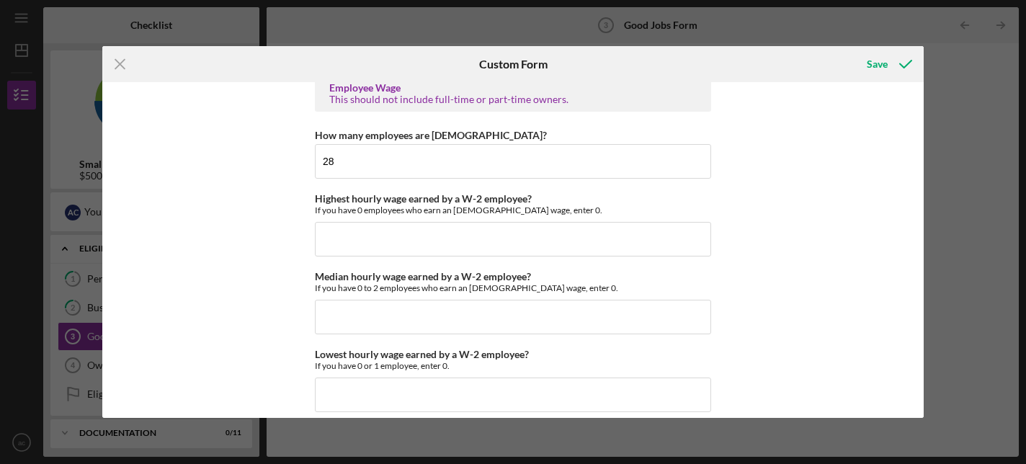
scroll to position [2752, 0]
click at [373, 240] on input "Highest hourly wage earned by a W-2 employee?" at bounding box center [513, 237] width 396 height 35
type input "$40"
click at [265, 313] on div "Good Jobs Form *Number of Full-Time Owner Employment Please input all owners (w…" at bounding box center [512, 249] width 821 height 335
click at [342, 313] on input "Median hourly wage earned by a W-2 employee?" at bounding box center [513, 315] width 396 height 35
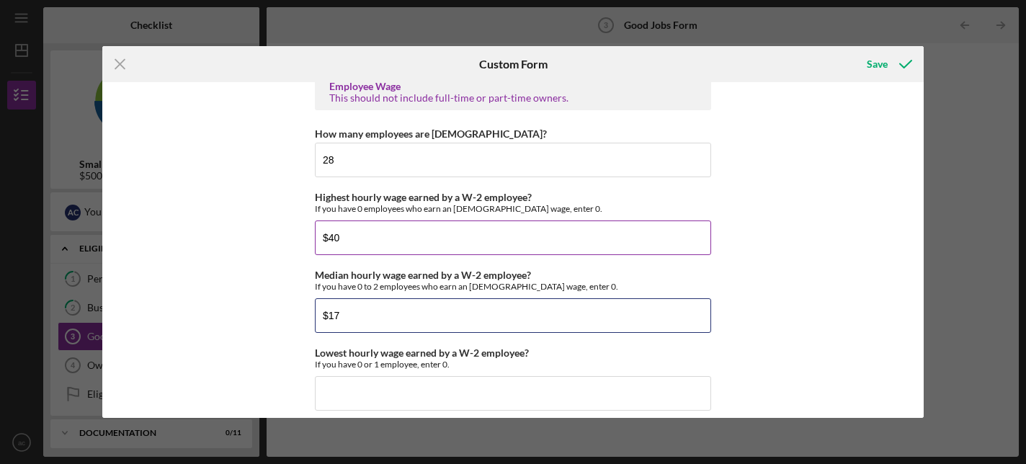
type input "$17"
drag, startPoint x: 339, startPoint y: 239, endPoint x: 327, endPoint y: 239, distance: 11.5
click at [328, 239] on input "$40" at bounding box center [513, 237] width 396 height 35
type input "$25"
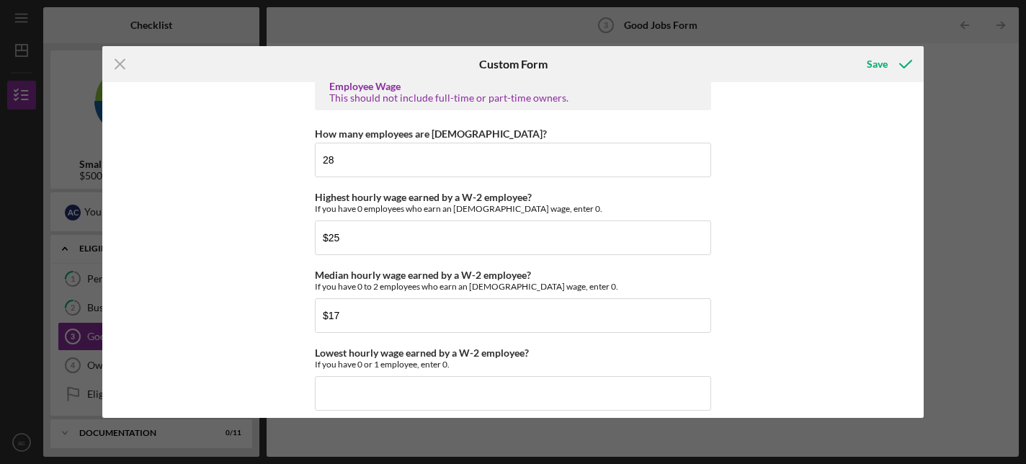
click at [240, 273] on div "Good Jobs Form *Number of Full-Time Owner Employment Please input all owners (w…" at bounding box center [512, 249] width 821 height 335
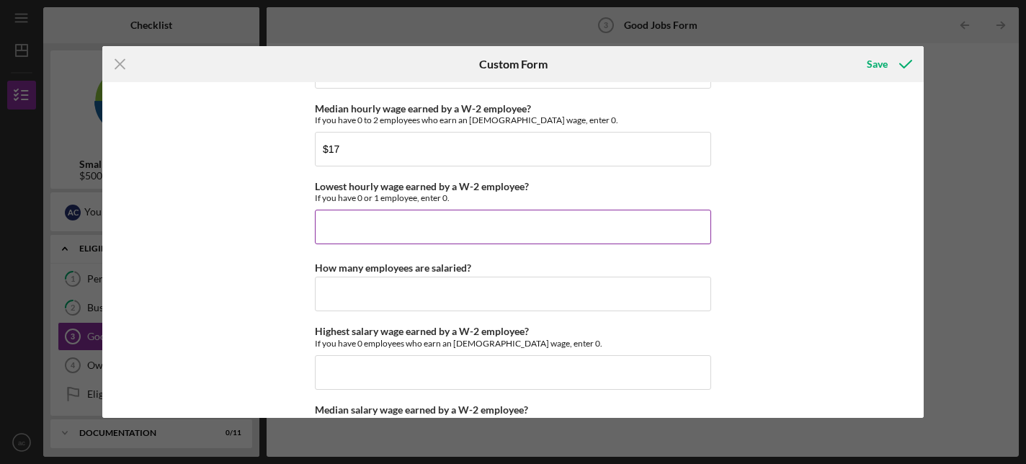
click at [354, 231] on input "Lowest hourly wage earned by a W-2 employee?" at bounding box center [513, 227] width 396 height 35
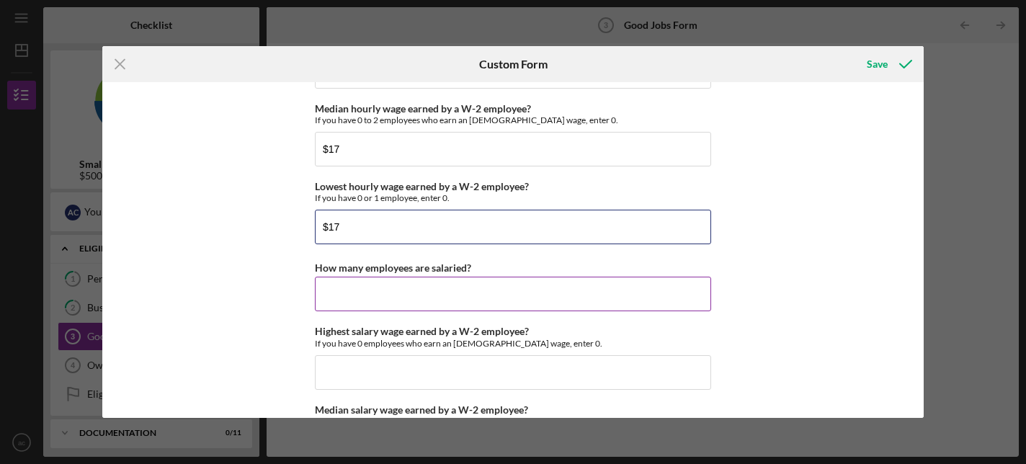
type input "$17"
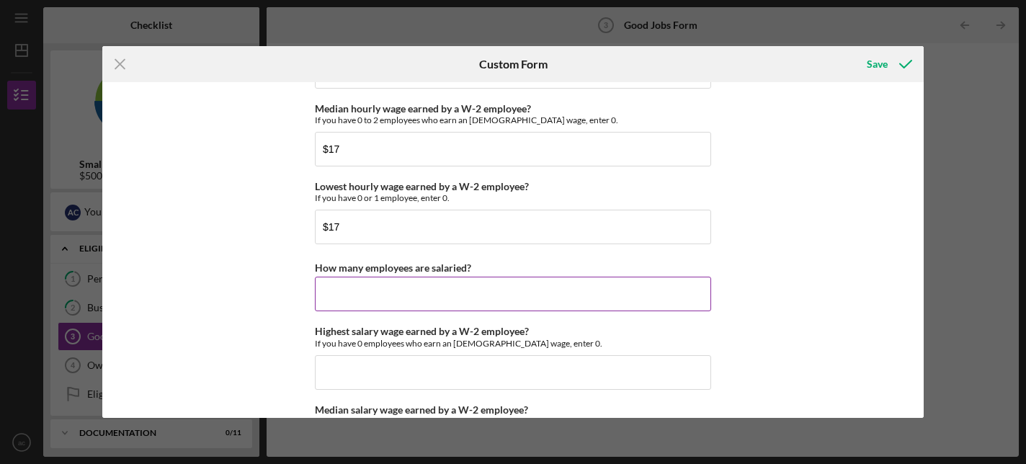
click at [383, 286] on input "How many employees are salaried?" at bounding box center [513, 294] width 396 height 35
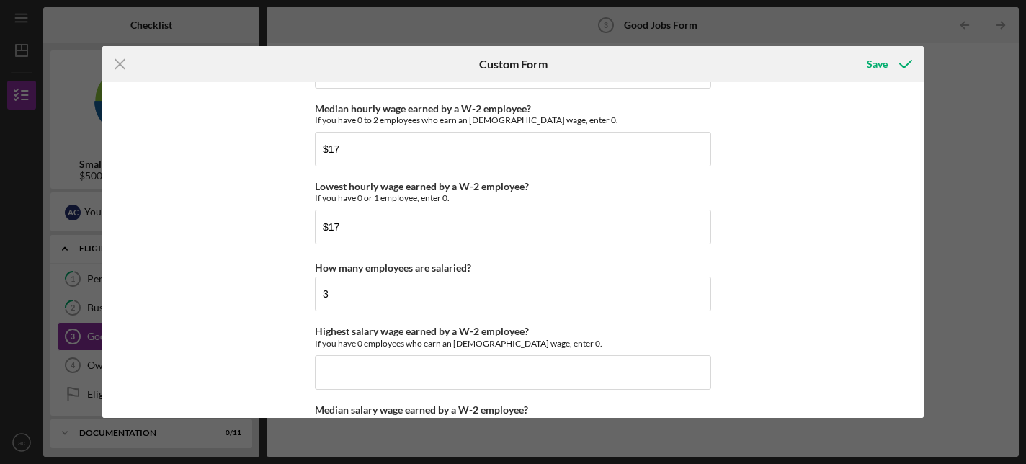
click at [240, 315] on div "Good Jobs Form *Number of Full-Time Owner Employment Please input all owners (w…" at bounding box center [512, 249] width 821 height 335
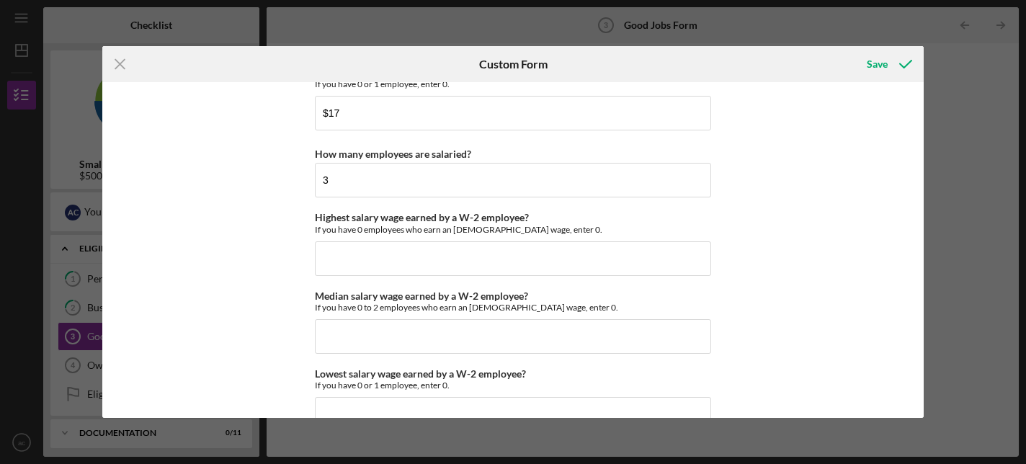
scroll to position [3034, 0]
drag, startPoint x: 353, startPoint y: 178, endPoint x: 290, endPoint y: 178, distance: 63.4
click at [290, 178] on div "Good Jobs Form *Number of Full-Time Owner Employment Please input all owners (w…" at bounding box center [512, 249] width 821 height 335
type input "4"
click at [282, 270] on div "Good Jobs Form *Number of Full-Time Owner Employment Please input all owners (w…" at bounding box center [512, 249] width 821 height 335
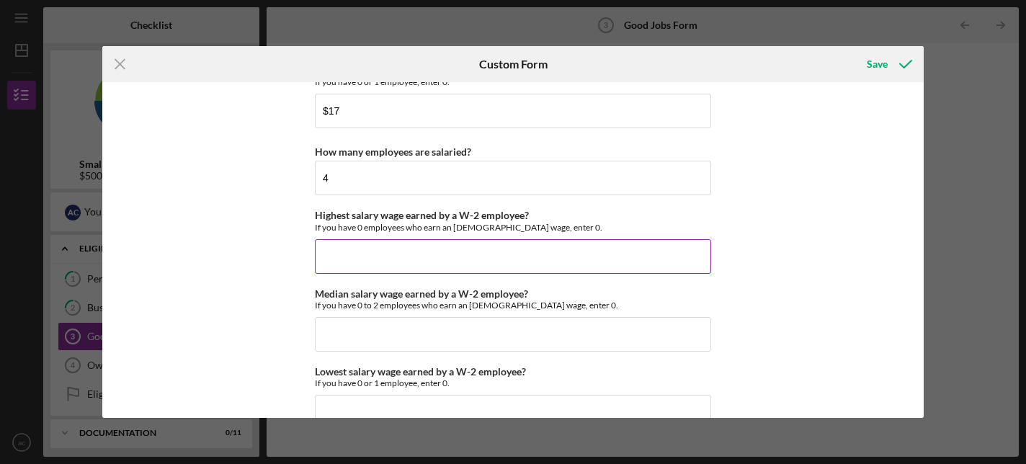
click at [362, 254] on input "Highest salary wage earned by a W-2 employee?" at bounding box center [513, 256] width 396 height 35
type input "$90,000"
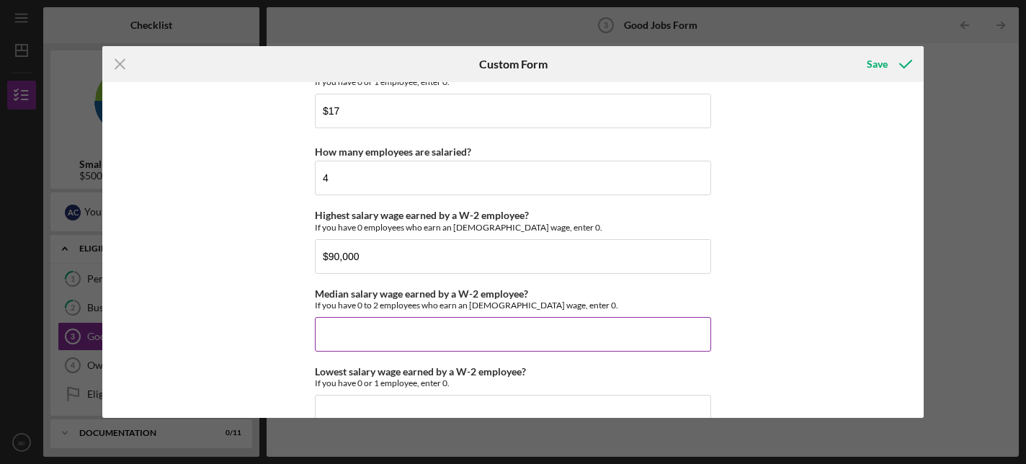
click at [367, 328] on input "Median salary wage earned by a W-2 employee?" at bounding box center [513, 334] width 396 height 35
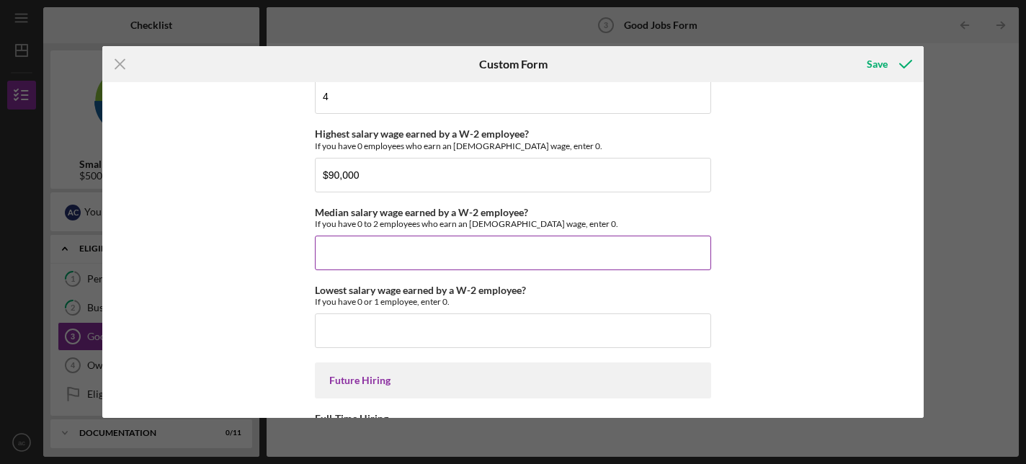
scroll to position [3116, 0]
type input "$50,000"
click at [370, 329] on input "Lowest salary wage earned by a W-2 employee?" at bounding box center [513, 330] width 396 height 35
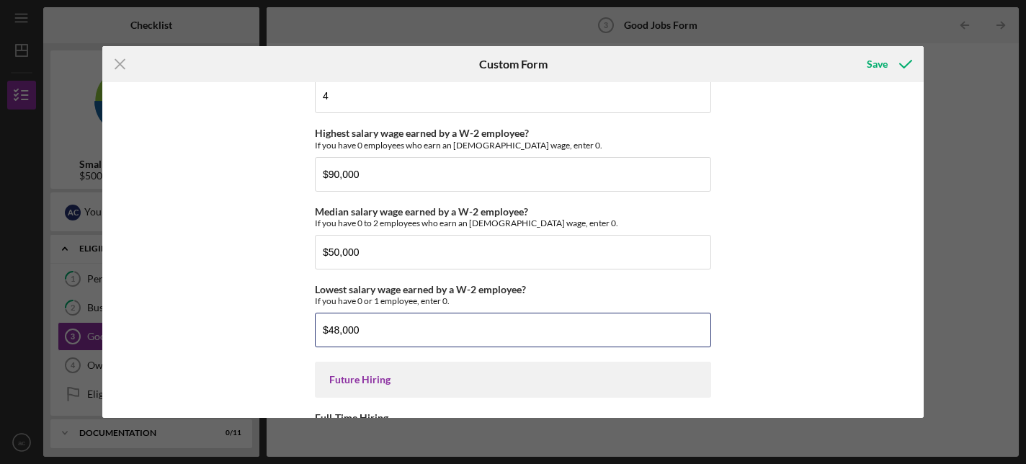
type input "$48,000"
click at [238, 308] on div "Good Jobs Form *Number of Full-Time Owner Employment Please input all owners (w…" at bounding box center [512, 249] width 821 height 335
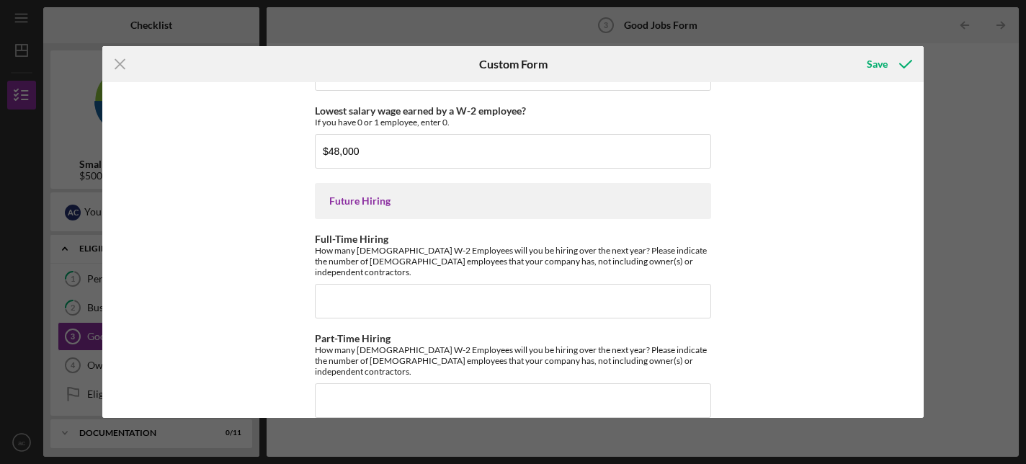
scroll to position [3296, 0]
click at [362, 298] on input "Full-Time Hiring" at bounding box center [513, 300] width 396 height 35
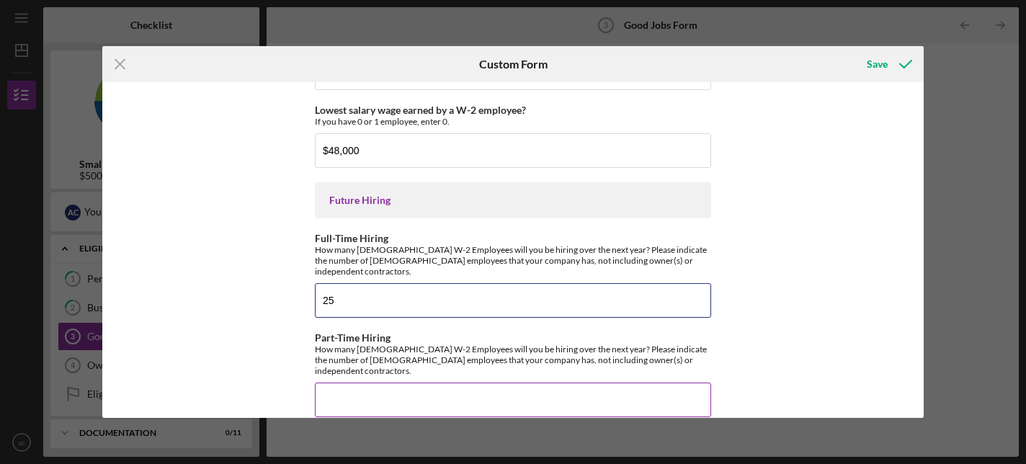
type input "25"
click at [381, 388] on input "Part-Time Hiring" at bounding box center [513, 400] width 396 height 35
type input "15"
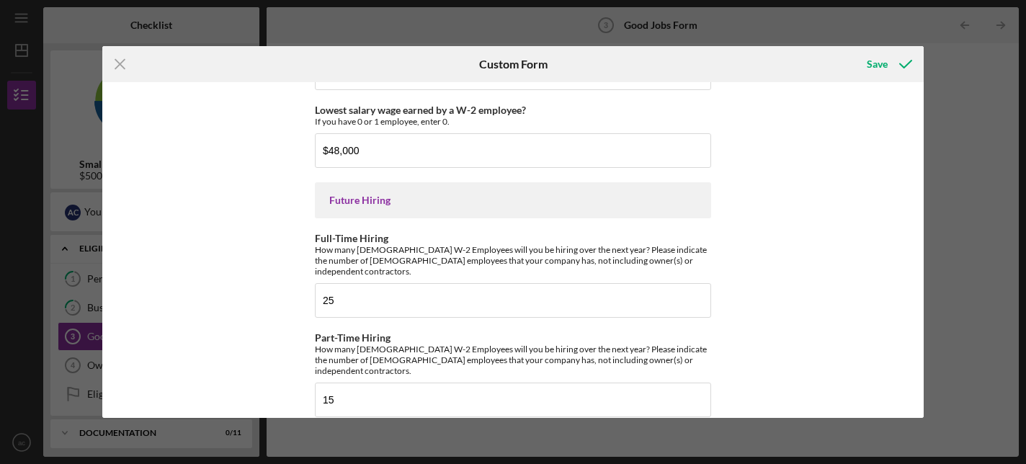
click at [236, 294] on div "Good Jobs Form *Number of Full-Time Owner Employment Please input all owners (w…" at bounding box center [512, 249] width 821 height 335
click at [875, 64] on div "Save" at bounding box center [877, 64] width 21 height 29
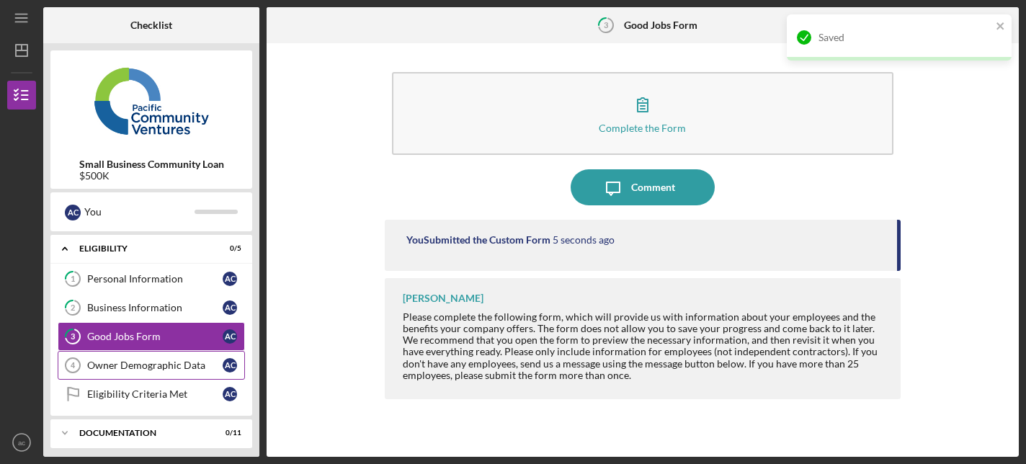
click at [154, 368] on div "Owner Demographic Data" at bounding box center [154, 365] width 135 height 12
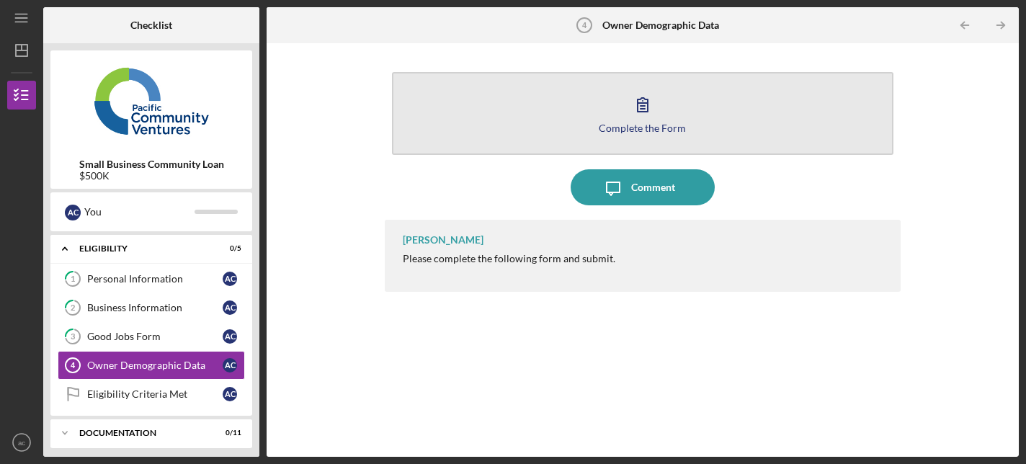
click at [640, 86] on button "Complete the Form Form" at bounding box center [643, 113] width 502 height 83
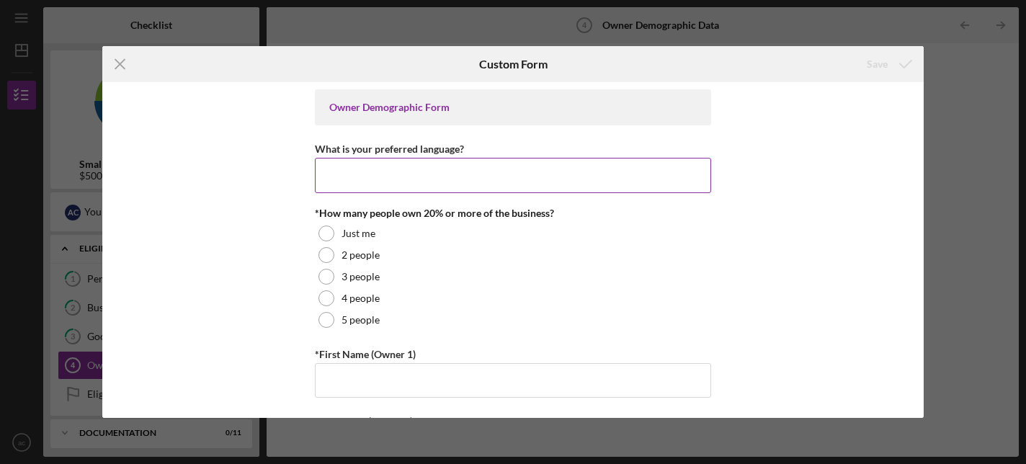
click at [434, 173] on input "What is your preferred language?" at bounding box center [513, 175] width 396 height 35
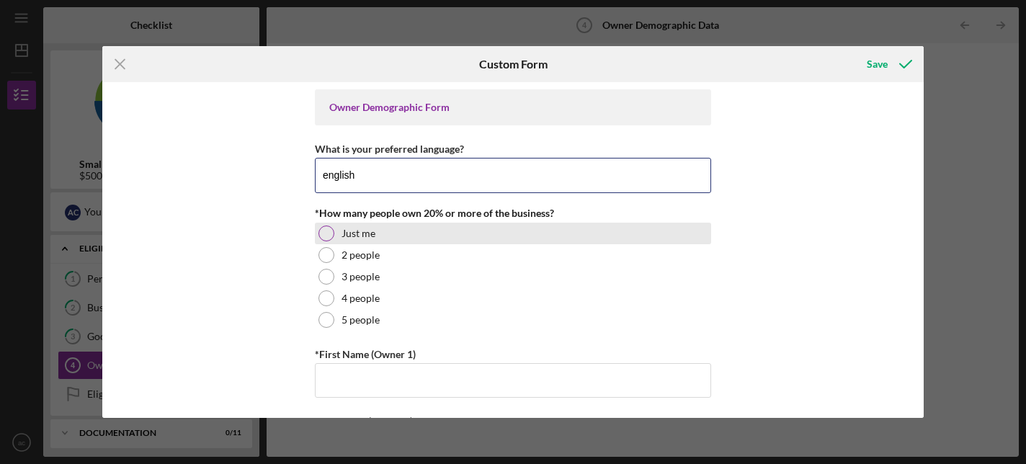
type input "english"
click at [339, 228] on div "Just me" at bounding box center [513, 234] width 396 height 22
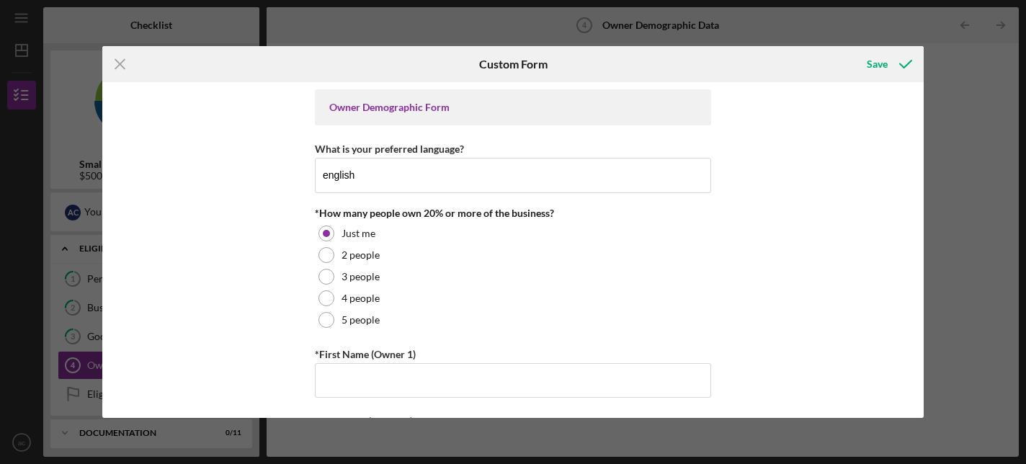
click at [231, 305] on div "Owner Demographic Form What is your preferred language? english *How many peopl…" at bounding box center [512, 249] width 821 height 335
click at [332, 363] on input "*First Name (Owner 1)" at bounding box center [513, 380] width 396 height 35
type input "Ashley"
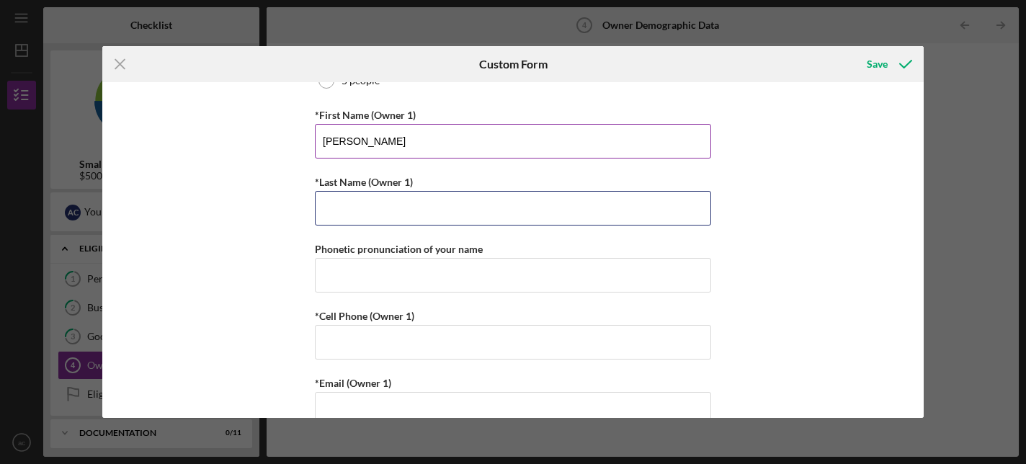
scroll to position [245, 0]
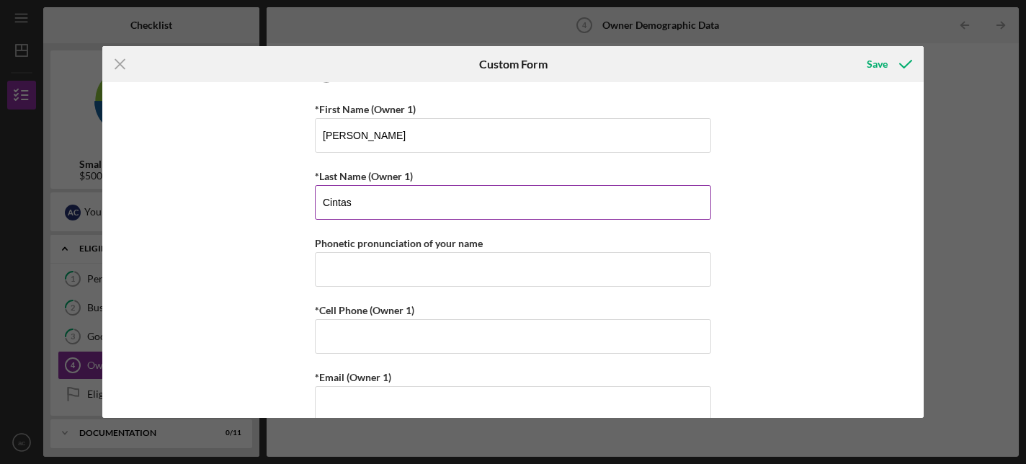
click at [360, 199] on input "Cintas" at bounding box center [513, 202] width 396 height 35
type input "Cintas"
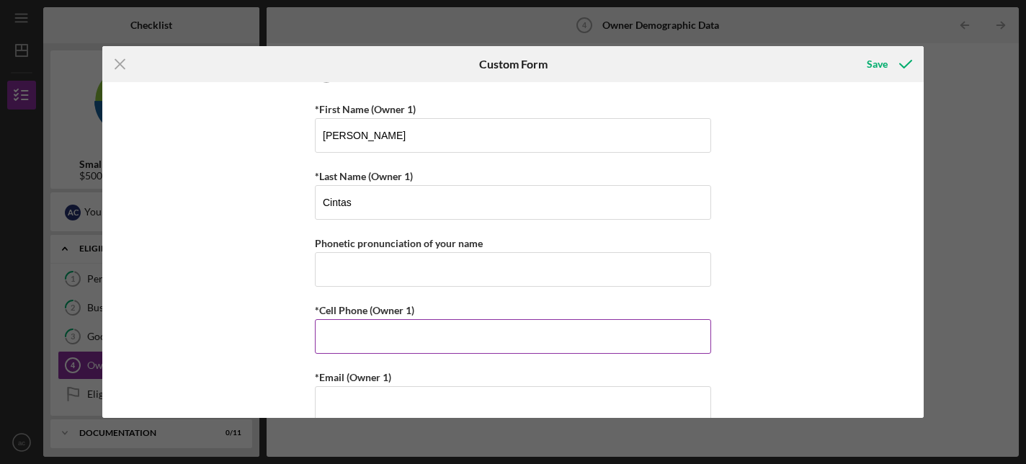
click at [352, 328] on input "*Cell Phone (Owner 1)" at bounding box center [513, 336] width 396 height 35
type input "[PHONE_NUMBER]"
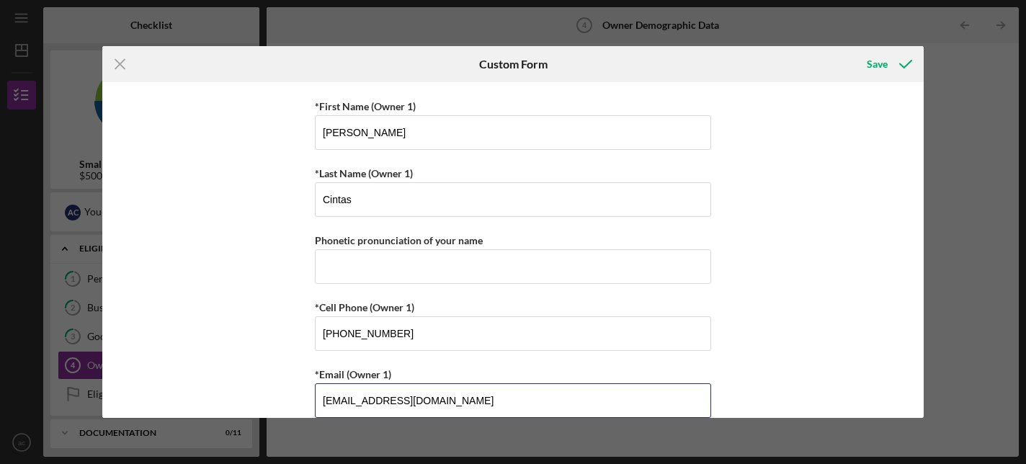
type input "[EMAIL_ADDRESS][DOMAIN_NAME]"
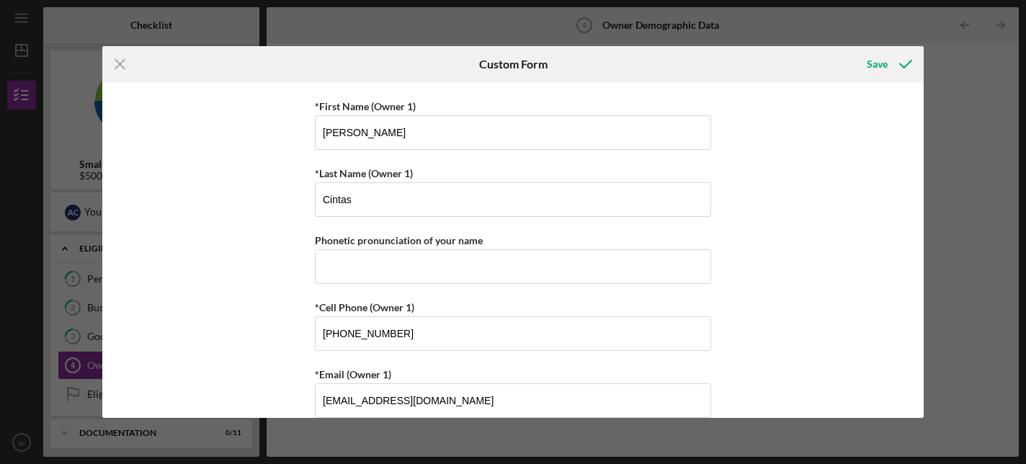
click at [249, 299] on div "Owner Demographic Form What is your preferred language? english *How many peopl…" at bounding box center [512, 249] width 821 height 335
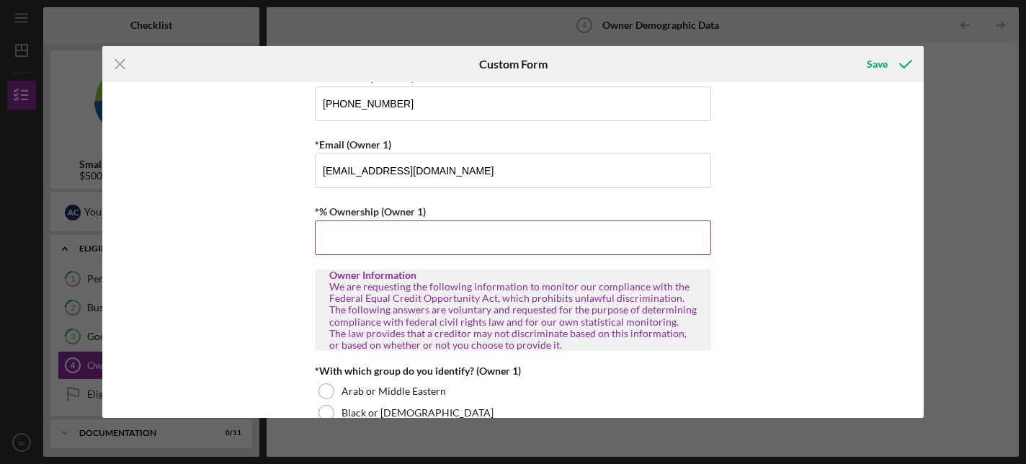
click at [376, 241] on input "*% Ownership (Owner 1)" at bounding box center [513, 237] width 396 height 35
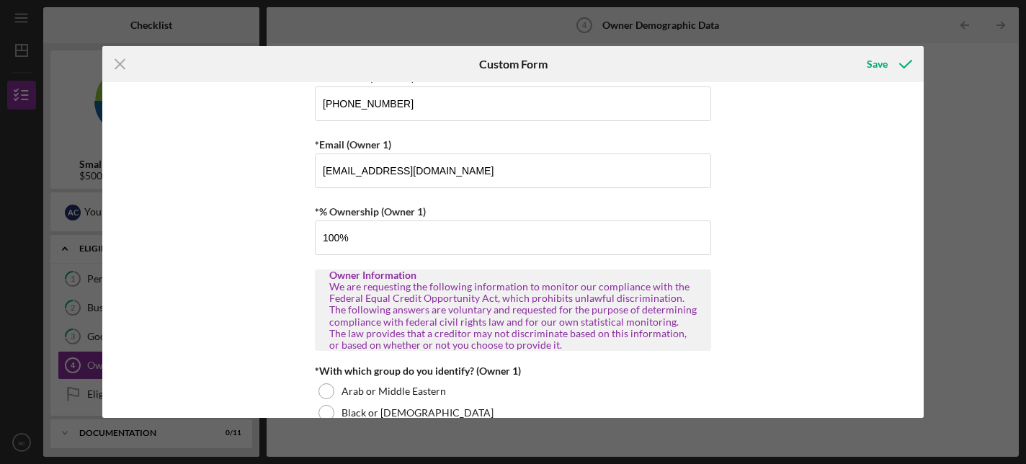
type input "100.00000%"
click at [262, 280] on div "Owner Demographic Form What is your preferred language? english *How many peopl…" at bounding box center [512, 249] width 821 height 335
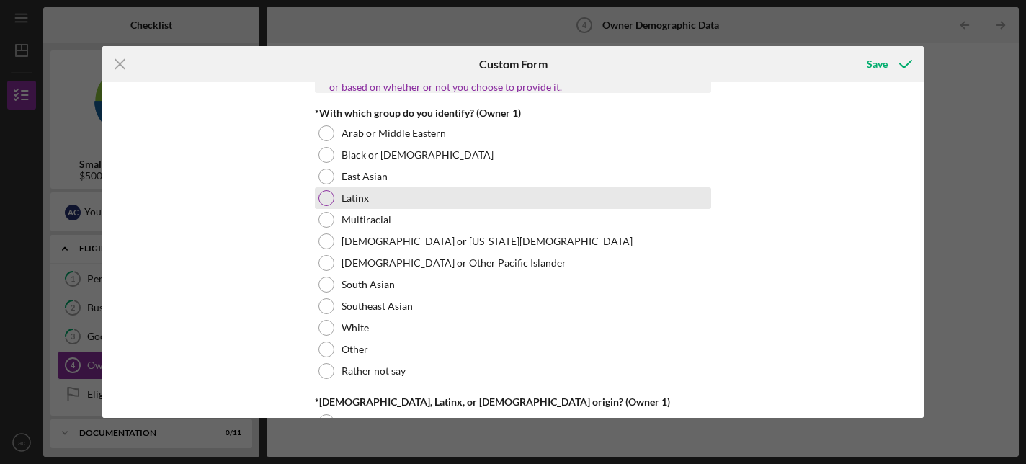
scroll to position [736, 0]
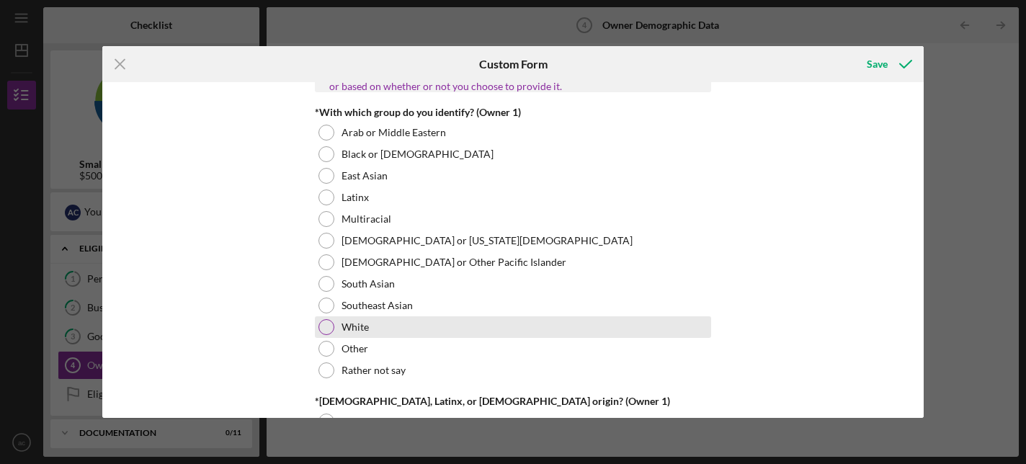
click at [329, 324] on div at bounding box center [326, 327] width 16 height 16
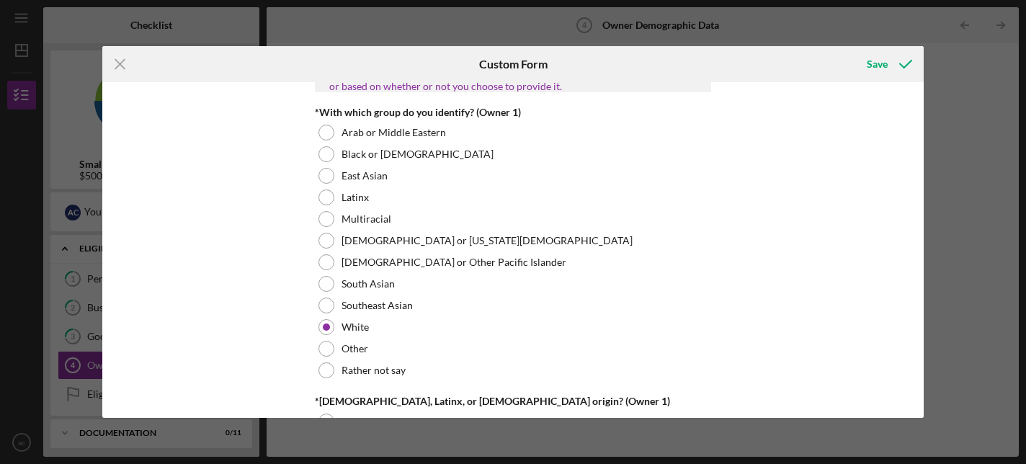
click at [239, 272] on div "Owner Demographic Form What is your preferred language? english *How many peopl…" at bounding box center [512, 249] width 821 height 335
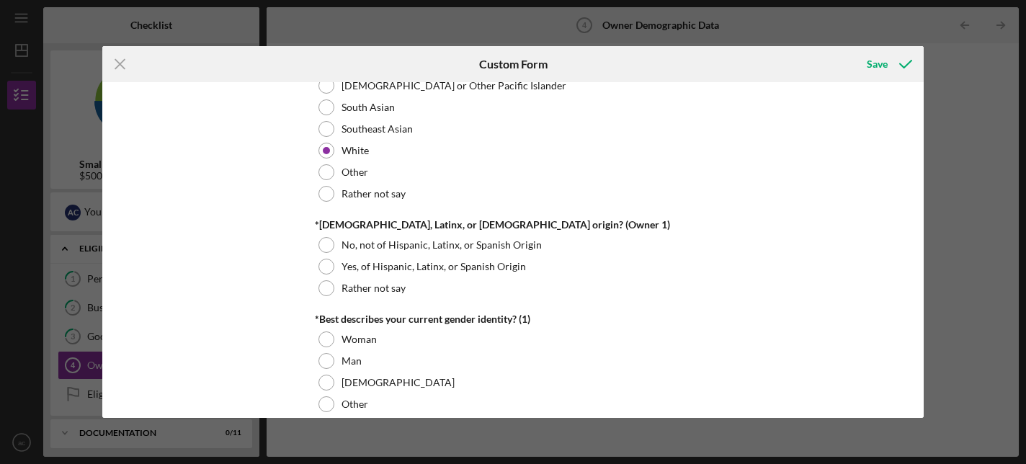
scroll to position [965, 0]
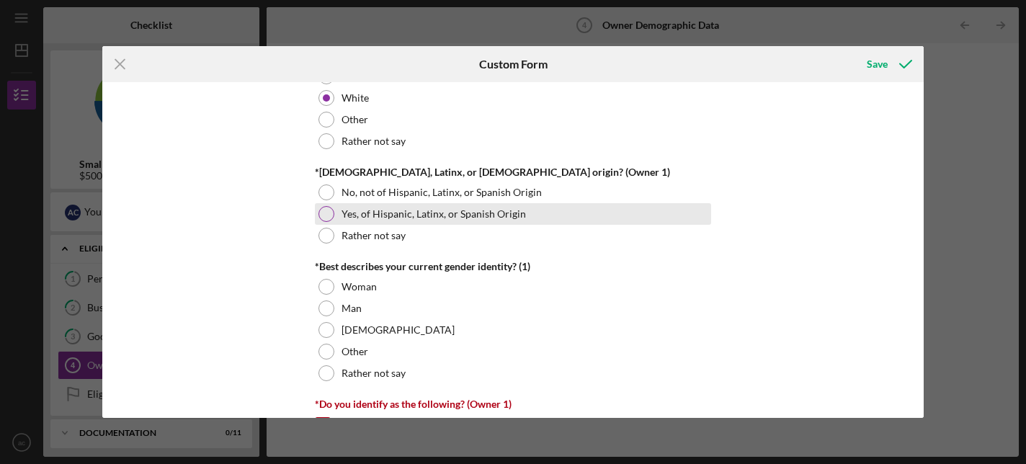
click at [328, 217] on div at bounding box center [326, 214] width 16 height 16
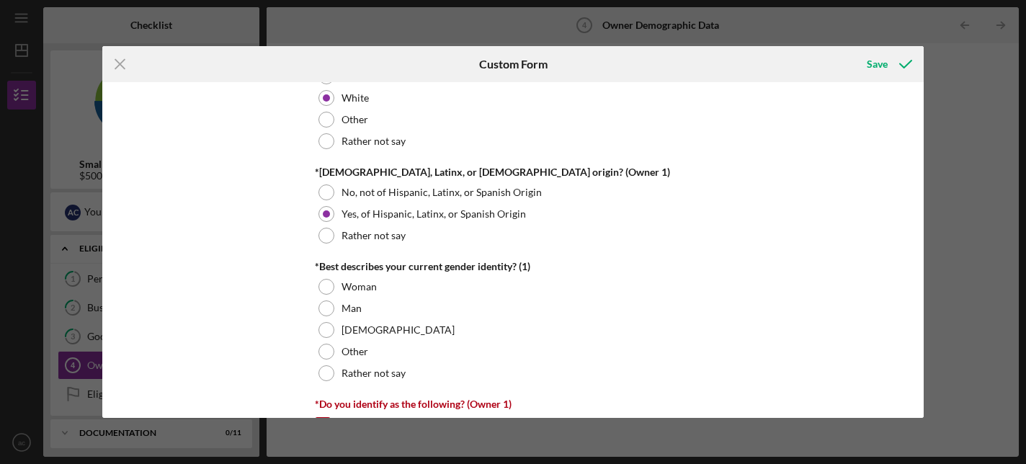
click at [278, 258] on div "Owner Demographic Form What is your preferred language? english *How many peopl…" at bounding box center [512, 249] width 821 height 335
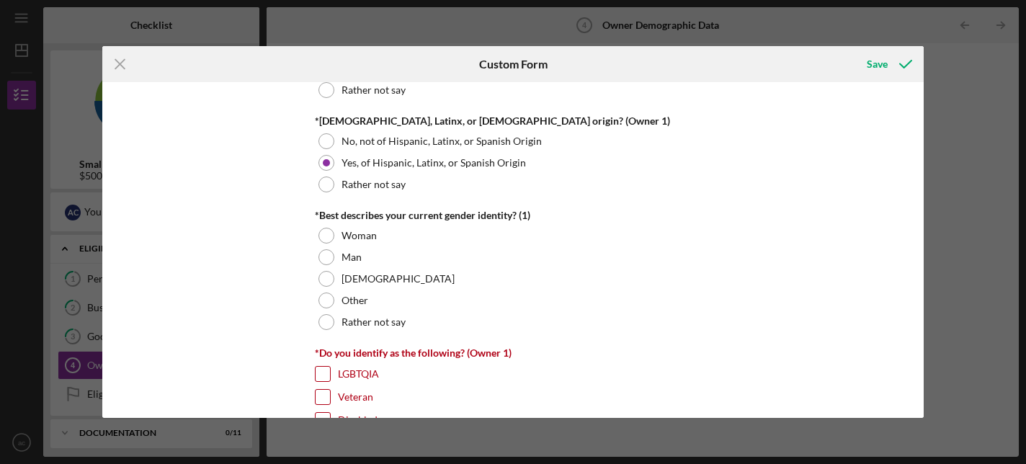
scroll to position [1033, 0]
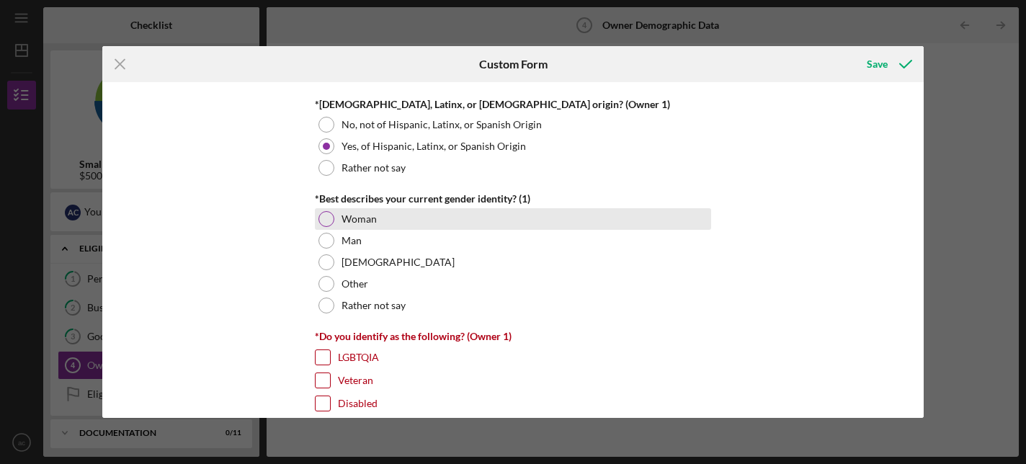
click at [338, 213] on div "Woman" at bounding box center [513, 219] width 396 height 22
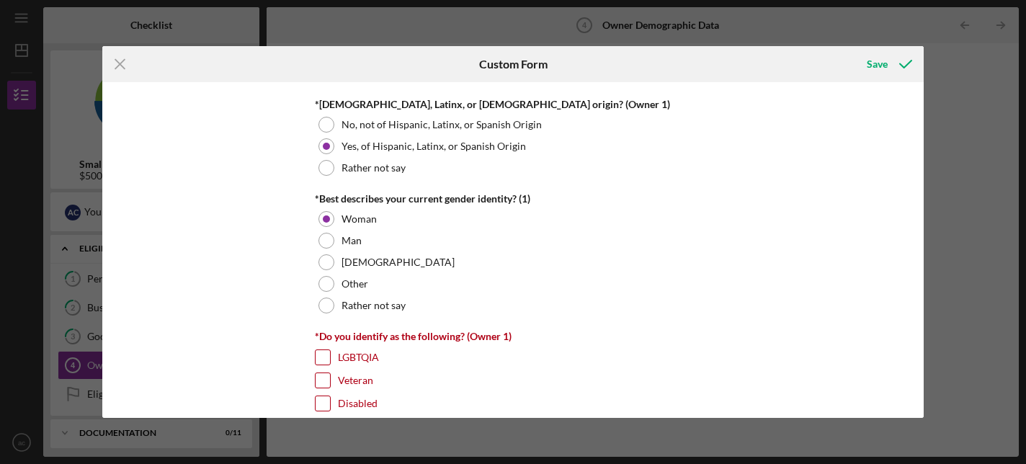
click at [242, 260] on div "Owner Demographic Form What is your preferred language? english *How many peopl…" at bounding box center [512, 249] width 821 height 335
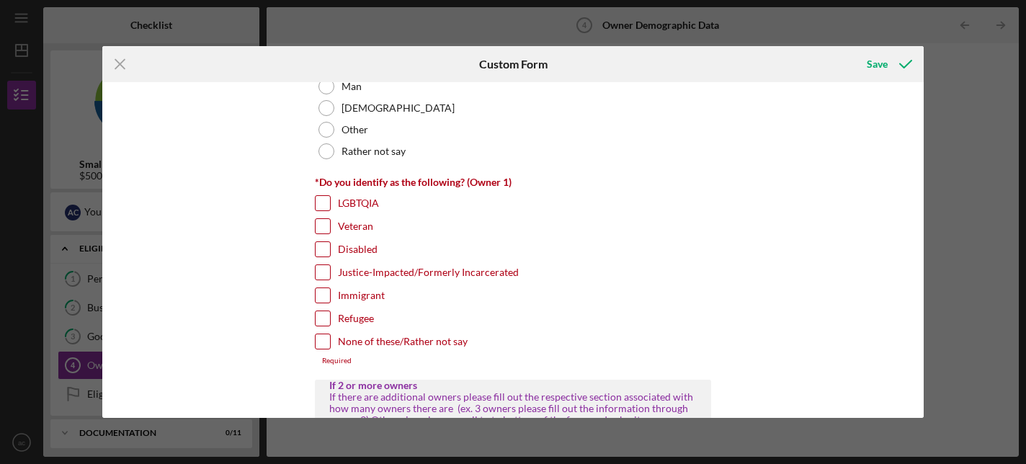
scroll to position [1189, 0]
click at [322, 338] on input "None of these/Rather not say" at bounding box center [323, 339] width 14 height 14
checkbox input "true"
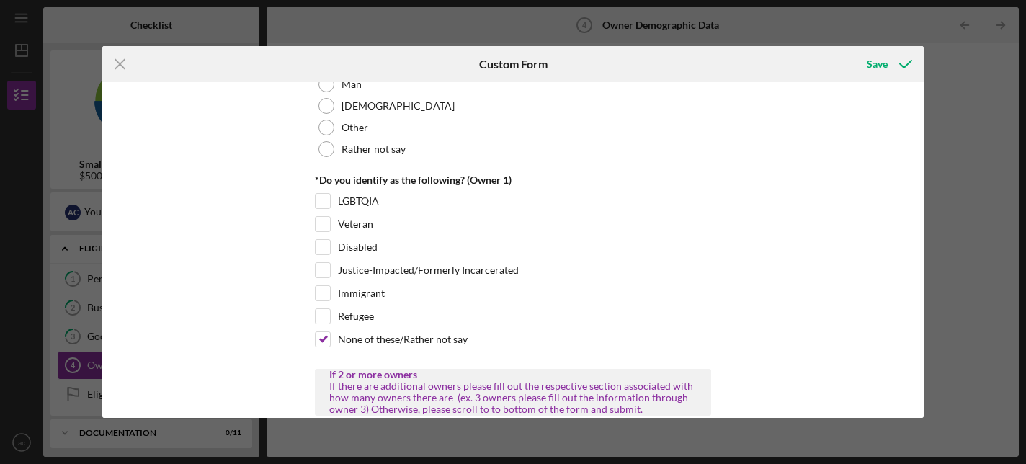
click at [224, 282] on div "Owner Demographic Form What is your preferred language? english *How many peopl…" at bounding box center [512, 249] width 821 height 335
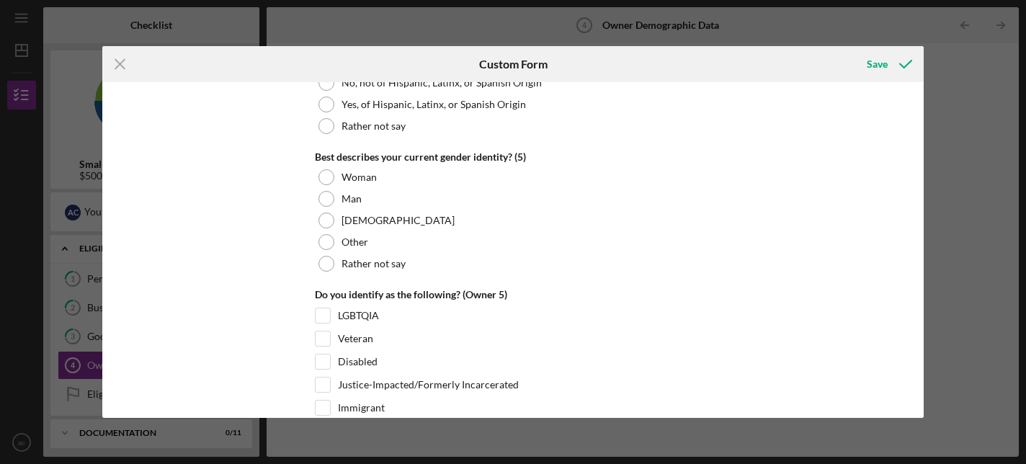
scroll to position [5614, 0]
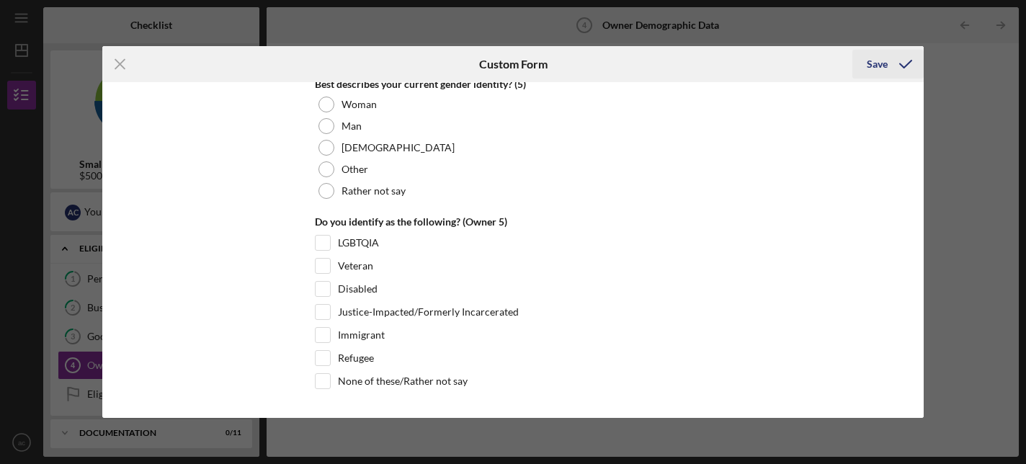
click at [873, 66] on div "Save" at bounding box center [877, 64] width 21 height 29
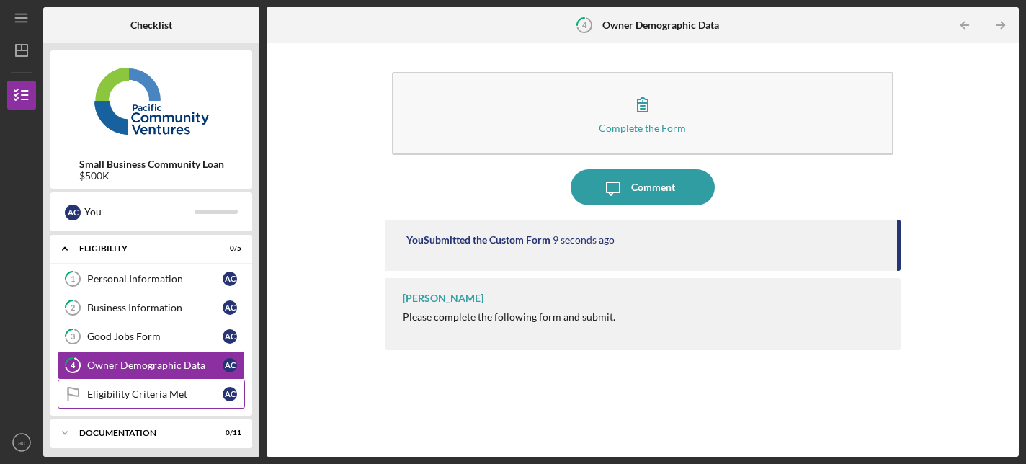
click at [135, 397] on div "Eligibility Criteria Met" at bounding box center [154, 394] width 135 height 12
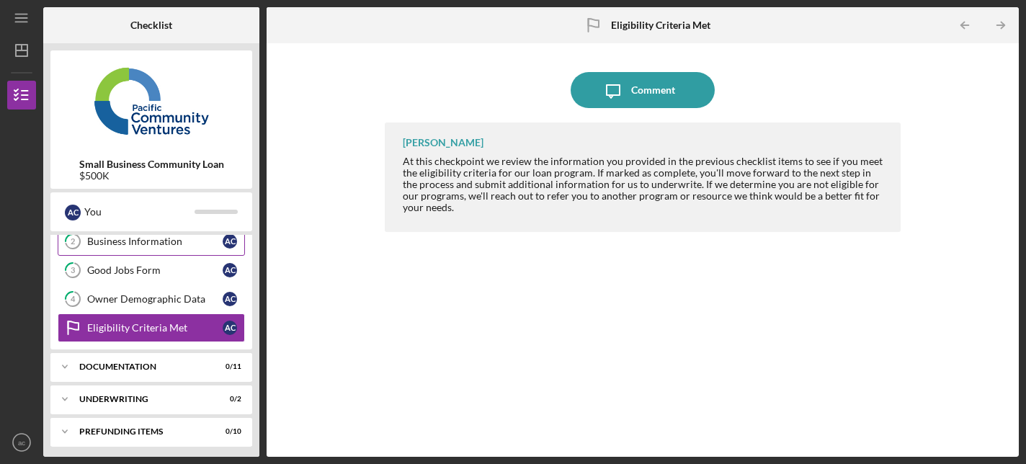
scroll to position [71, 0]
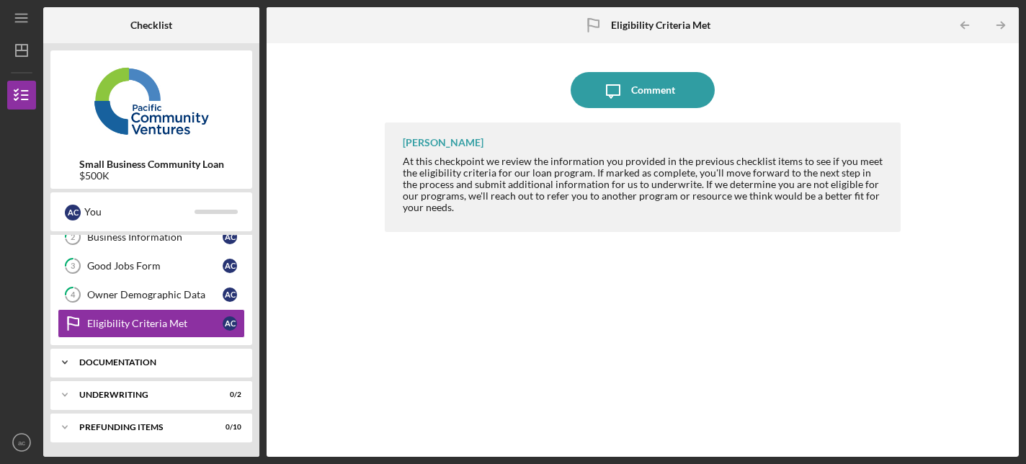
click at [145, 365] on div "Documentation" at bounding box center [156, 362] width 155 height 9
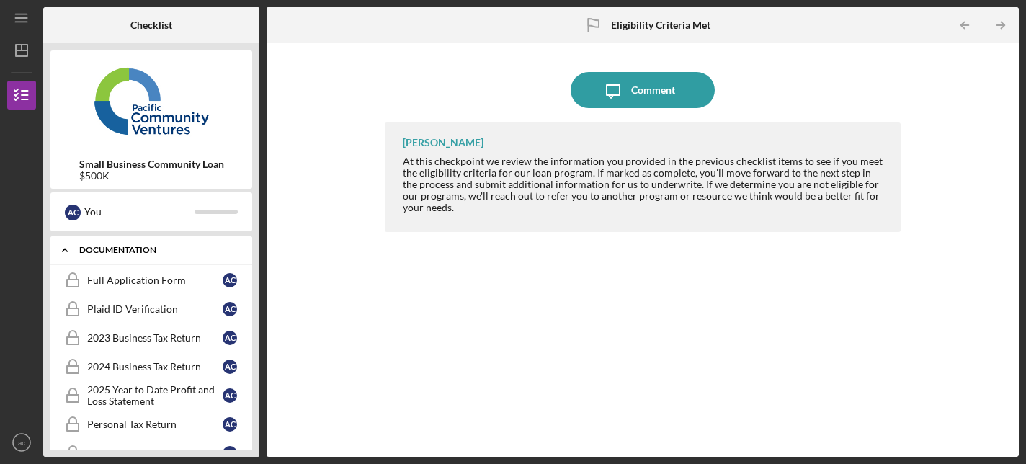
scroll to position [188, 0]
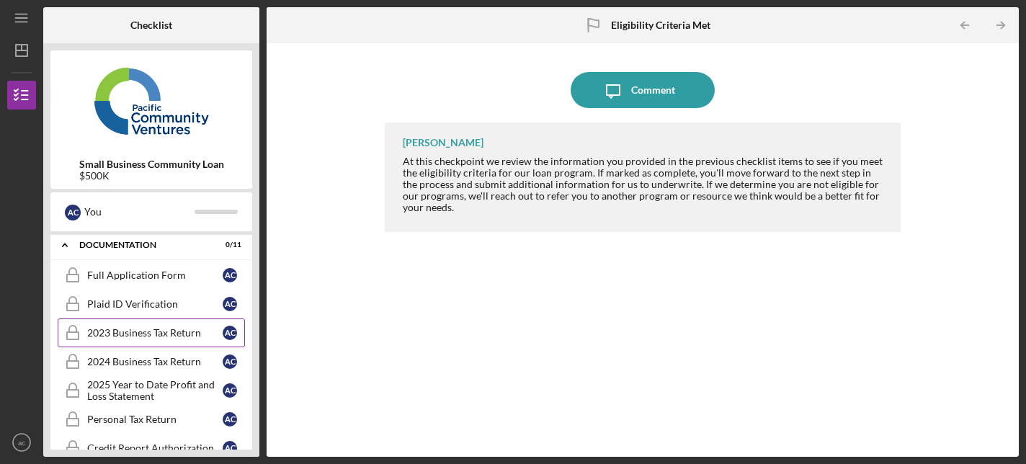
click at [150, 336] on div "2023 Business Tax Return" at bounding box center [154, 333] width 135 height 12
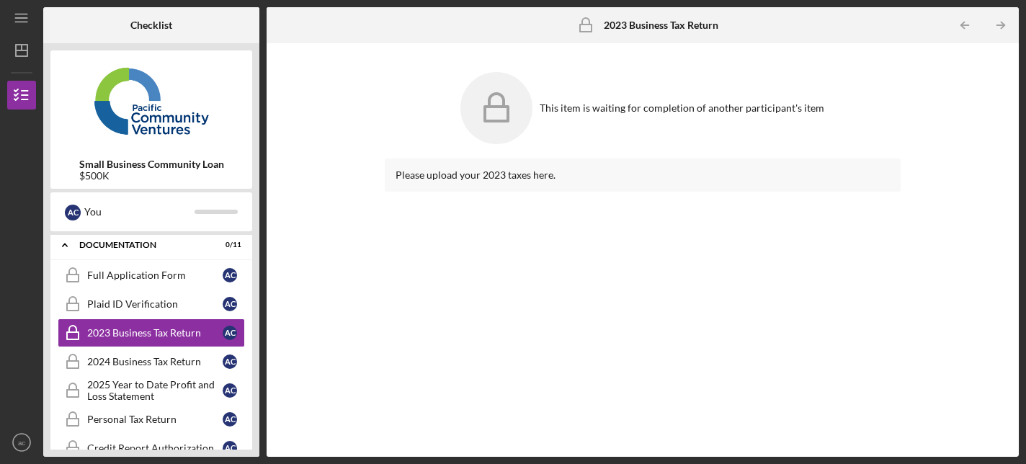
click at [537, 110] on div "This item is waiting for completion of another participant's item" at bounding box center [643, 108] width 517 height 86
click at [449, 177] on div "Please upload your 2023 taxes here." at bounding box center [643, 175] width 495 height 12
click at [543, 176] on div "Please upload your 2023 taxes here." at bounding box center [643, 175] width 495 height 12
click at [595, 176] on div "Please upload your 2023 taxes here." at bounding box center [643, 175] width 495 height 12
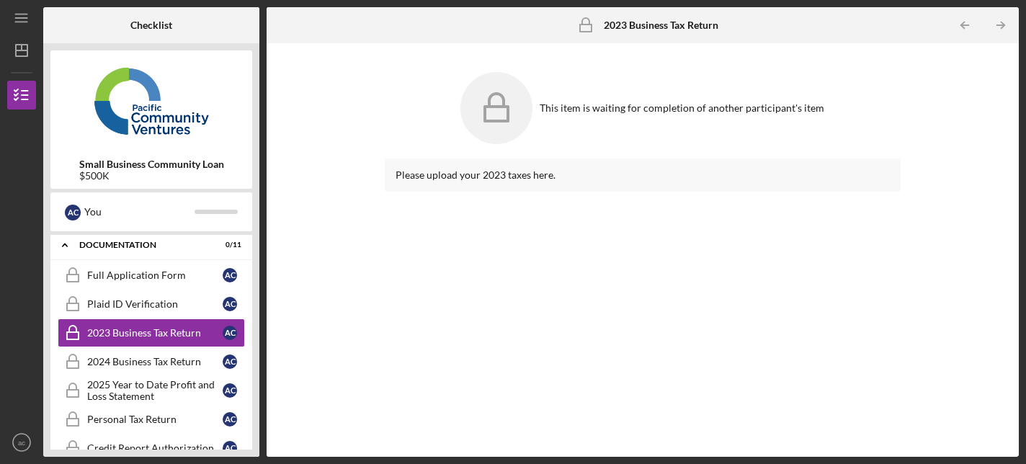
click at [486, 176] on div "Please upload your 2023 taxes here." at bounding box center [643, 175] width 495 height 12
click at [175, 276] on div "Full Application Form" at bounding box center [154, 275] width 135 height 12
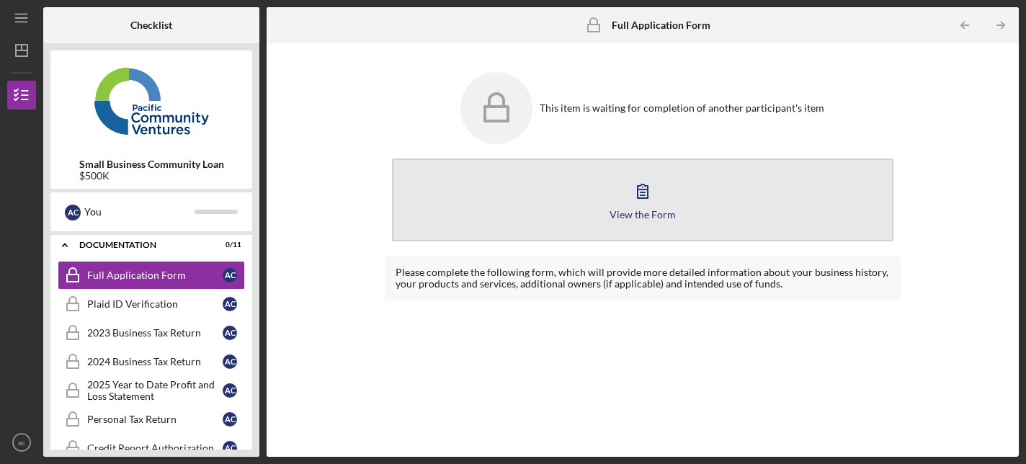
click at [645, 209] on div "View the Form" at bounding box center [642, 214] width 66 height 11
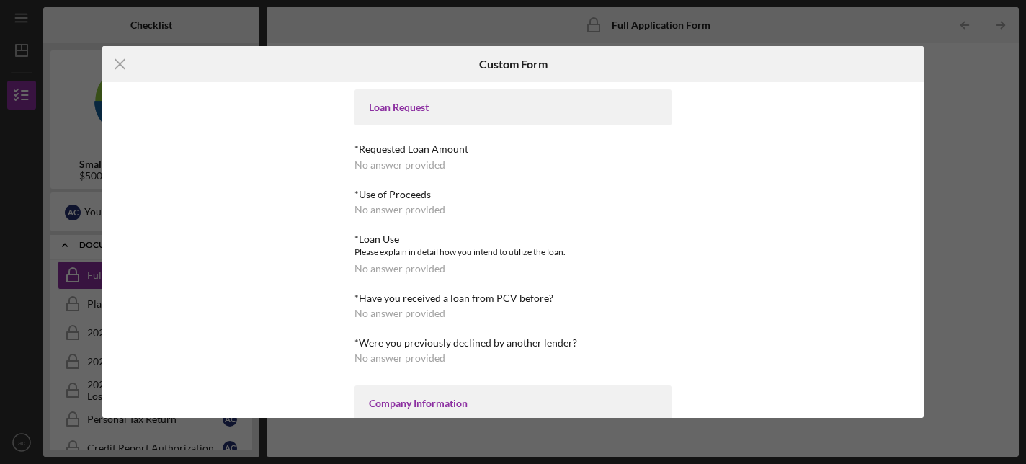
click at [429, 161] on div "No answer provided" at bounding box center [399, 165] width 91 height 12
click at [424, 149] on div "*Requested Loan Amount" at bounding box center [512, 149] width 317 height 12
click at [411, 114] on div "Loan Request" at bounding box center [512, 107] width 317 height 36
click at [411, 107] on div "Loan Request" at bounding box center [513, 108] width 288 height 12
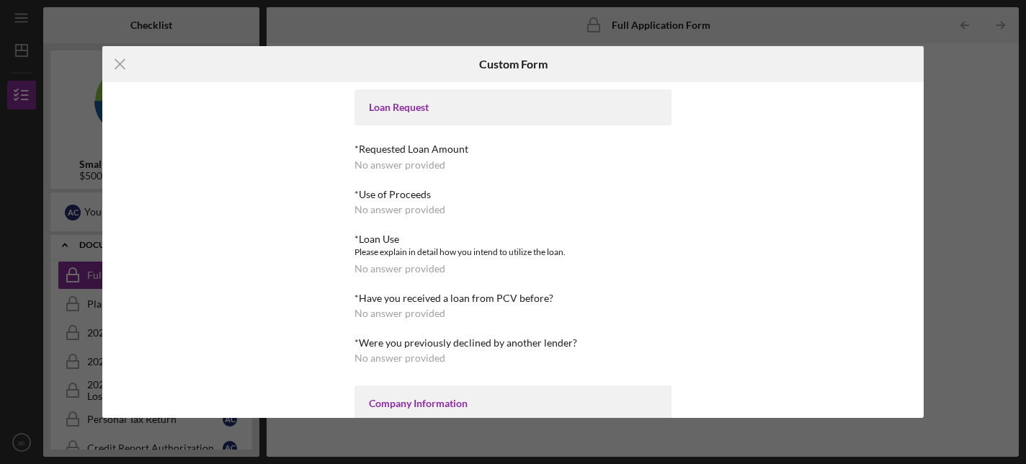
click at [115, 67] on icon "Icon/Menu Close" at bounding box center [120, 64] width 36 height 36
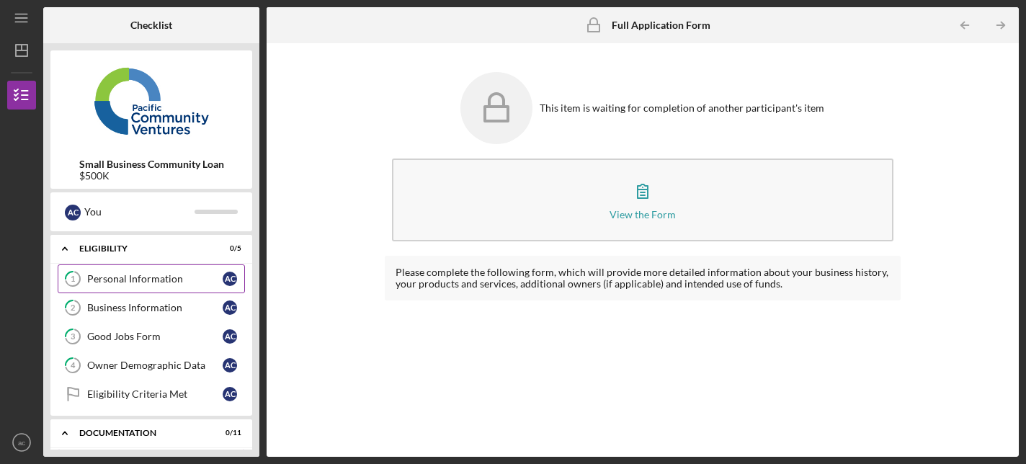
click at [183, 274] on div "Personal Information" at bounding box center [154, 279] width 135 height 12
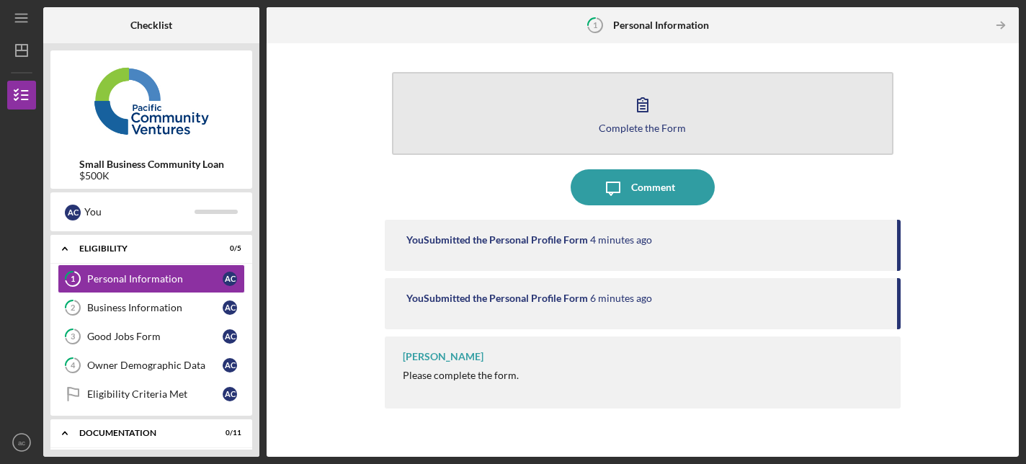
click at [645, 93] on icon "button" at bounding box center [643, 104] width 36 height 36
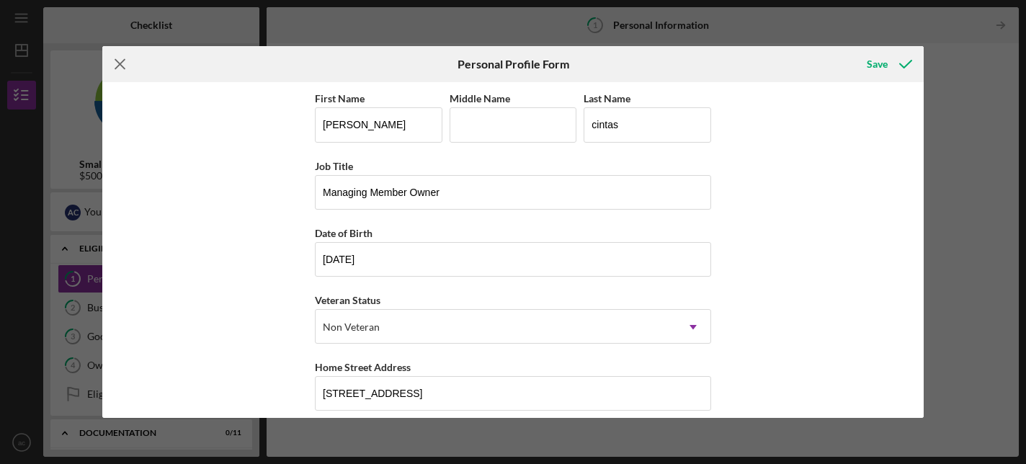
click at [117, 68] on line at bounding box center [120, 64] width 9 height 9
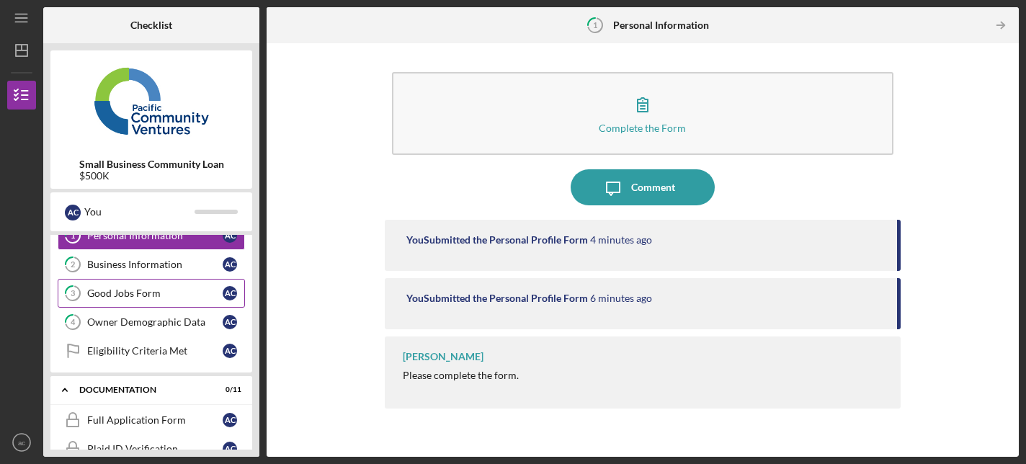
scroll to position [23, 0]
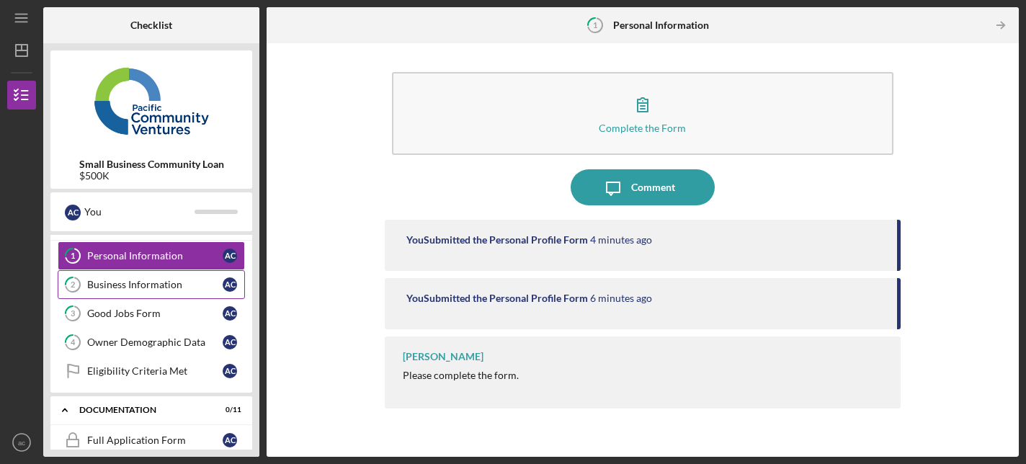
click at [148, 283] on div "Business Information" at bounding box center [154, 285] width 135 height 12
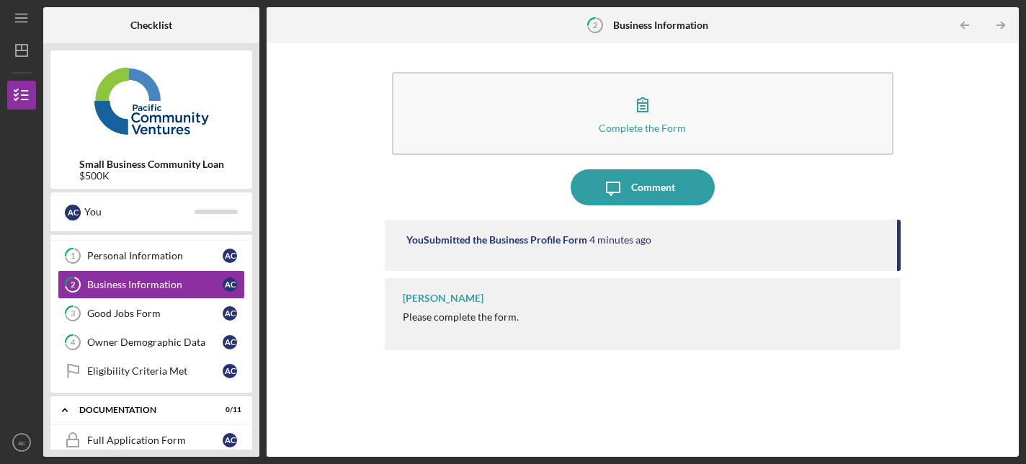
click at [496, 343] on div "Raymond Ko Please complete the form." at bounding box center [643, 314] width 517 height 72
click at [999, 25] on line "button" at bounding box center [1000, 25] width 7 height 0
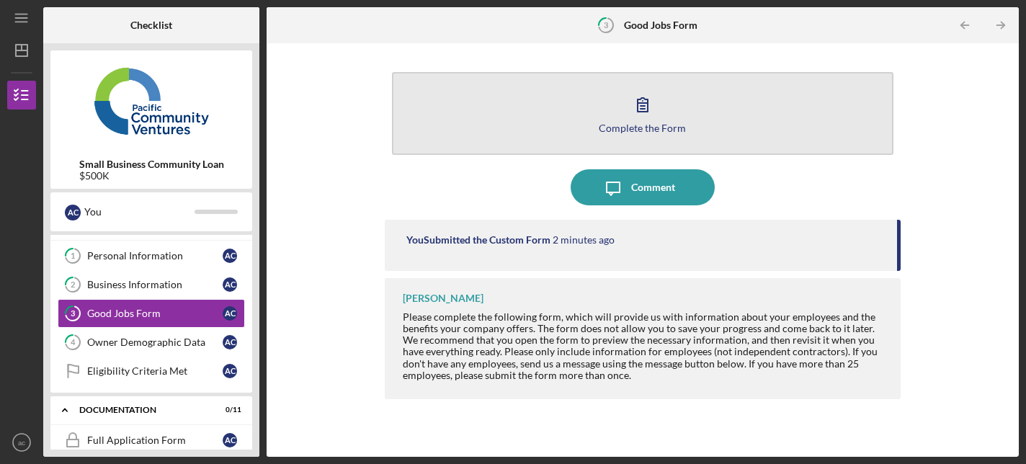
click at [688, 126] on button "Complete the Form Form" at bounding box center [643, 113] width 502 height 83
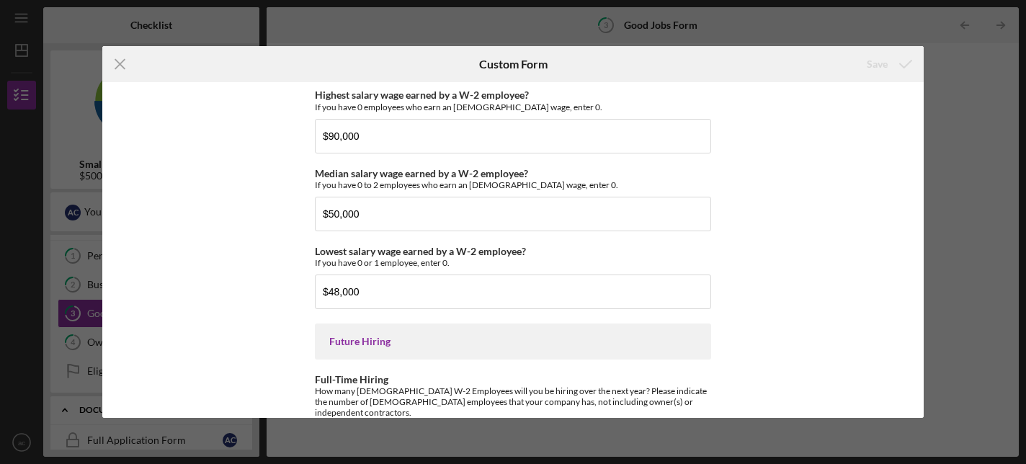
scroll to position [3296, 0]
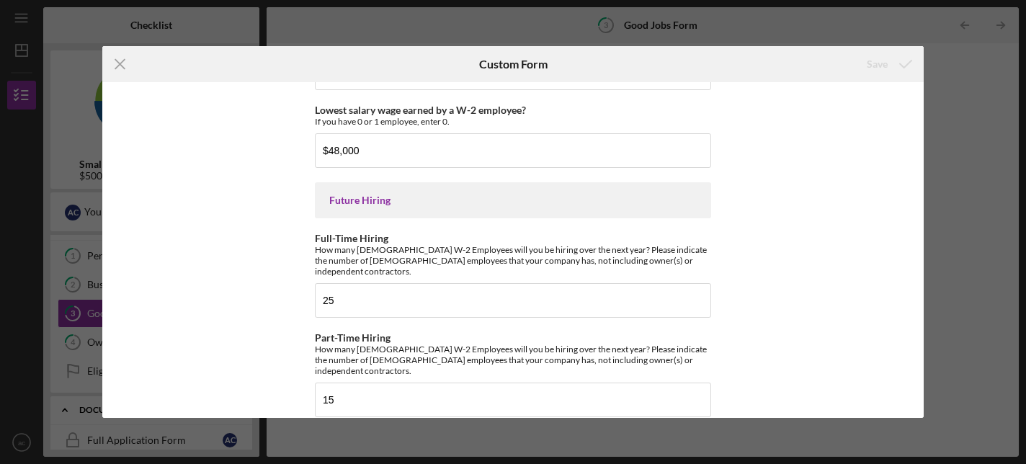
click at [958, 67] on div "Icon/Menu Close Custom Form Save Good Jobs Form *Number of Full-Time Owner Empl…" at bounding box center [513, 232] width 1026 height 464
click at [120, 65] on line at bounding box center [120, 64] width 9 height 9
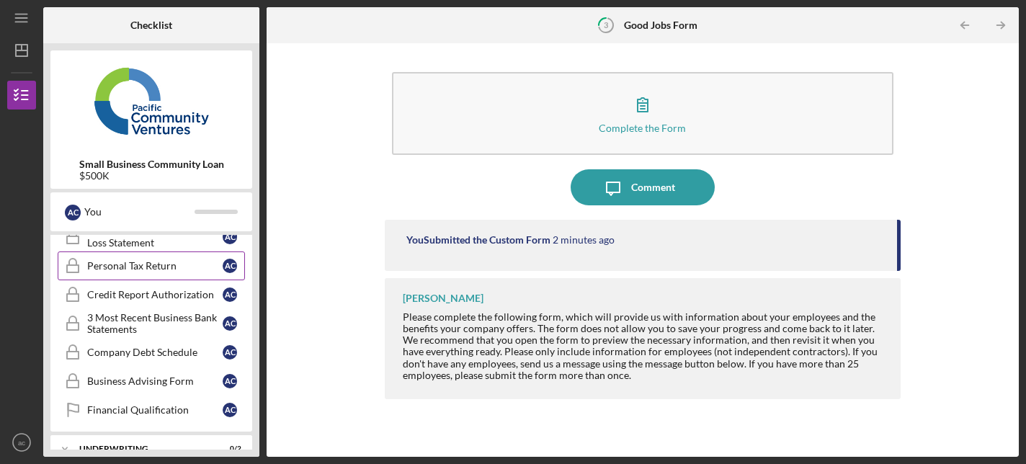
scroll to position [396, 0]
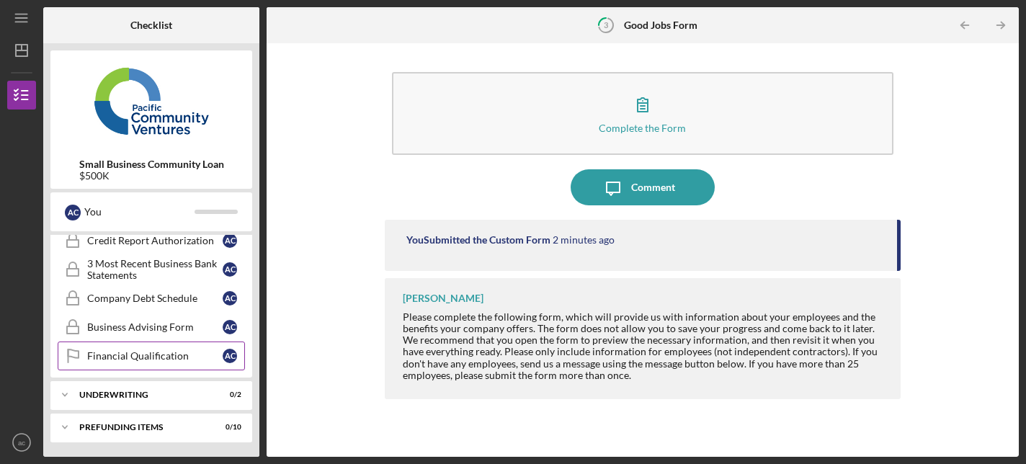
click at [143, 362] on link "Financial Qualification Financial Qualification a c" at bounding box center [151, 355] width 187 height 29
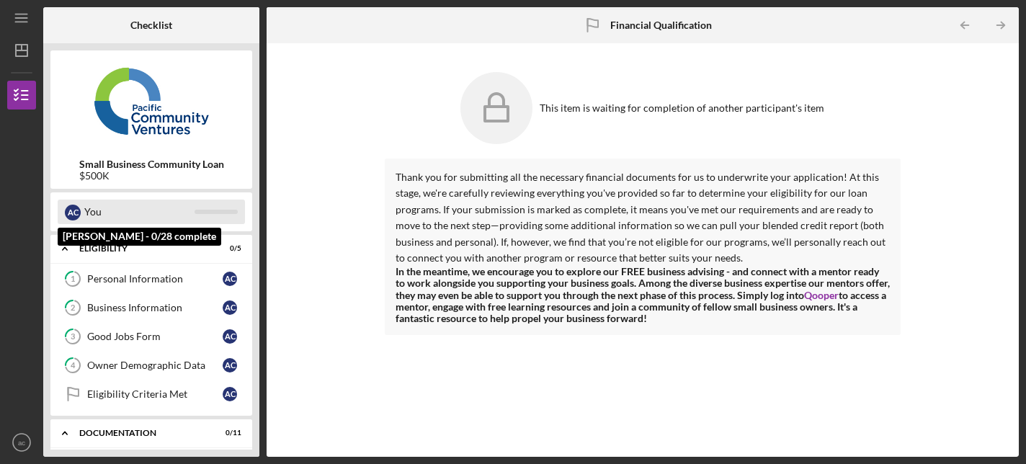
click at [137, 213] on div "You" at bounding box center [139, 212] width 110 height 24
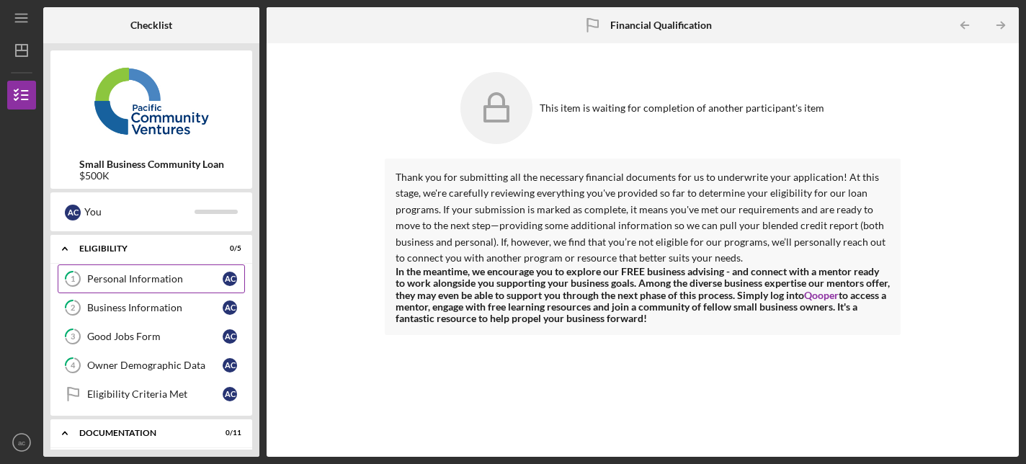
click at [140, 281] on div "Personal Information" at bounding box center [154, 279] width 135 height 12
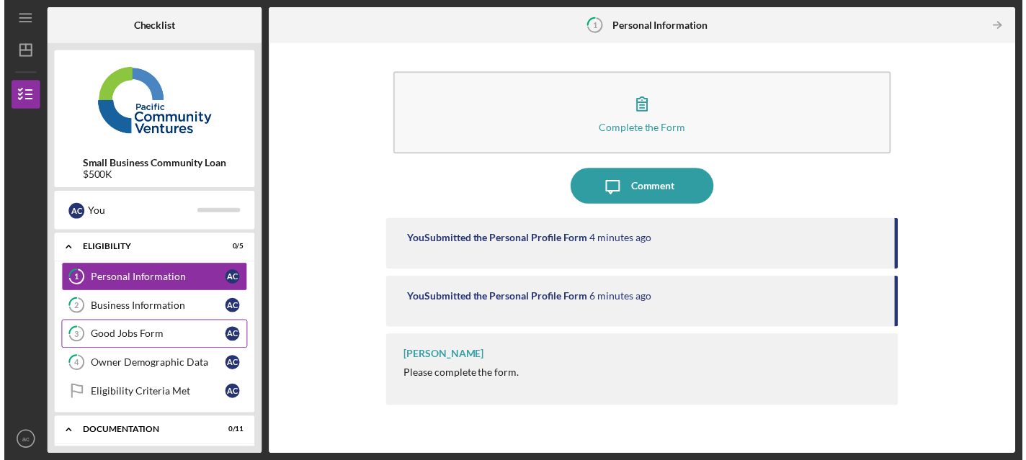
scroll to position [9, 0]
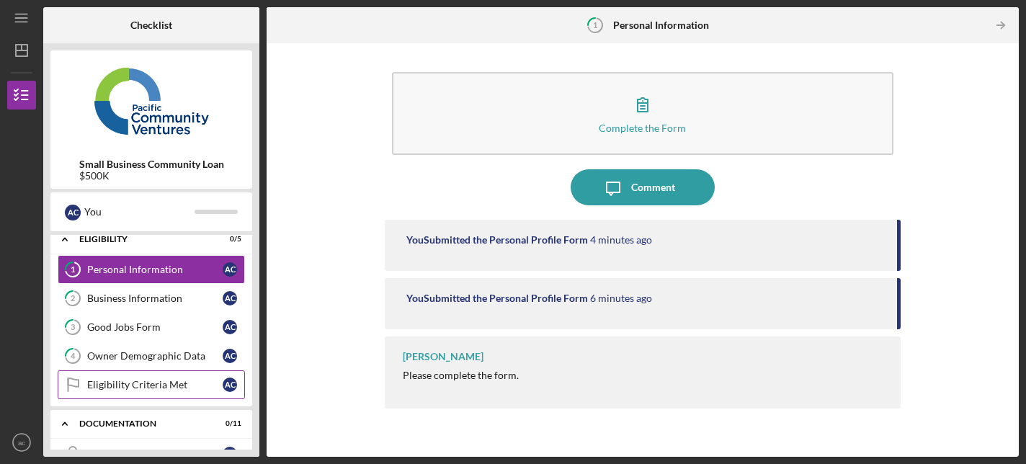
click at [163, 377] on link "Eligibility Criteria Met Eligibility Criteria Met a c" at bounding box center [151, 384] width 187 height 29
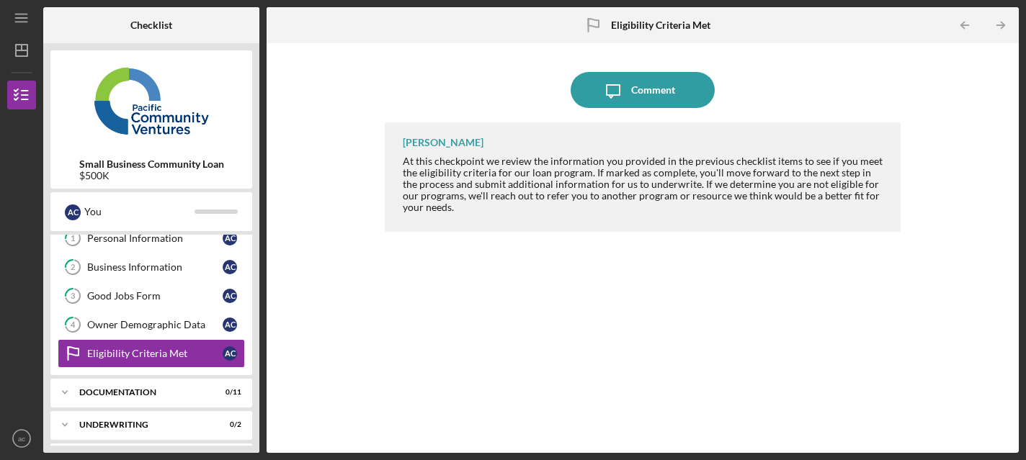
scroll to position [41, 0]
click at [502, 190] on div "At this checkpoint we review the information you provided in the previous check…" at bounding box center [645, 185] width 484 height 58
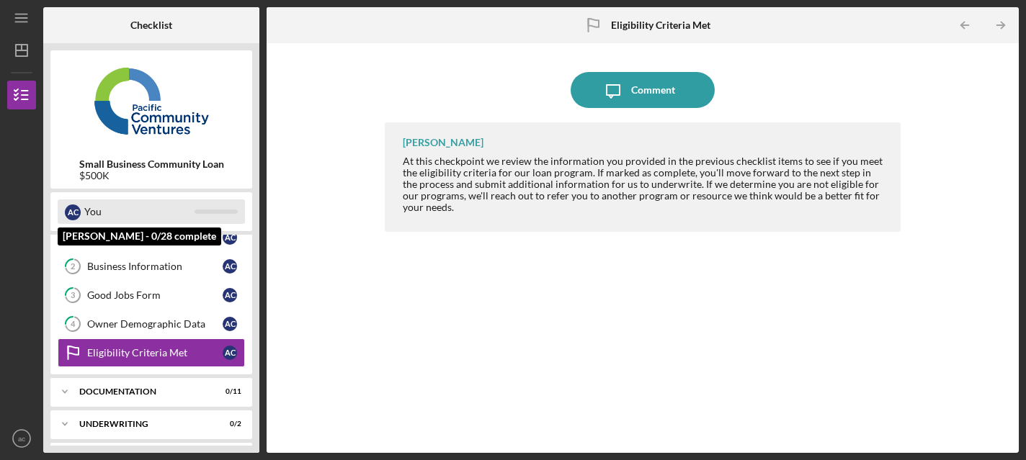
click at [99, 208] on div "You" at bounding box center [139, 212] width 110 height 24
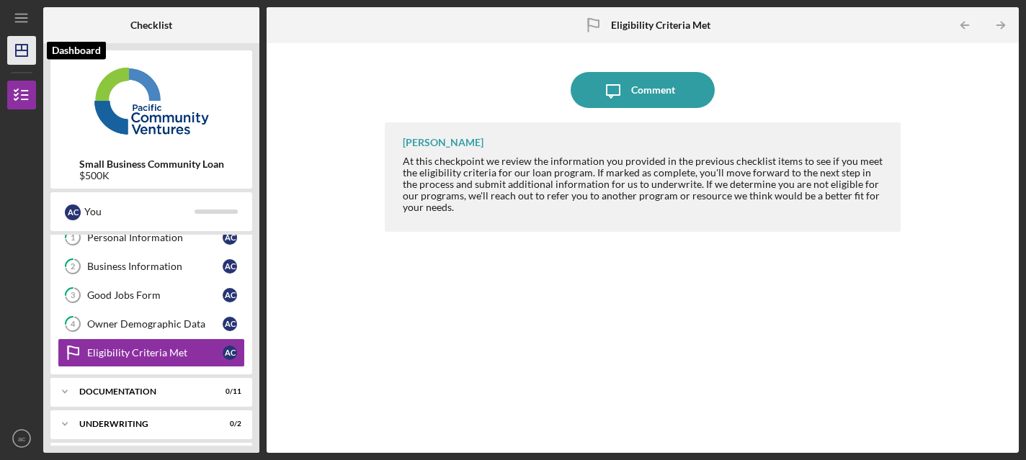
click at [19, 55] on icon "Icon/Dashboard" at bounding box center [22, 50] width 36 height 36
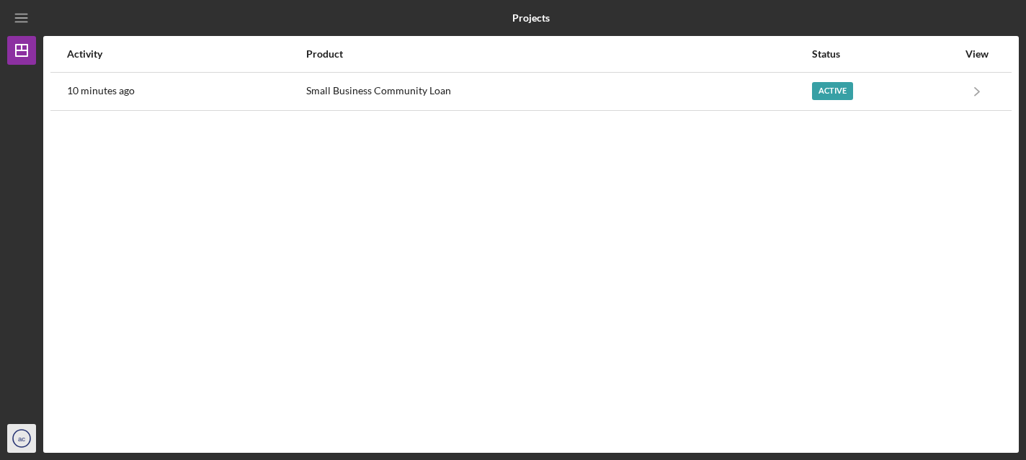
click at [19, 434] on icon "ac" at bounding box center [21, 439] width 29 height 36
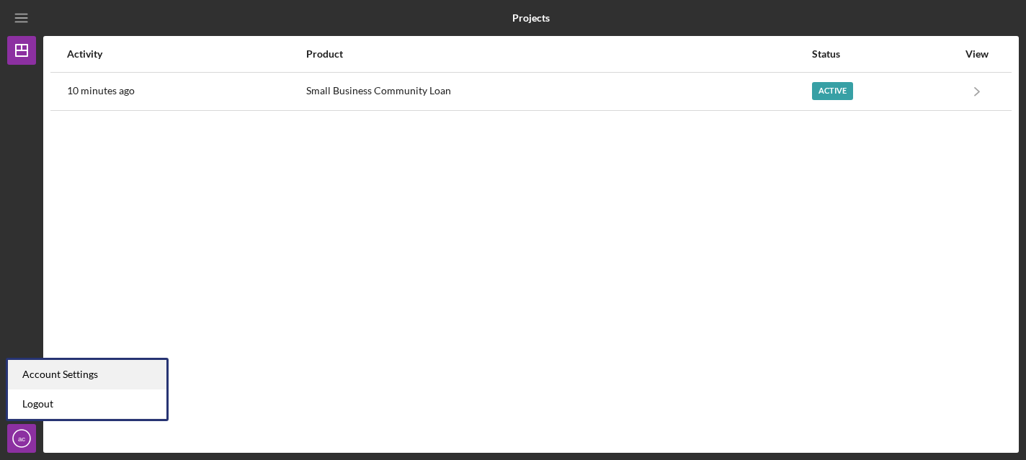
click at [63, 374] on div "Account Settings" at bounding box center [87, 375] width 158 height 30
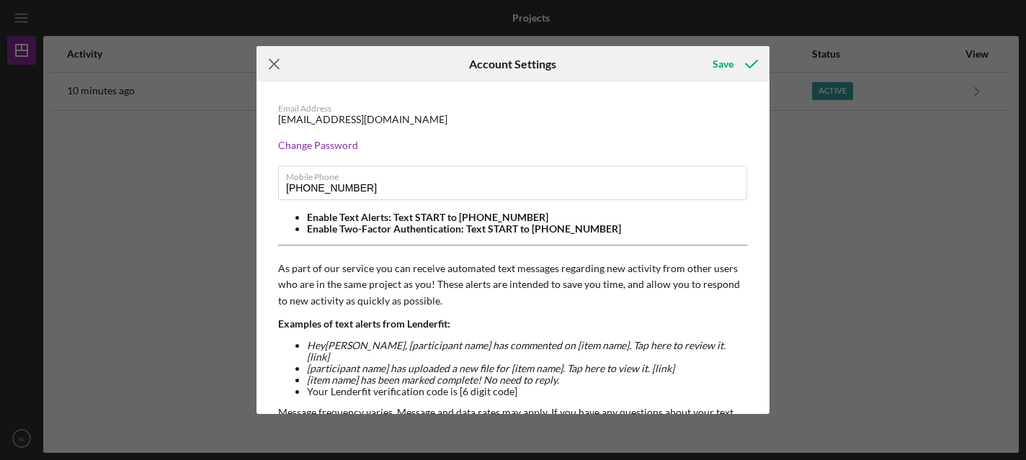
click at [274, 65] on icon "Icon/Menu Close" at bounding box center [274, 64] width 36 height 36
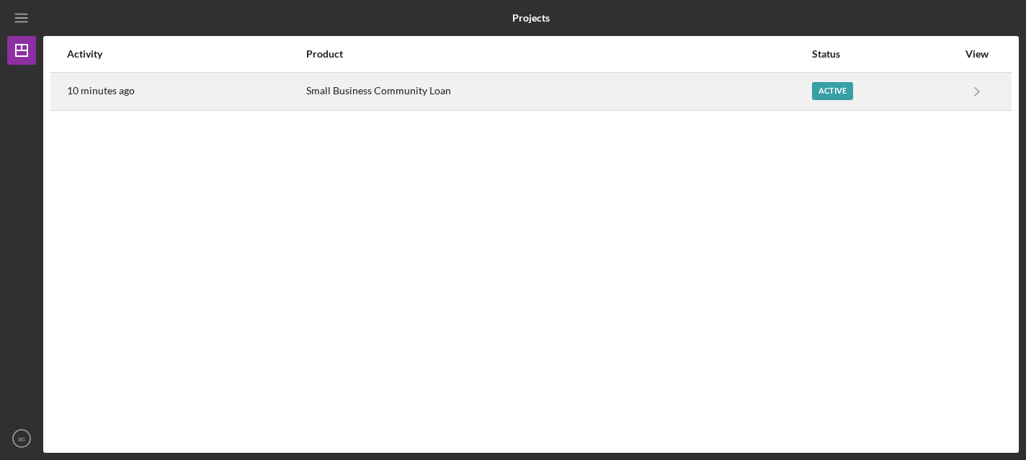
click at [274, 89] on div "10 minutes ago" at bounding box center [186, 91] width 238 height 36
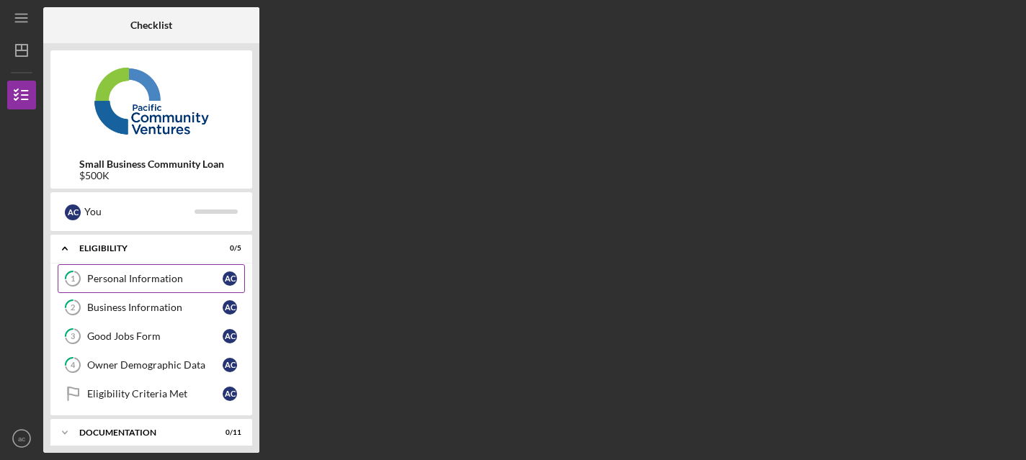
click at [141, 272] on link "1 Personal Information a c" at bounding box center [151, 278] width 187 height 29
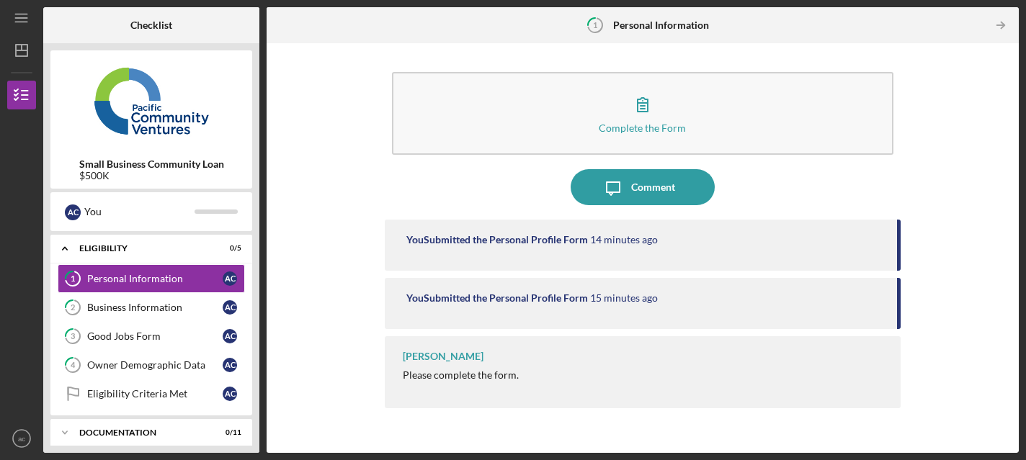
click at [436, 354] on div "[PERSON_NAME]" at bounding box center [443, 357] width 81 height 12
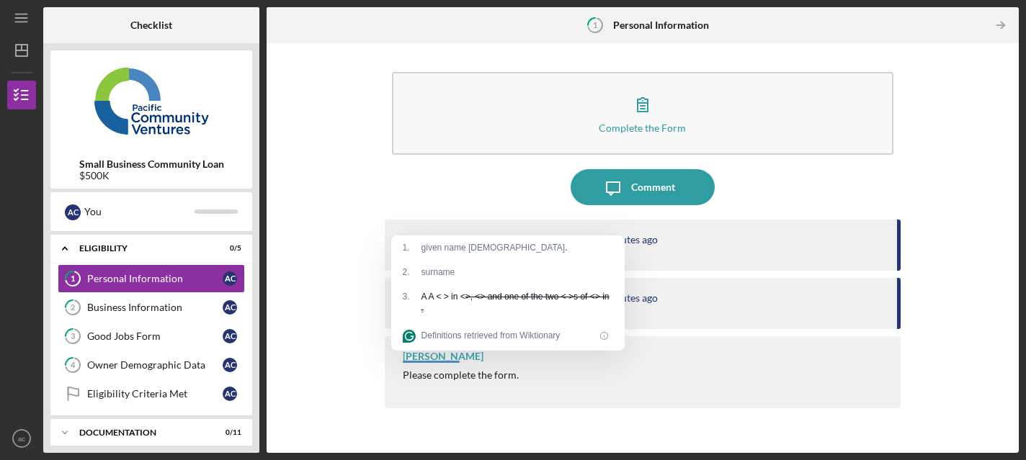
click at [487, 377] on div "Please complete the form." at bounding box center [461, 376] width 116 height 12
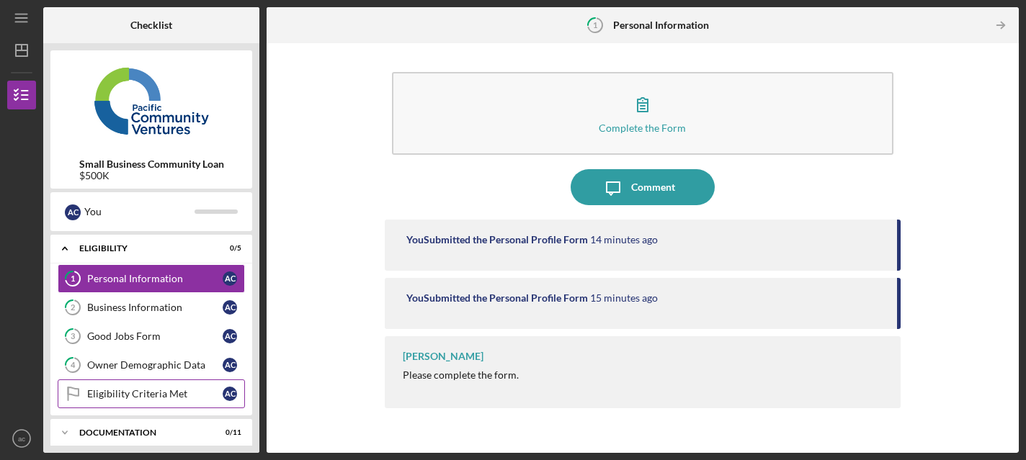
click at [182, 390] on div "Eligibility Criteria Met" at bounding box center [154, 394] width 135 height 12
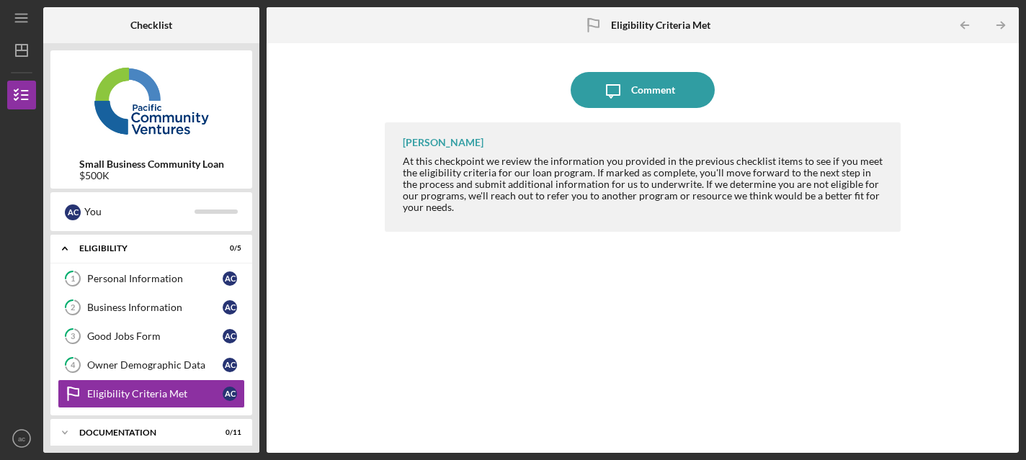
click at [480, 236] on div "[PERSON_NAME] At this checkpoint we review the information you provided in the …" at bounding box center [643, 276] width 517 height 309
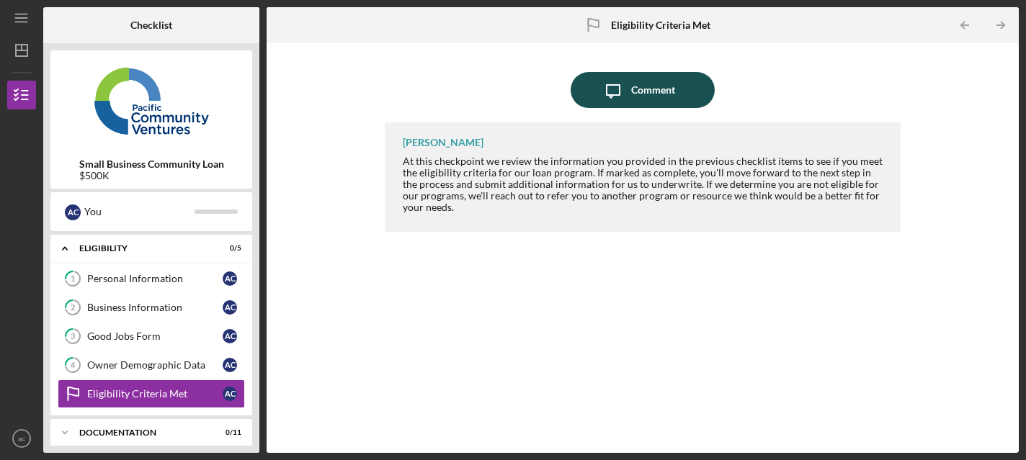
click at [640, 72] on div "Icon/Message Comment" at bounding box center [643, 90] width 517 height 36
click at [640, 82] on div "Comment" at bounding box center [653, 90] width 44 height 36
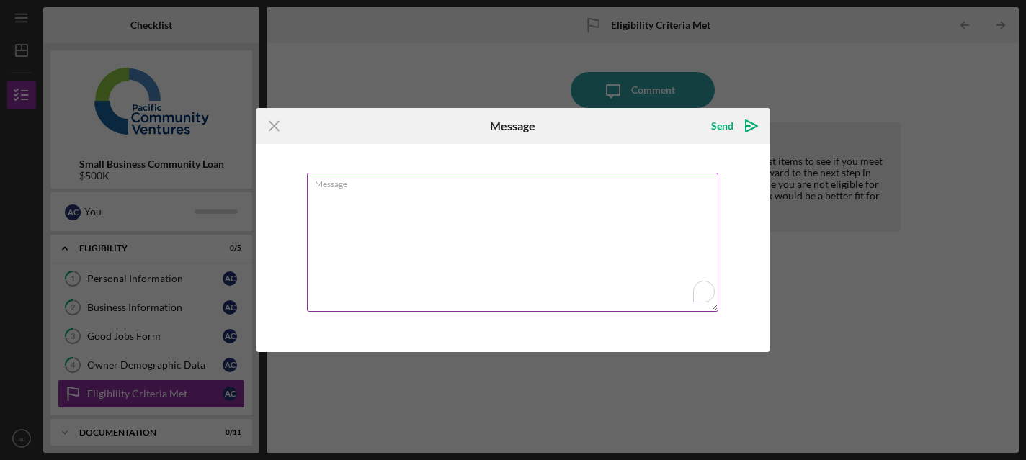
click at [525, 224] on textarea "Message" at bounding box center [512, 242] width 411 height 139
